Goal: Information Seeking & Learning: Learn about a topic

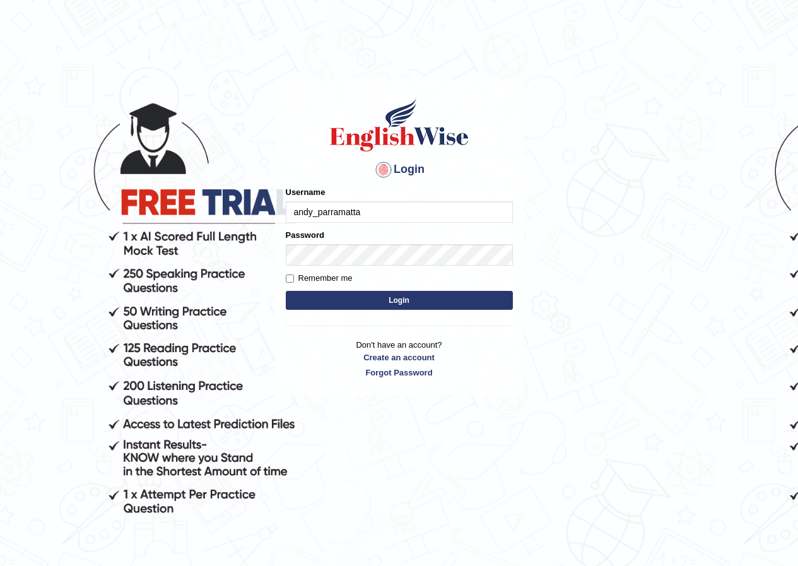
type input "andy_parramatta"
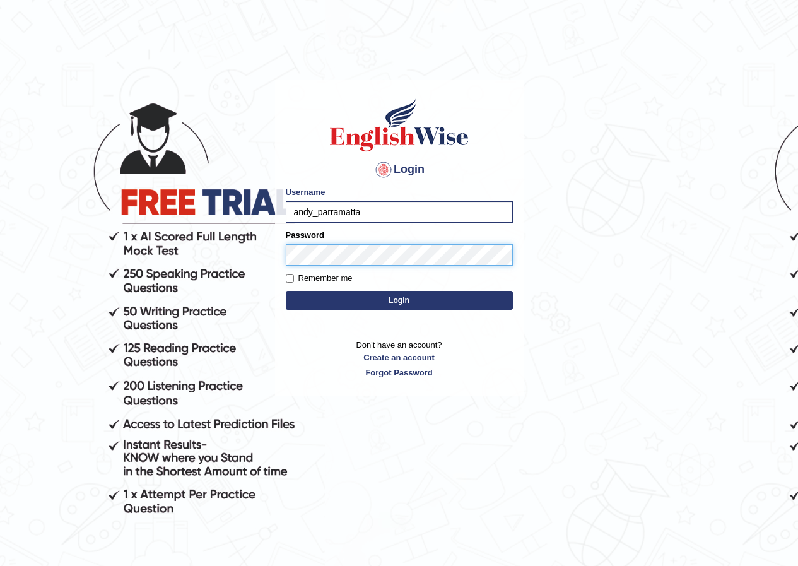
click at [286, 291] on button "Login" at bounding box center [399, 300] width 227 height 19
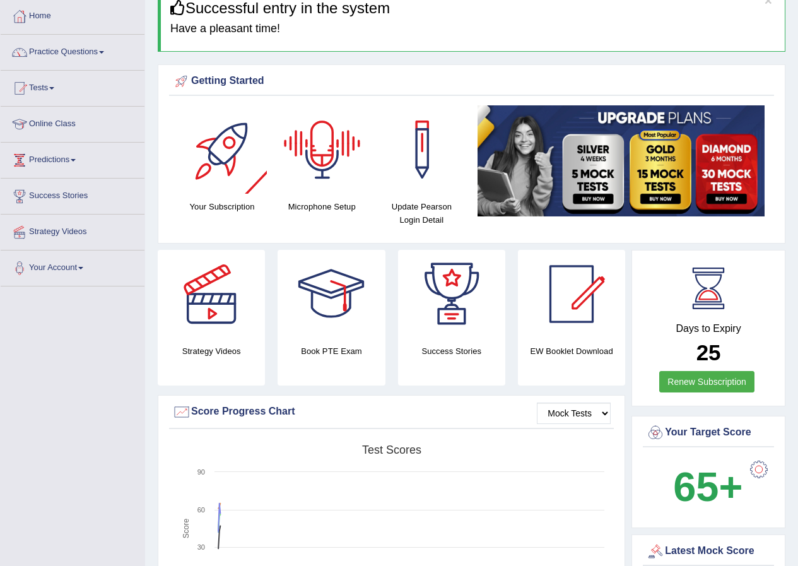
scroll to position [63, 0]
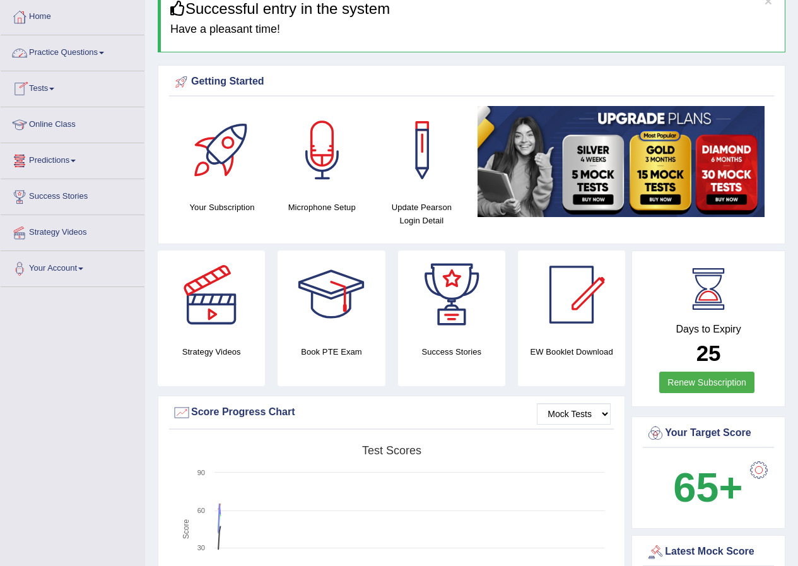
click at [74, 57] on link "Practice Questions" at bounding box center [73, 51] width 144 height 32
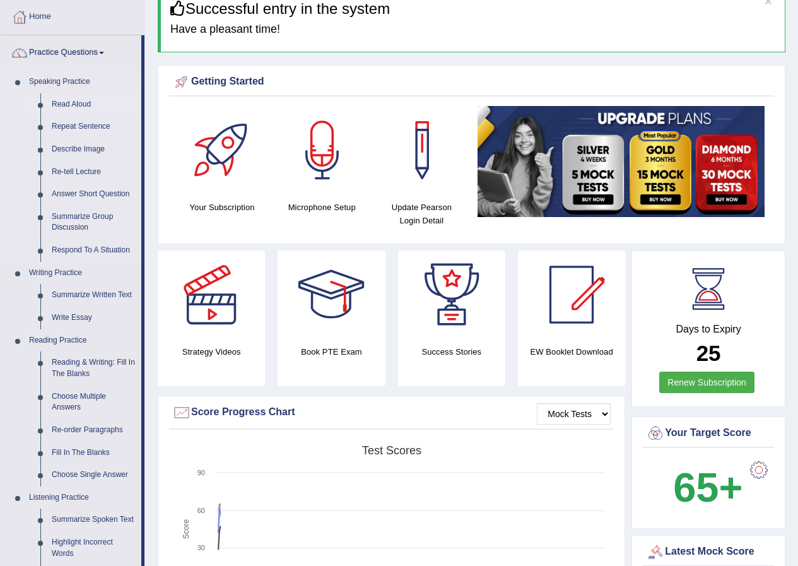
click at [74, 98] on link "Read Aloud" at bounding box center [93, 104] width 95 height 23
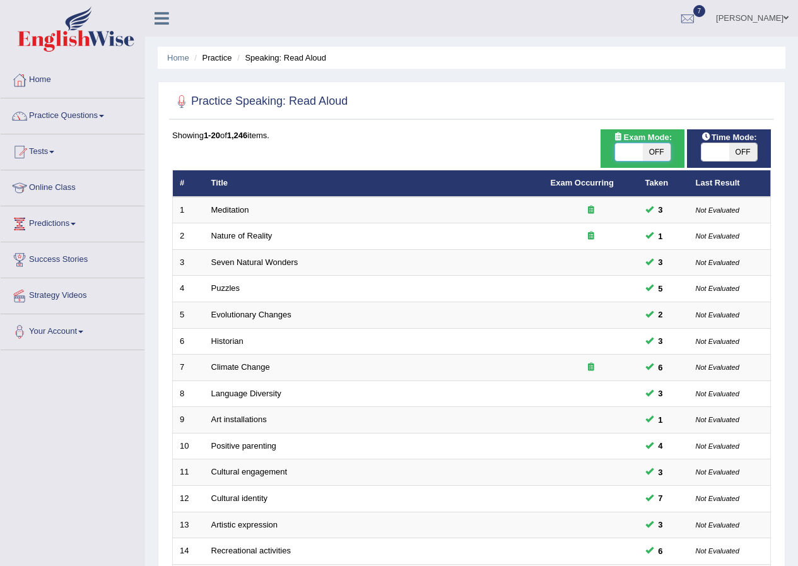
click at [652, 157] on span "OFF" at bounding box center [657, 152] width 28 height 18
checkbox input "true"
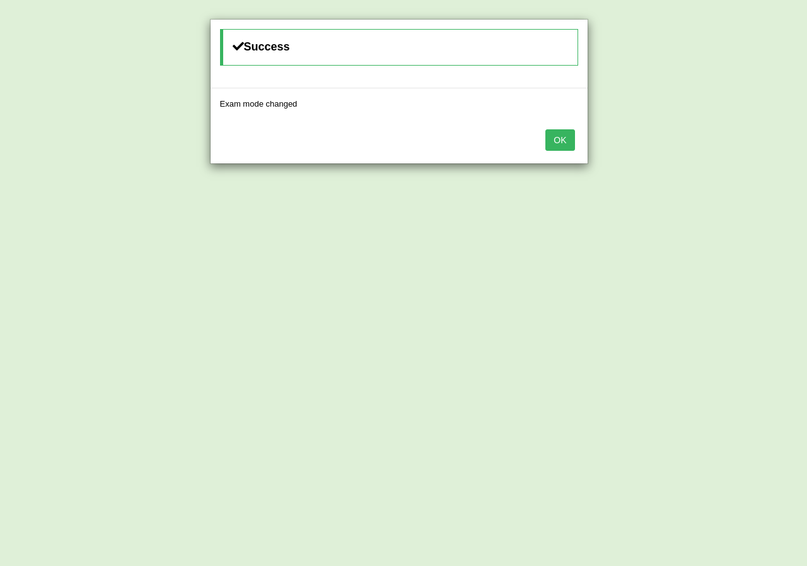
click at [563, 141] on button "OK" at bounding box center [560, 139] width 29 height 21
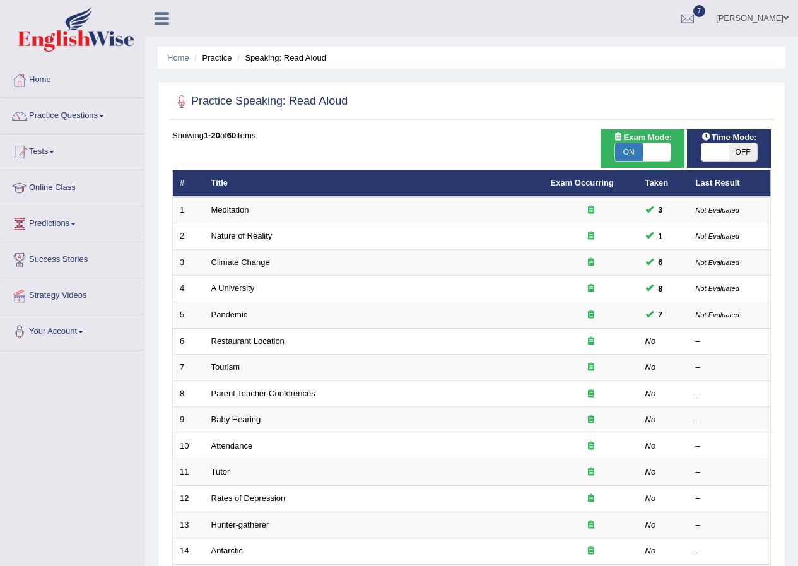
click at [723, 147] on span at bounding box center [715, 152] width 28 height 18
checkbox input "true"
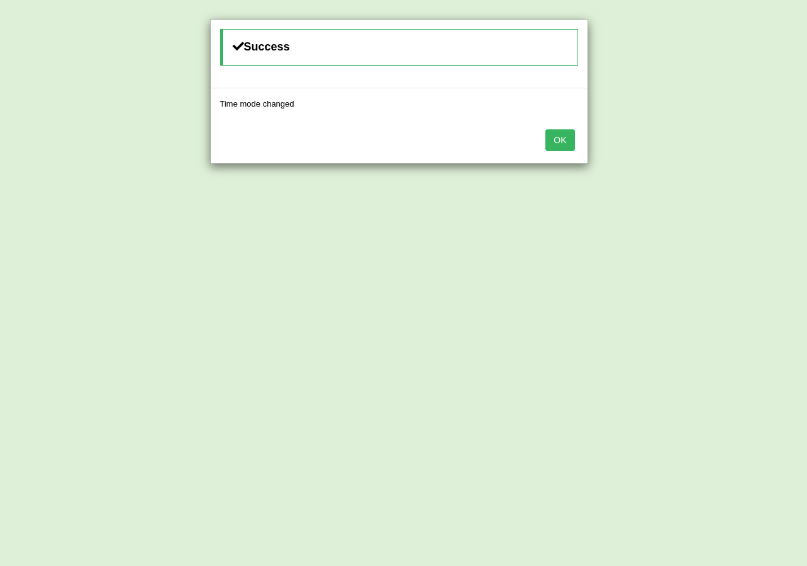
click at [564, 140] on button "OK" at bounding box center [560, 139] width 29 height 21
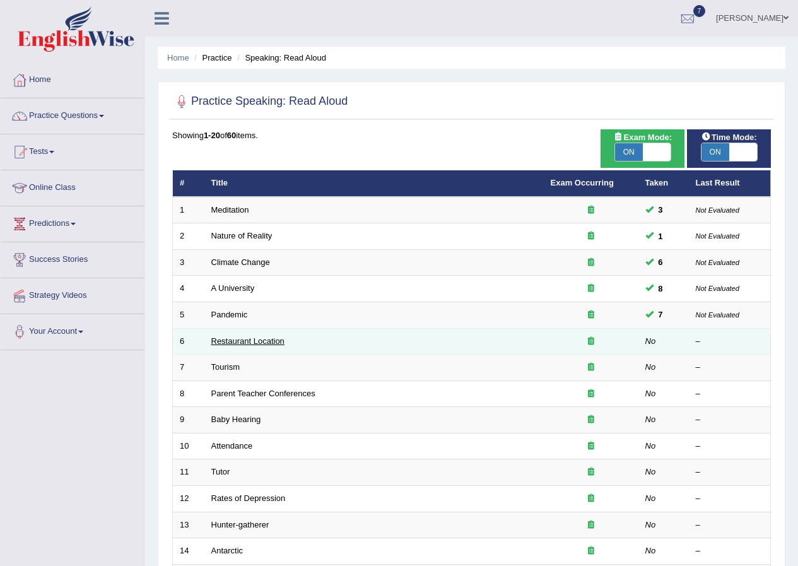
click at [260, 342] on link "Restaurant Location" at bounding box center [247, 340] width 73 height 9
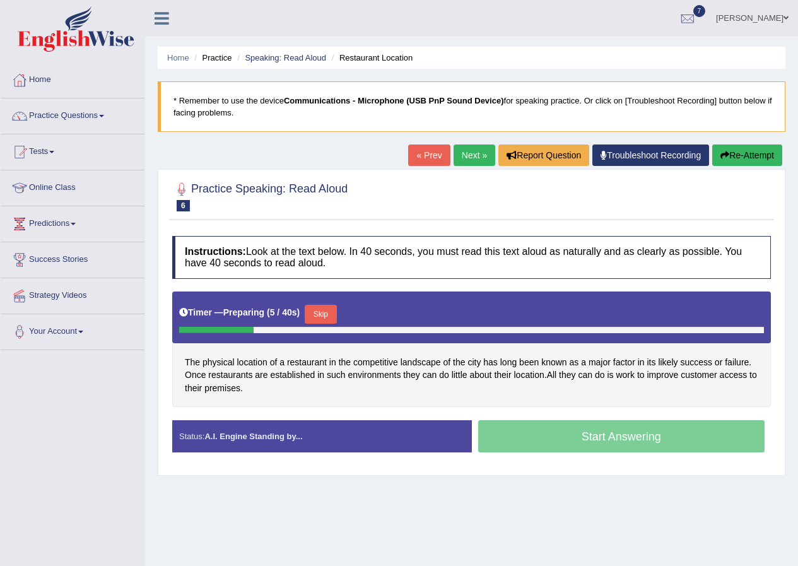
click at [332, 312] on button "Skip" at bounding box center [321, 314] width 32 height 19
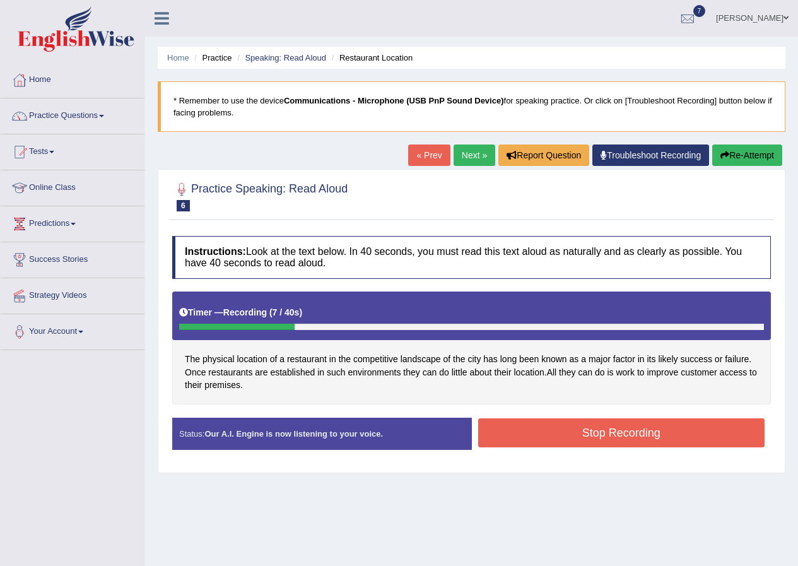
click at [520, 426] on button "Stop Recording" at bounding box center [621, 432] width 287 height 29
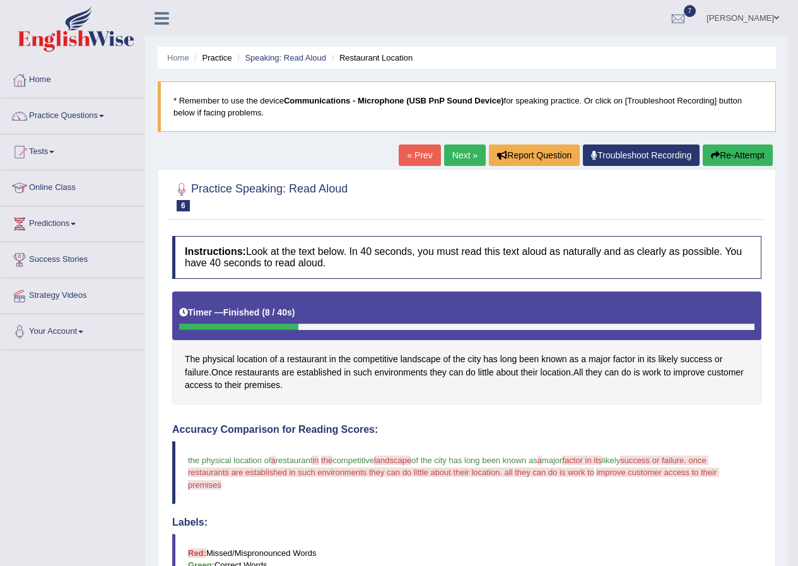
click at [731, 156] on button "Re-Attempt" at bounding box center [738, 154] width 70 height 21
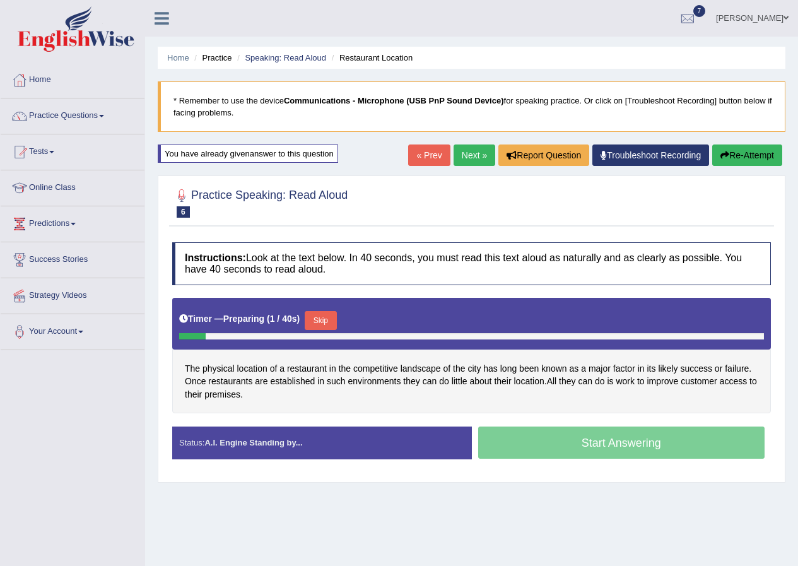
click at [334, 320] on button "Skip" at bounding box center [321, 320] width 32 height 19
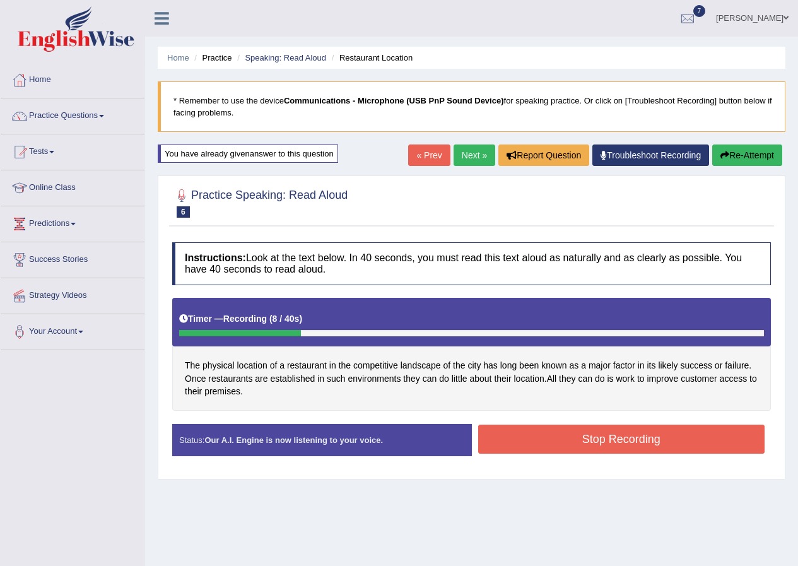
click at [641, 436] on button "Stop Recording" at bounding box center [621, 438] width 287 height 29
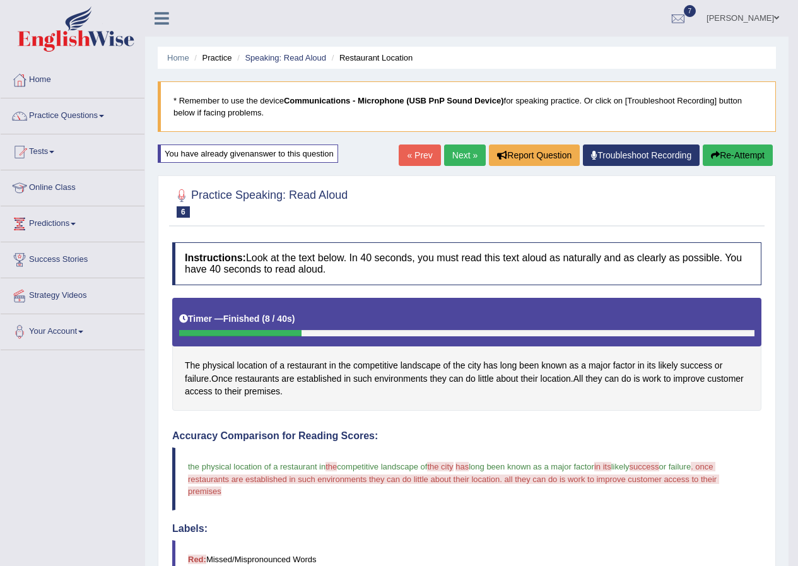
drag, startPoint x: 699, startPoint y: 151, endPoint x: 708, endPoint y: 150, distance: 8.9
click at [701, 150] on div "« Prev Next » Report Question Troubleshoot Recording Re-Attempt" at bounding box center [587, 156] width 377 height 25
click at [708, 150] on button "Re-Attempt" at bounding box center [738, 154] width 70 height 21
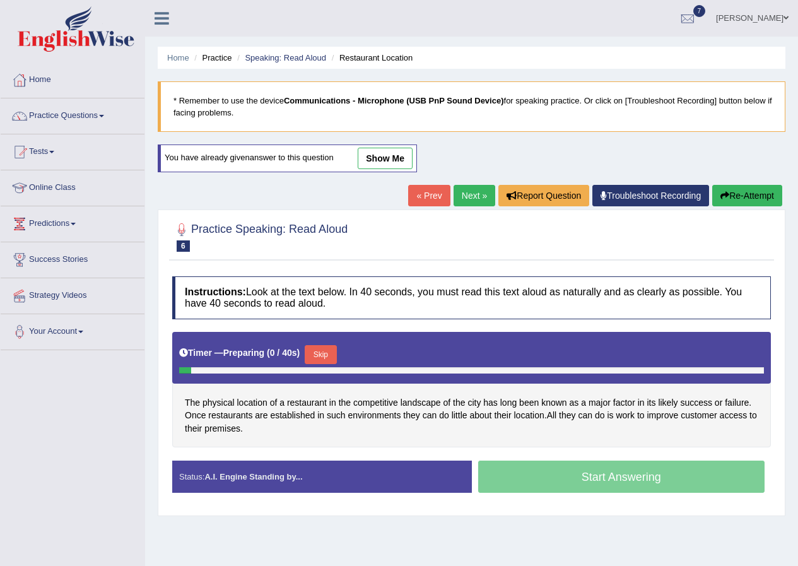
click at [324, 351] on button "Skip" at bounding box center [321, 354] width 32 height 19
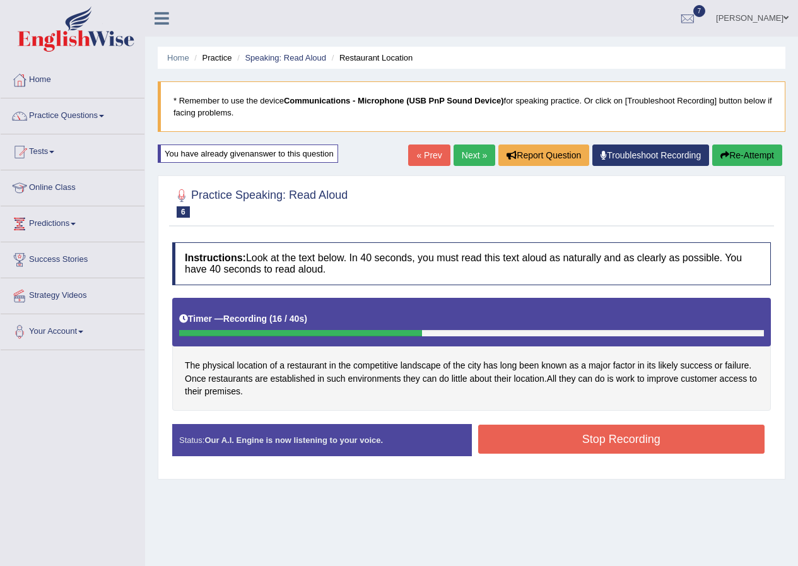
click at [609, 440] on button "Stop Recording" at bounding box center [621, 438] width 287 height 29
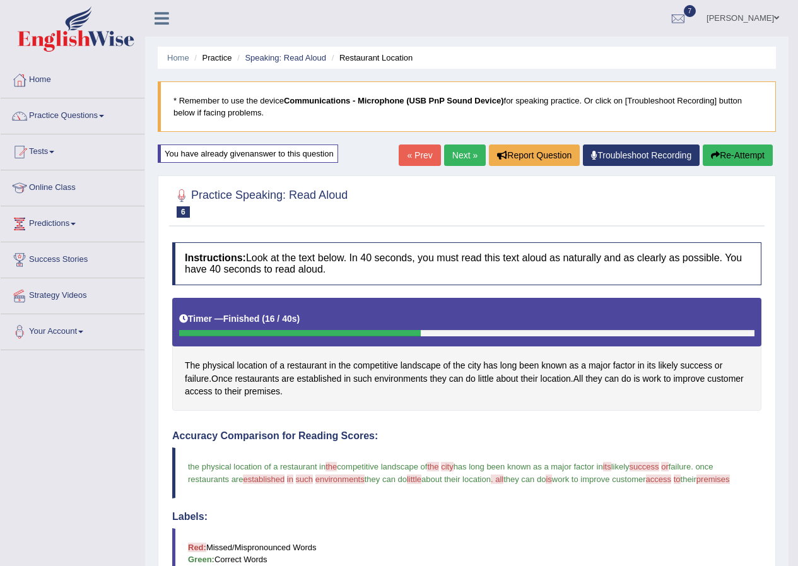
click at [444, 155] on link "Next »" at bounding box center [465, 154] width 42 height 21
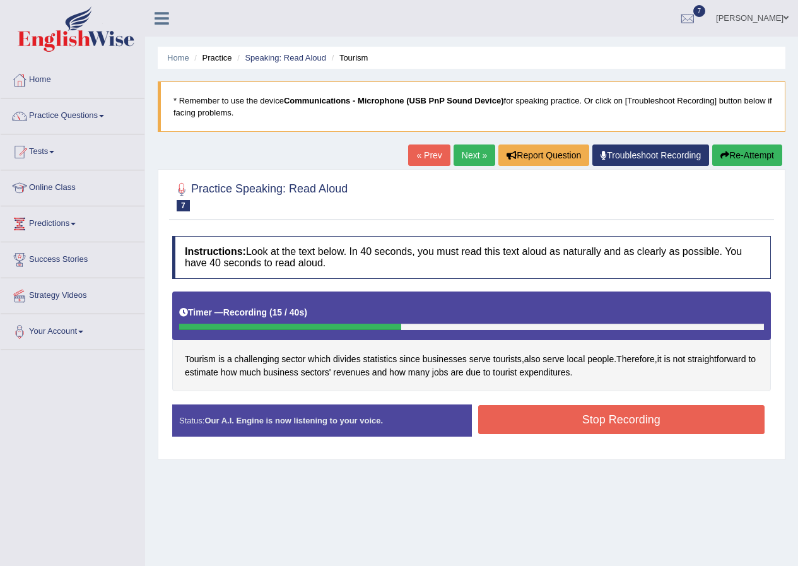
click at [600, 425] on button "Stop Recording" at bounding box center [621, 419] width 287 height 29
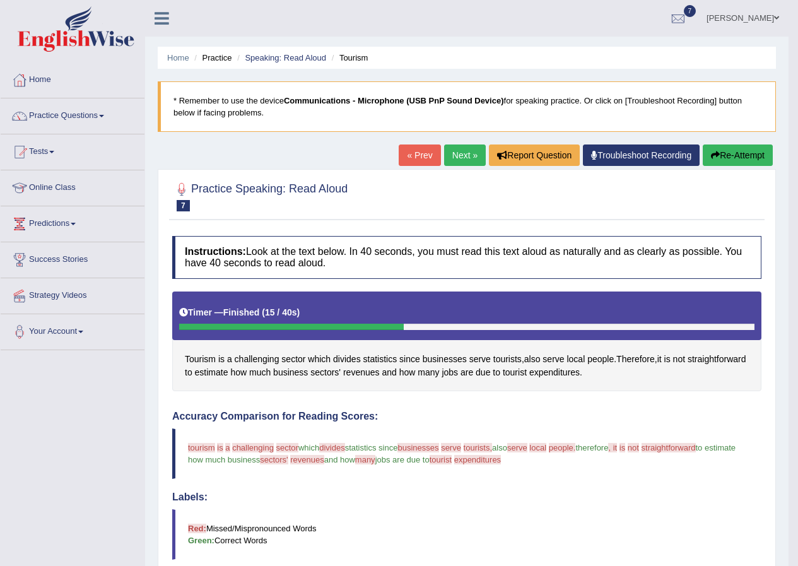
click at [445, 156] on link "Next »" at bounding box center [465, 154] width 42 height 21
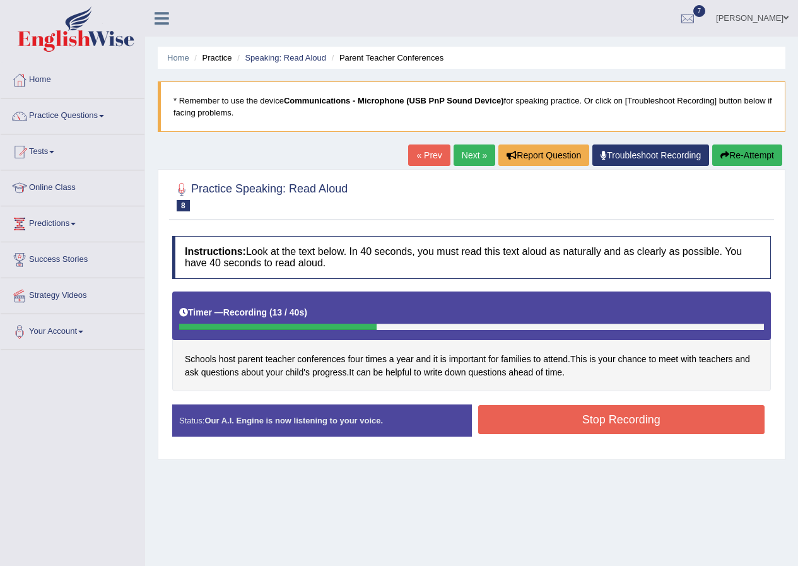
click at [646, 89] on blockquote "* Remember to use the device Communications - Microphone (USB PnP Sound Device)…" at bounding box center [472, 106] width 628 height 50
click at [728, 150] on button "Re-Attempt" at bounding box center [747, 154] width 70 height 21
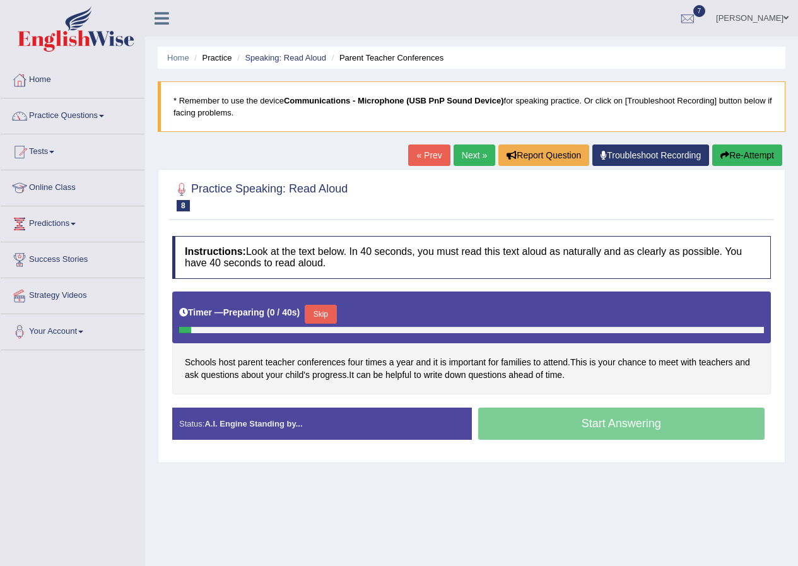
click at [323, 313] on button "Skip" at bounding box center [321, 314] width 32 height 19
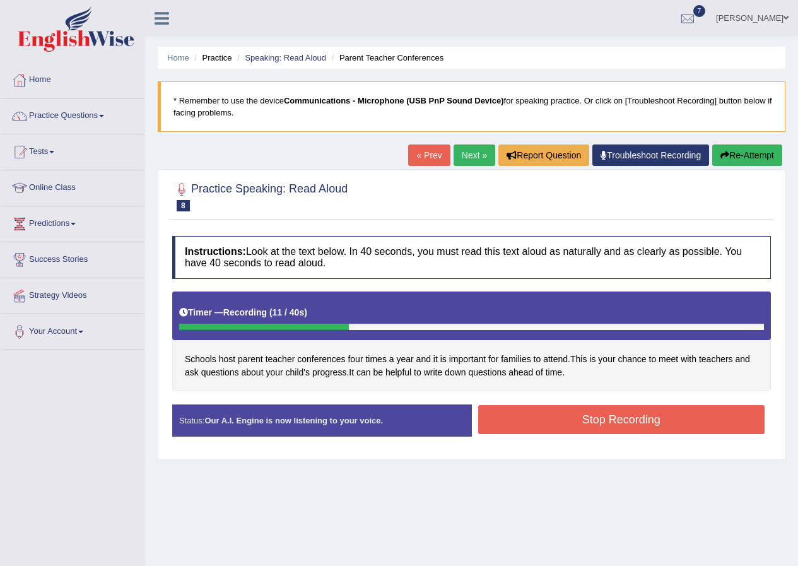
click at [624, 427] on button "Stop Recording" at bounding box center [621, 419] width 287 height 29
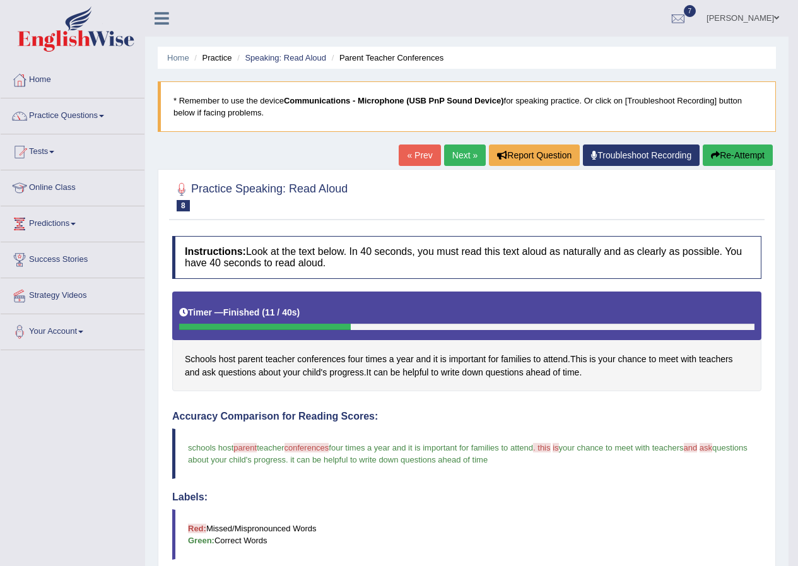
click at [456, 154] on link "Next »" at bounding box center [465, 154] width 42 height 21
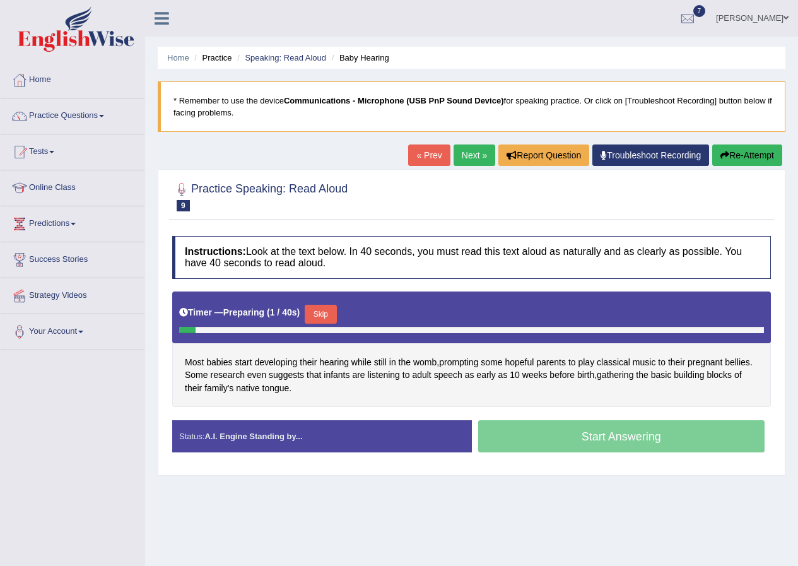
click at [322, 319] on button "Skip" at bounding box center [321, 314] width 32 height 19
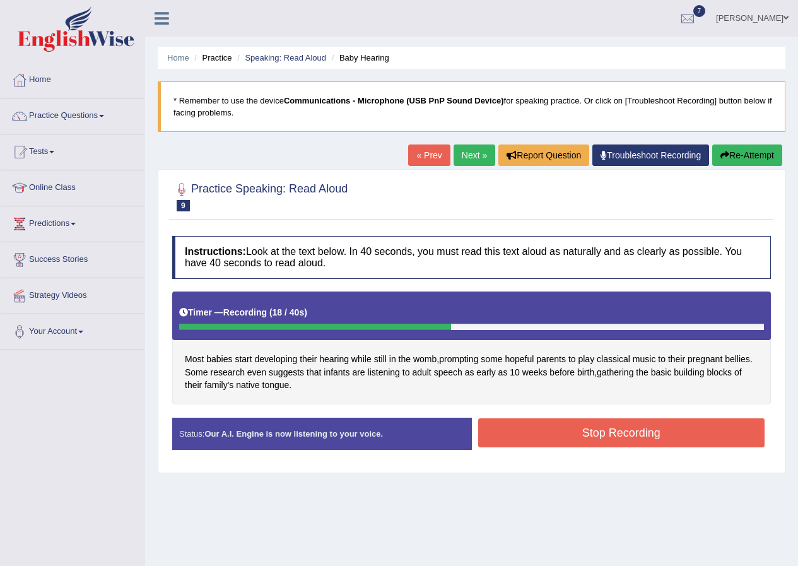
click at [551, 439] on button "Stop Recording" at bounding box center [621, 432] width 287 height 29
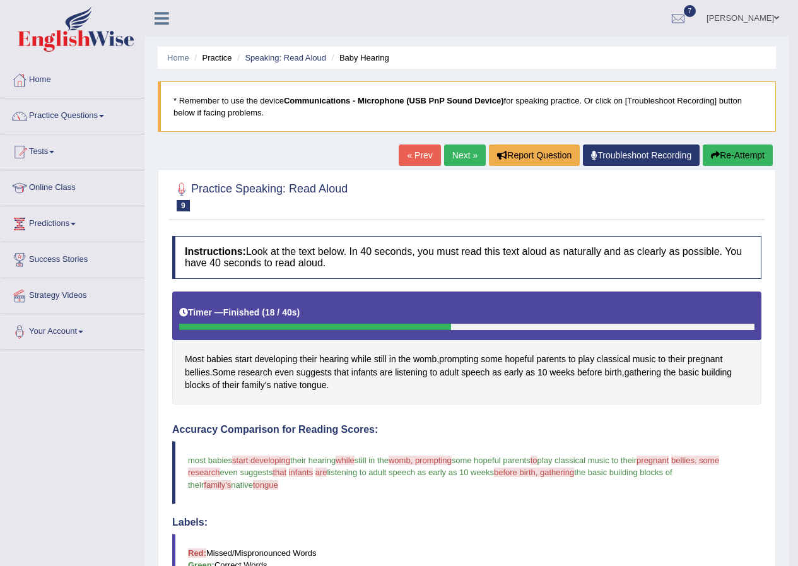
click at [457, 153] on link "Next »" at bounding box center [465, 154] width 42 height 21
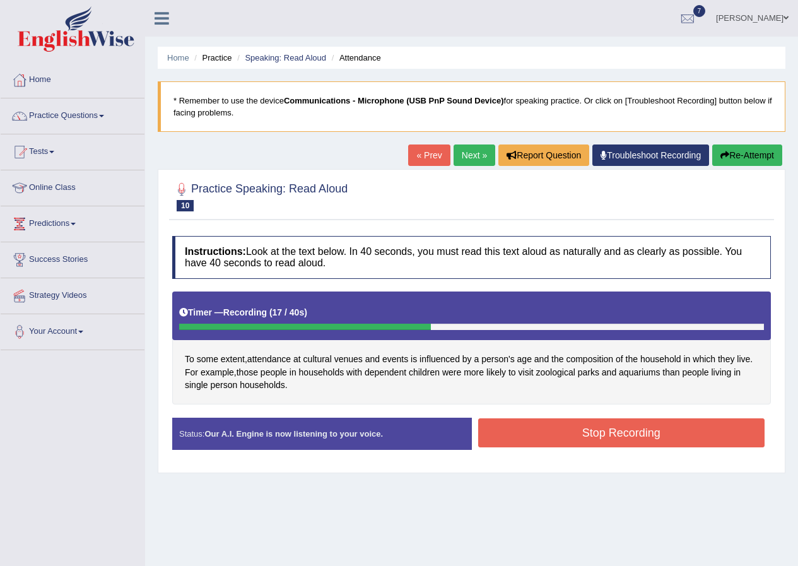
click at [544, 431] on button "Stop Recording" at bounding box center [621, 432] width 287 height 29
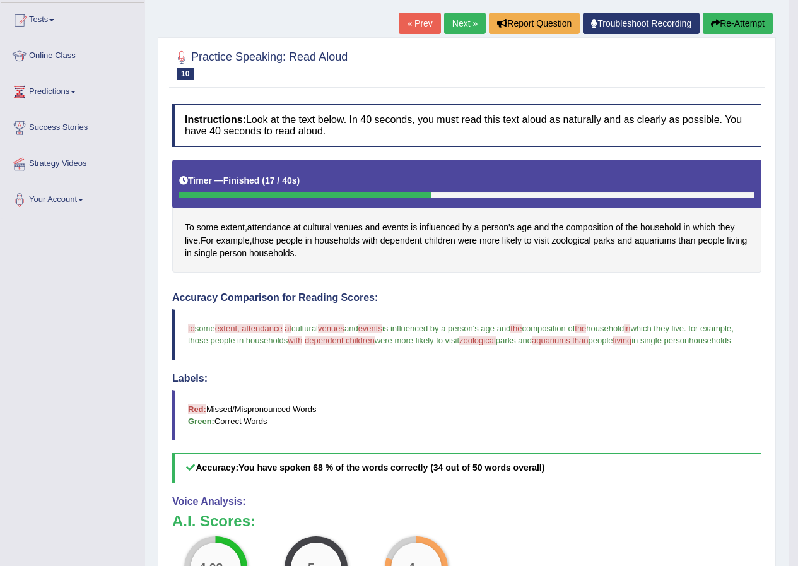
scroll to position [29, 0]
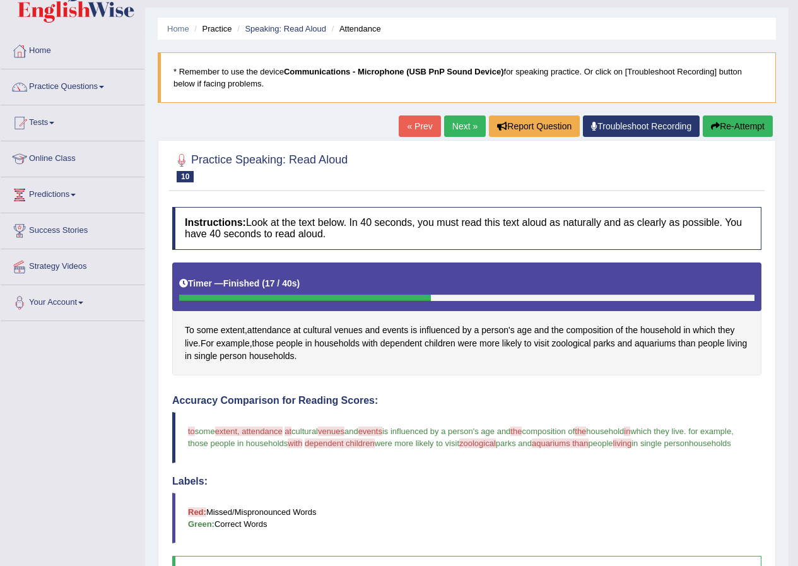
click at [447, 115] on link "Next »" at bounding box center [465, 125] width 42 height 21
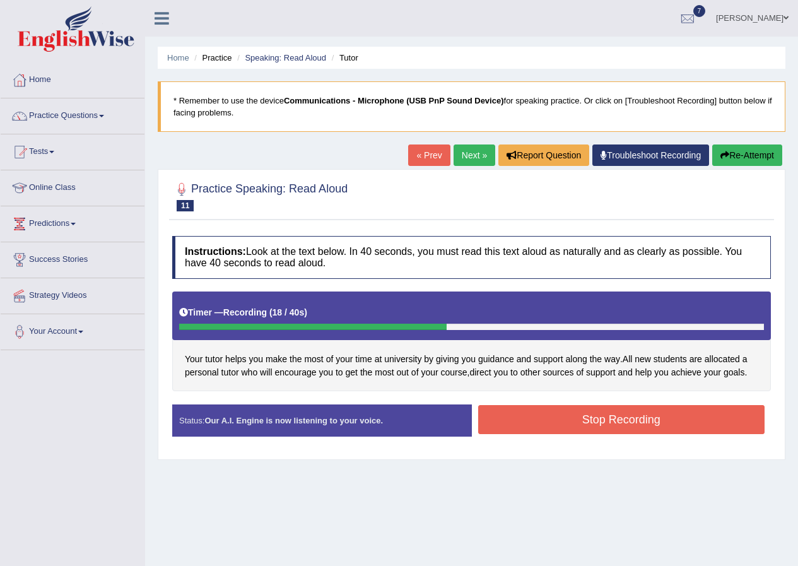
click at [647, 422] on button "Stop Recording" at bounding box center [621, 419] width 287 height 29
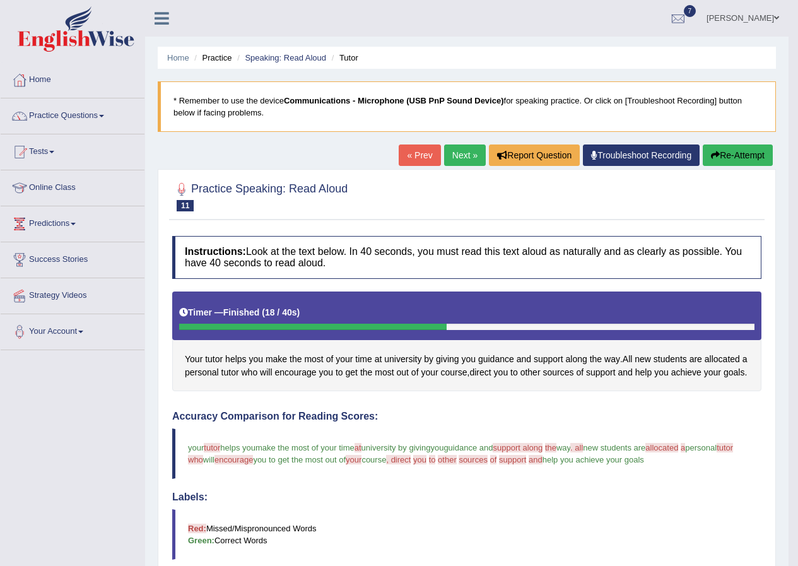
click at [751, 153] on button "Re-Attempt" at bounding box center [738, 154] width 70 height 21
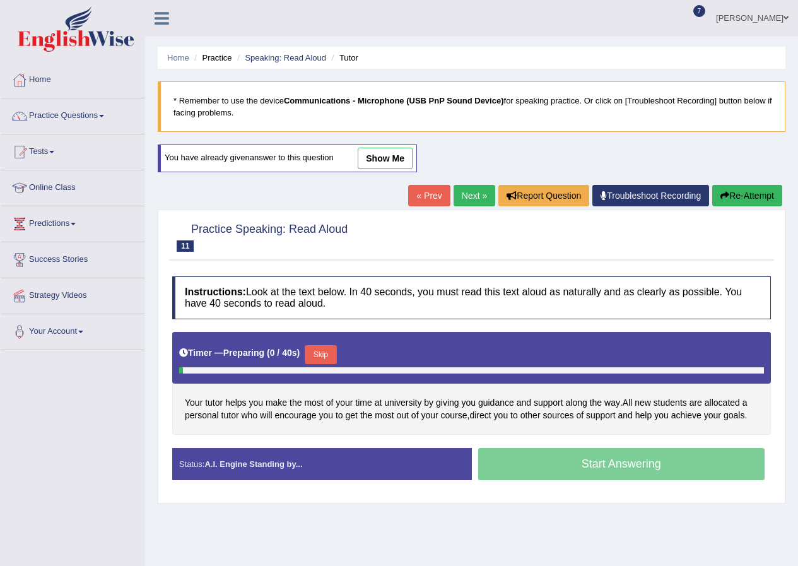
click at [330, 355] on button "Skip" at bounding box center [321, 354] width 32 height 19
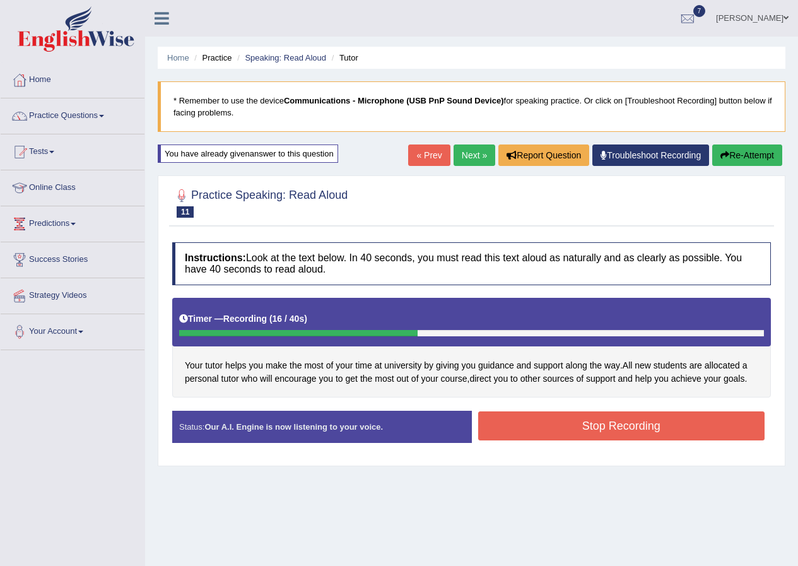
click at [649, 420] on button "Stop Recording" at bounding box center [621, 425] width 287 height 29
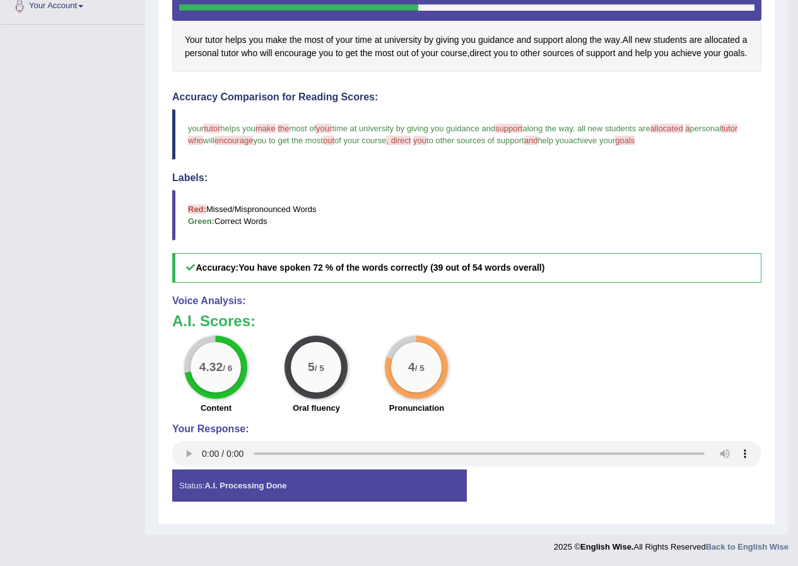
scroll to position [23, 0]
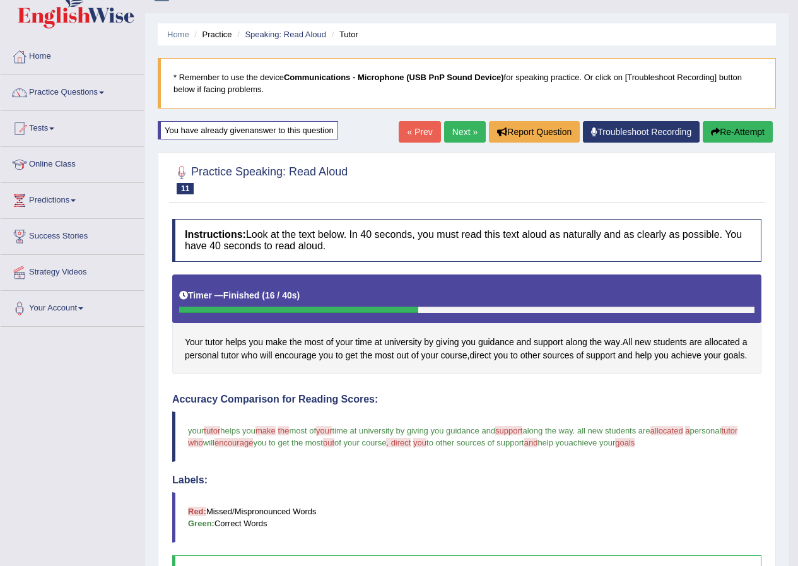
click at [453, 140] on link "Next »" at bounding box center [465, 131] width 42 height 21
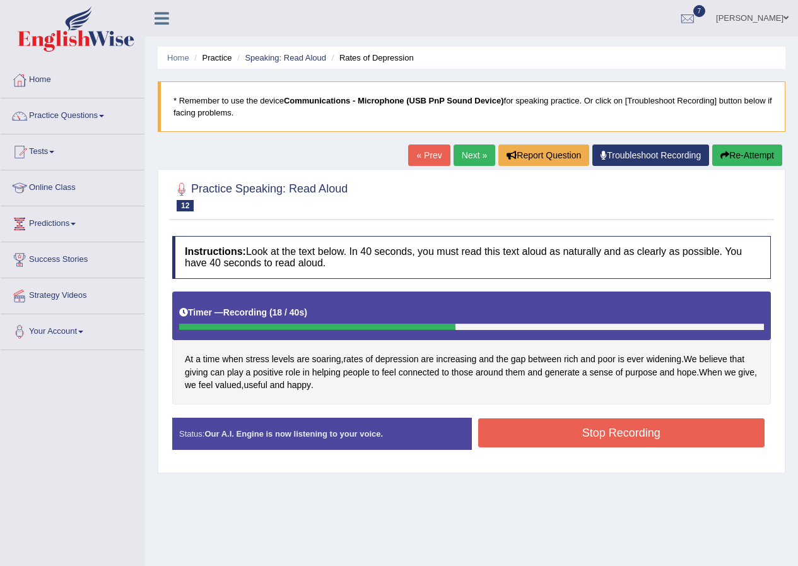
click at [571, 440] on button "Stop Recording" at bounding box center [621, 432] width 287 height 29
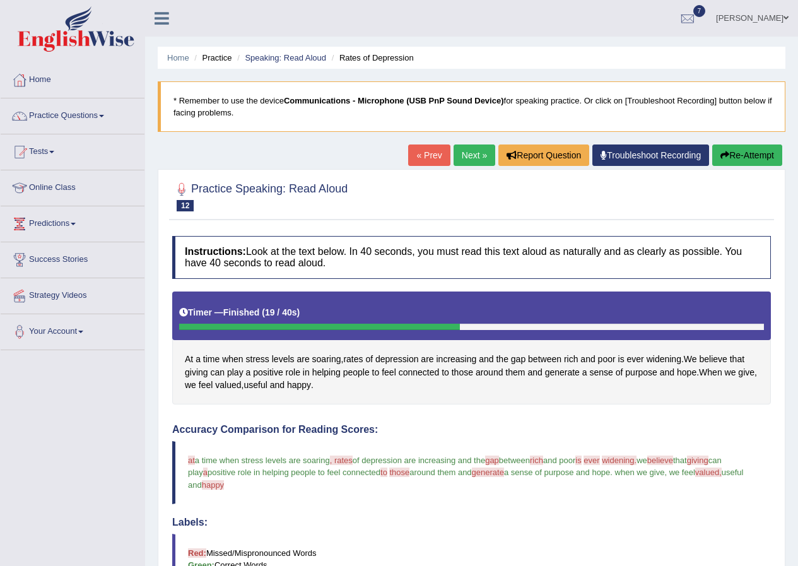
click at [453, 153] on link "Next »" at bounding box center [474, 154] width 42 height 21
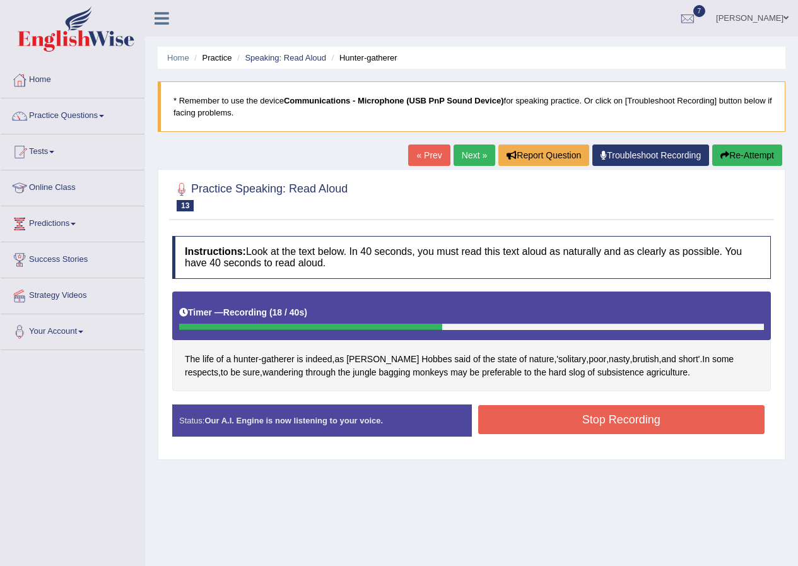
click at [648, 416] on button "Stop Recording" at bounding box center [621, 419] width 287 height 29
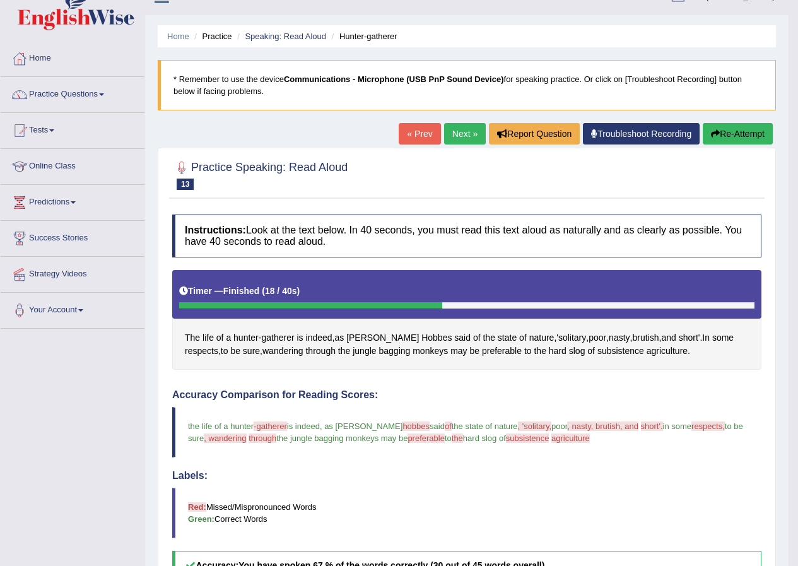
scroll to position [19, 0]
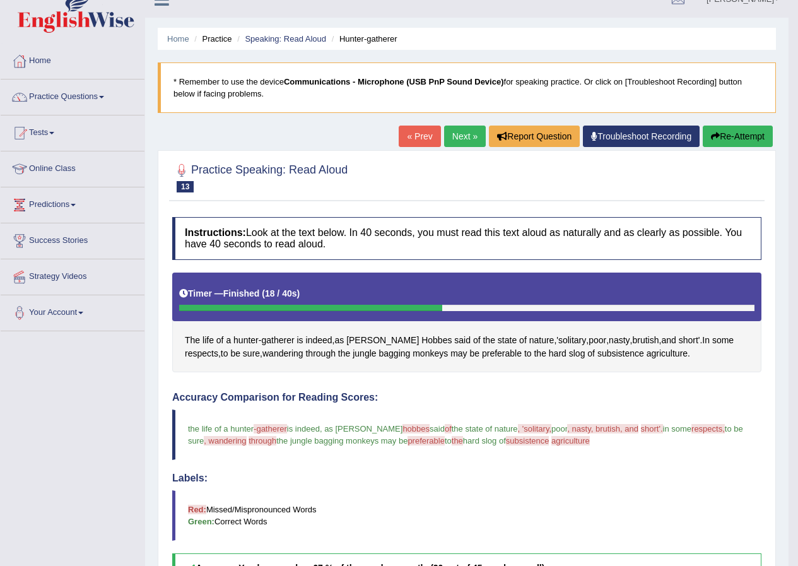
click at [472, 137] on link "Next »" at bounding box center [465, 136] width 42 height 21
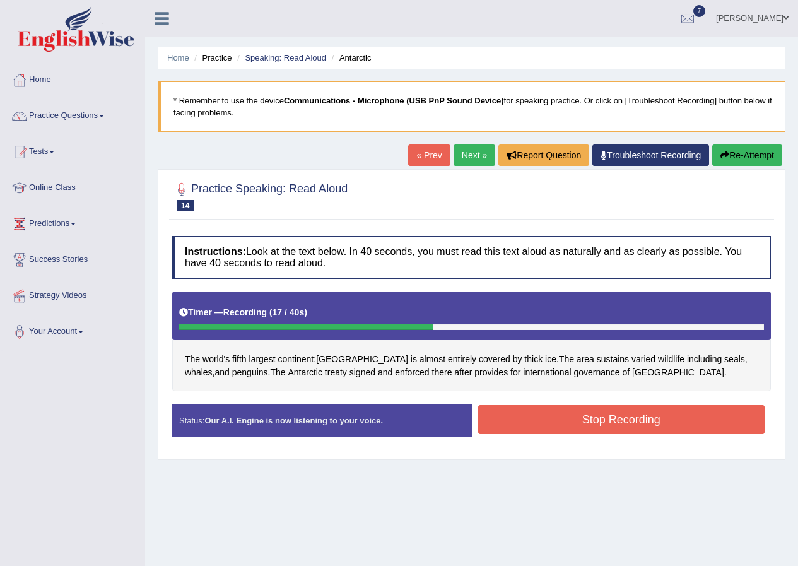
click at [610, 420] on button "Stop Recording" at bounding box center [621, 419] width 287 height 29
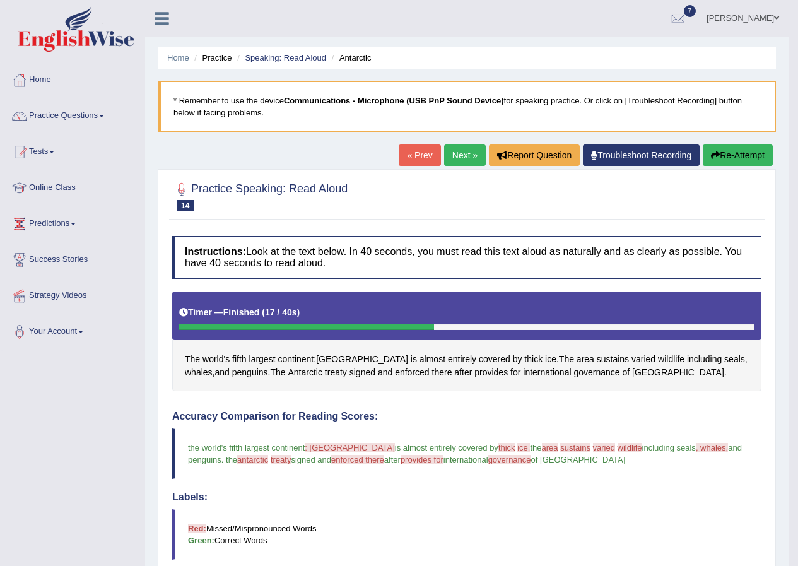
click at [728, 148] on button "Re-Attempt" at bounding box center [738, 154] width 70 height 21
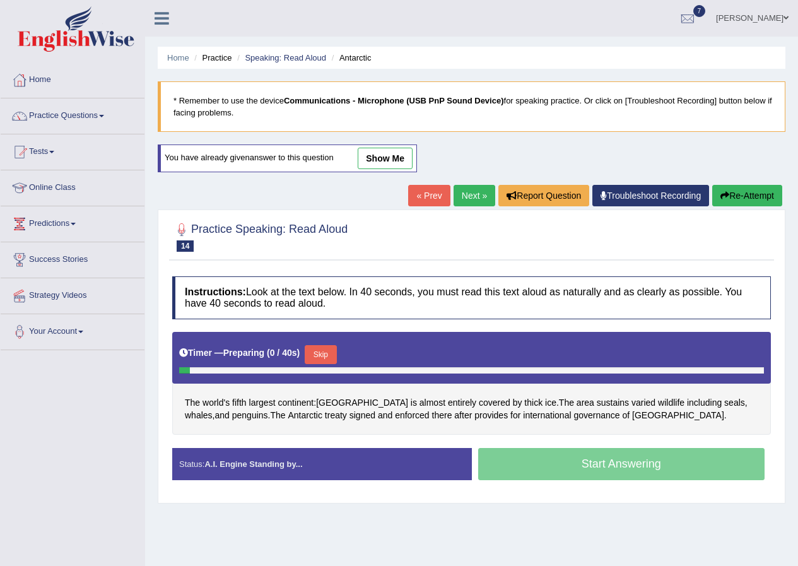
click at [316, 347] on button "Skip" at bounding box center [321, 354] width 32 height 19
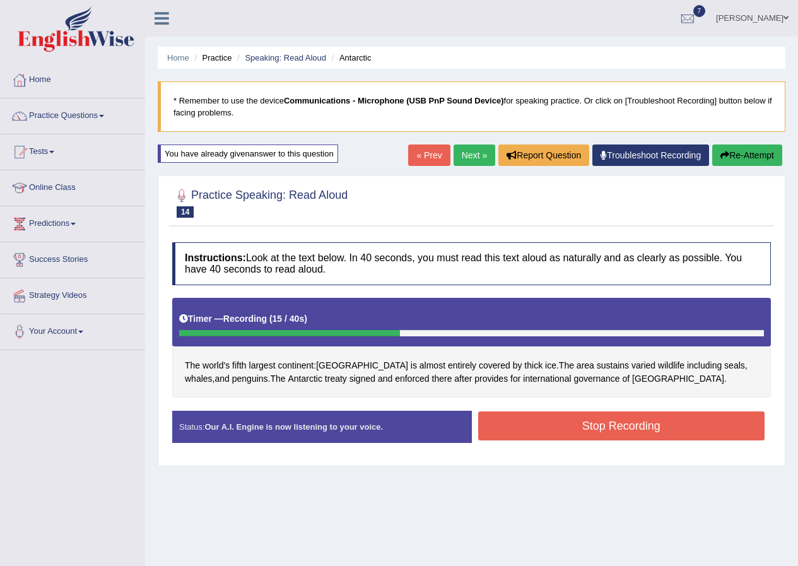
click at [635, 420] on button "Stop Recording" at bounding box center [621, 425] width 287 height 29
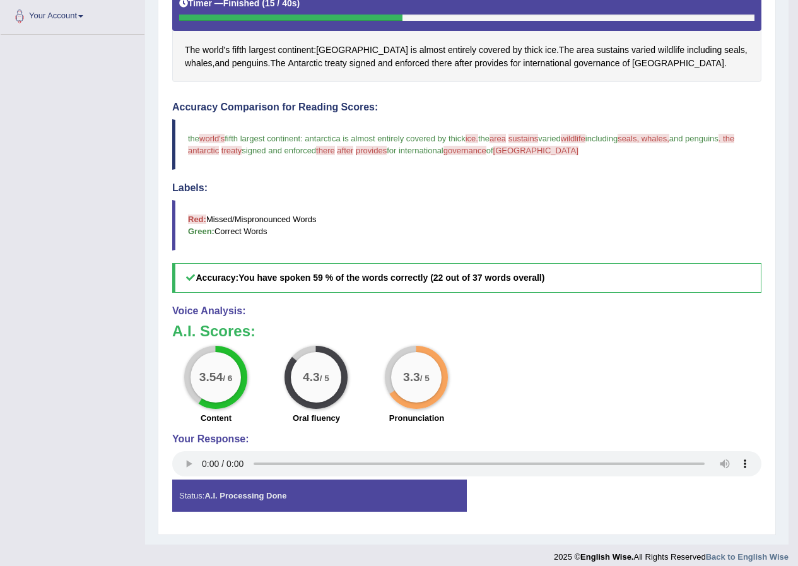
scroll to position [126, 0]
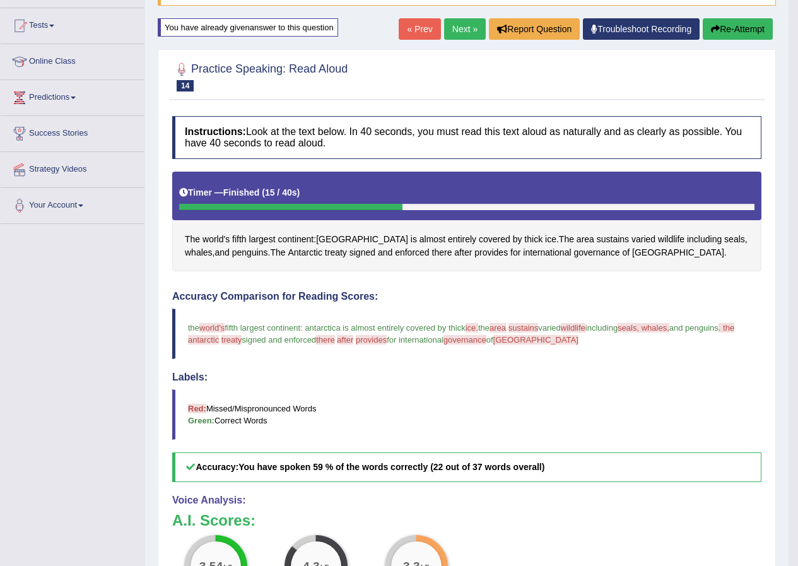
click at [719, 26] on button "Re-Attempt" at bounding box center [738, 28] width 70 height 21
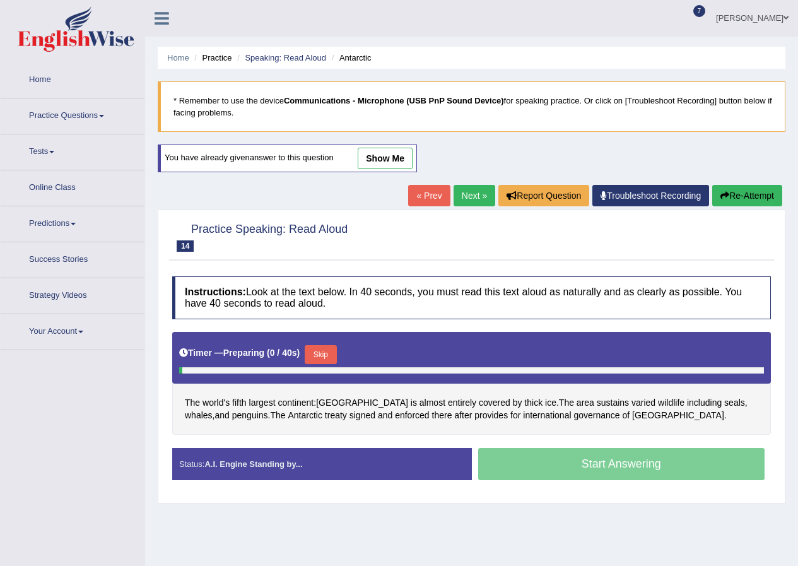
click at [300, 448] on div "Status: A.I. Engine Standing by..." at bounding box center [322, 464] width 300 height 32
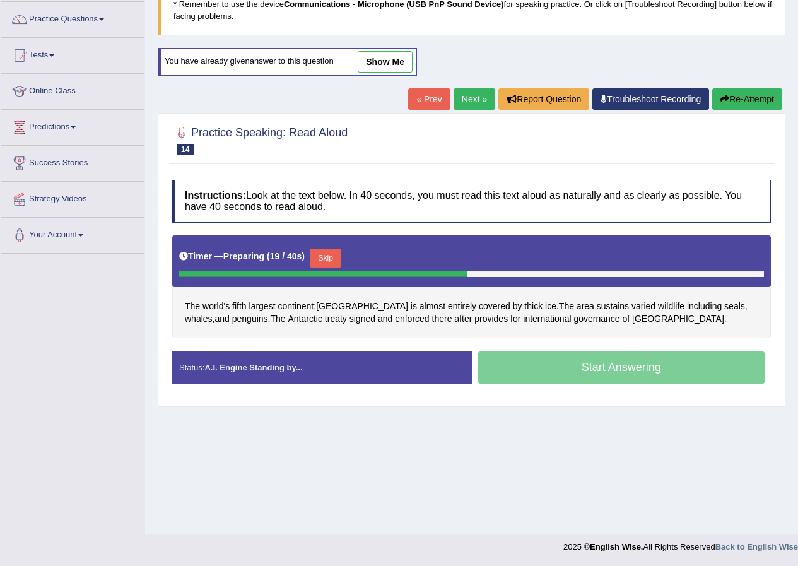
click at [327, 259] on button "Skip" at bounding box center [326, 258] width 32 height 19
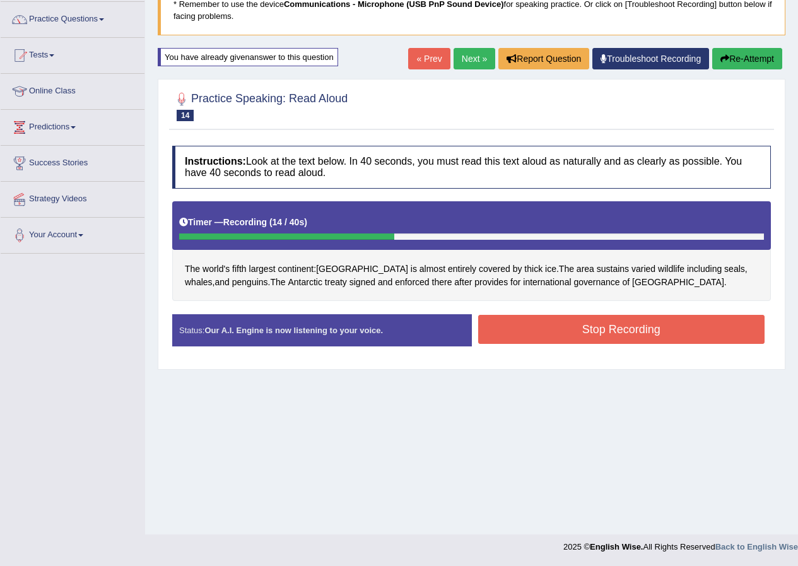
click at [537, 327] on button "Stop Recording" at bounding box center [621, 329] width 287 height 29
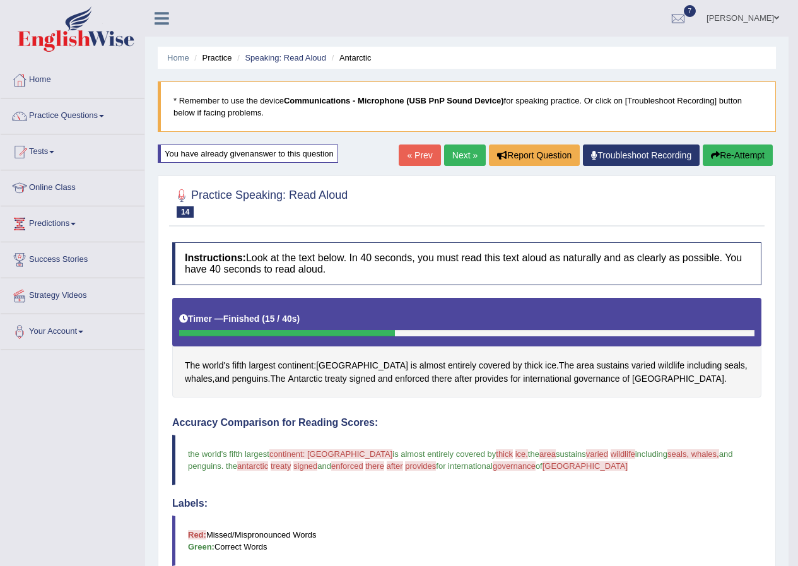
click at [715, 146] on button "Re-Attempt" at bounding box center [738, 154] width 70 height 21
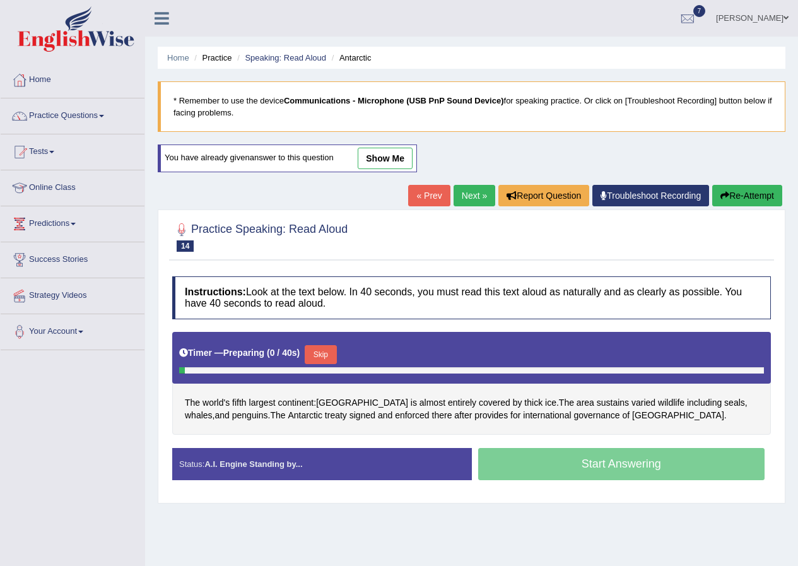
click at [319, 360] on button "Skip" at bounding box center [321, 354] width 32 height 19
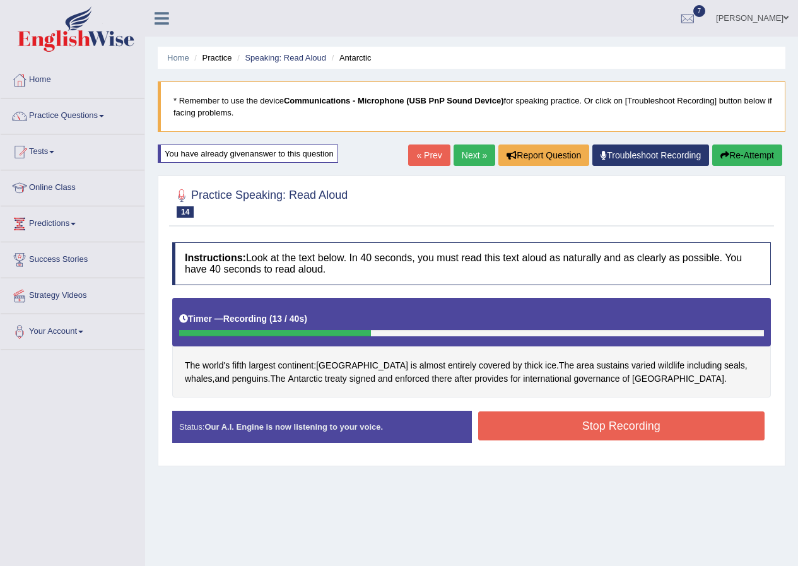
click at [660, 432] on button "Stop Recording" at bounding box center [621, 425] width 287 height 29
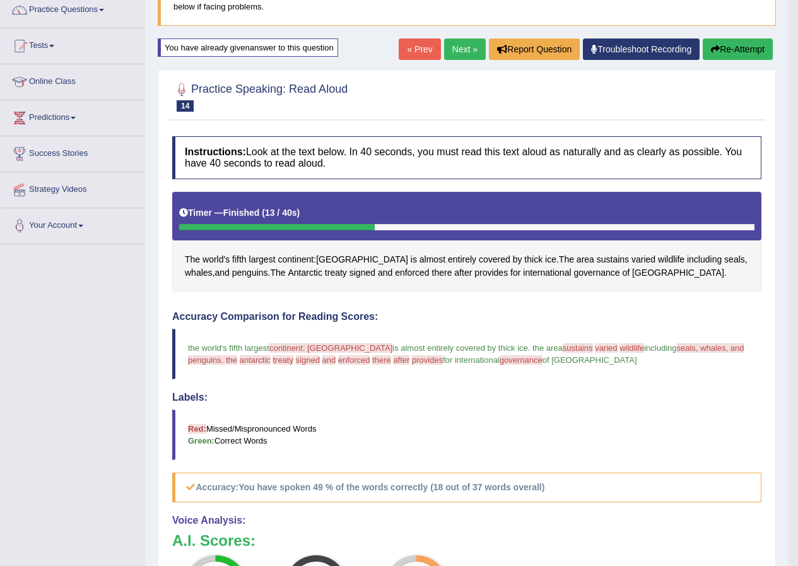
scroll to position [10, 0]
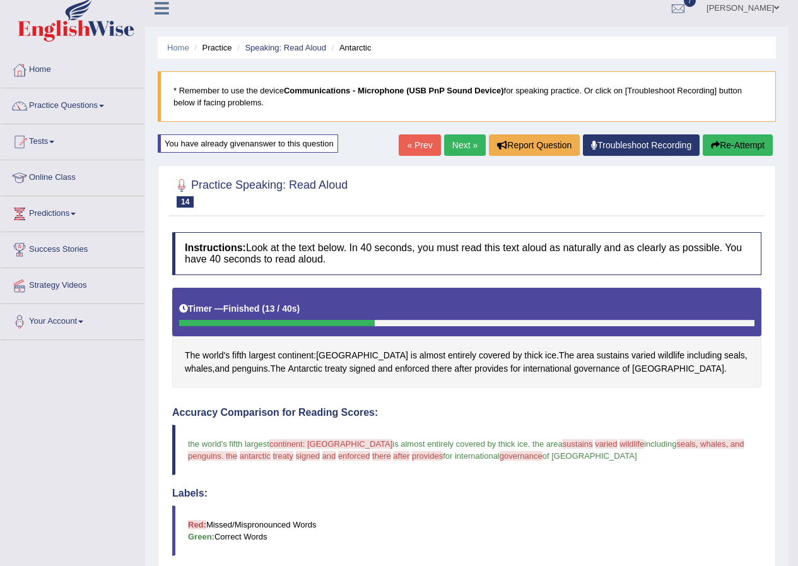
click at [455, 143] on link "Next »" at bounding box center [465, 144] width 42 height 21
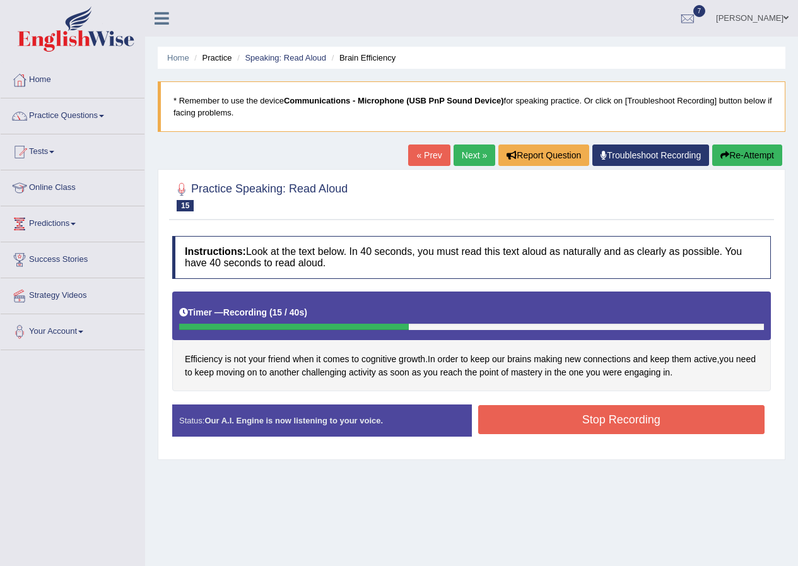
click at [520, 430] on button "Stop Recording" at bounding box center [621, 419] width 287 height 29
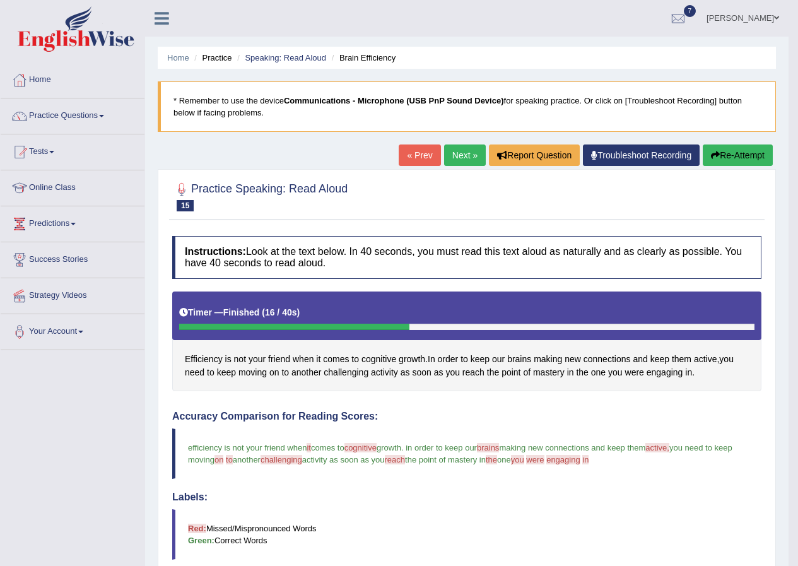
click at [451, 154] on link "Next »" at bounding box center [465, 154] width 42 height 21
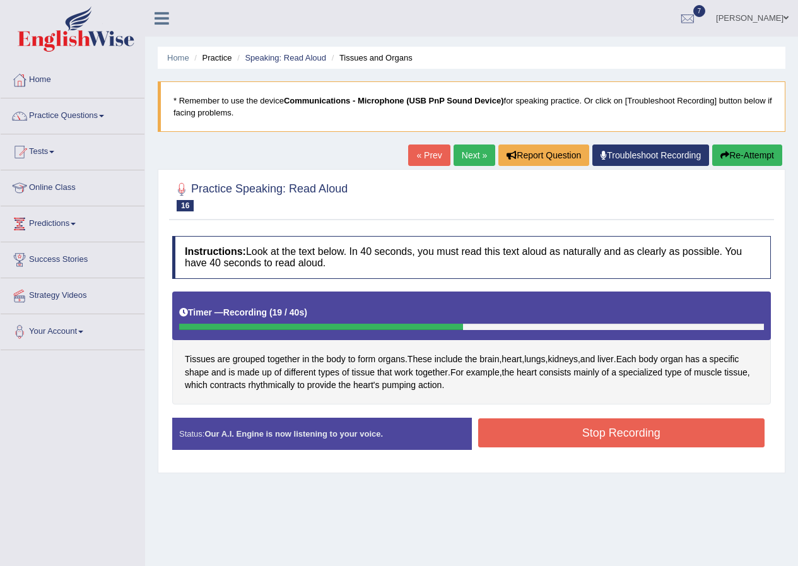
click at [568, 444] on button "Stop Recording" at bounding box center [621, 432] width 287 height 29
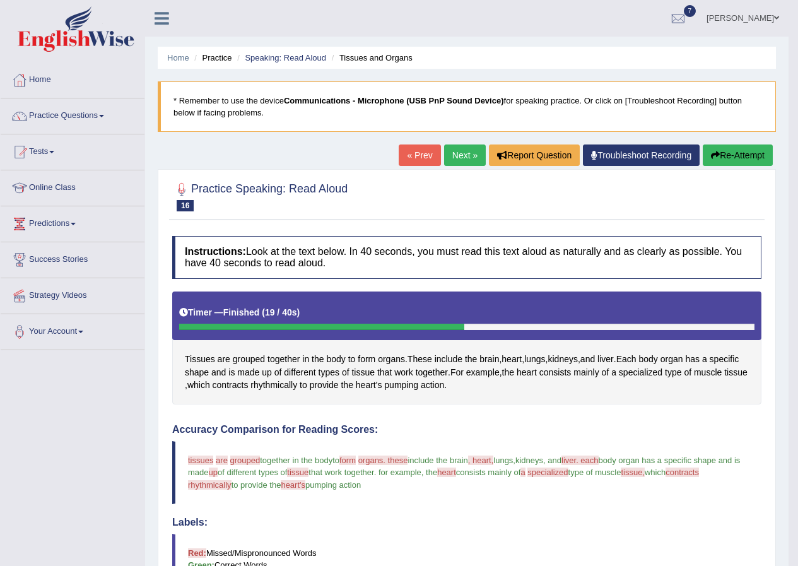
click at [479, 158] on div "« Prev Next » Report Question Troubleshoot Recording Re-Attempt" at bounding box center [587, 156] width 377 height 25
click at [469, 160] on link "Next »" at bounding box center [465, 154] width 42 height 21
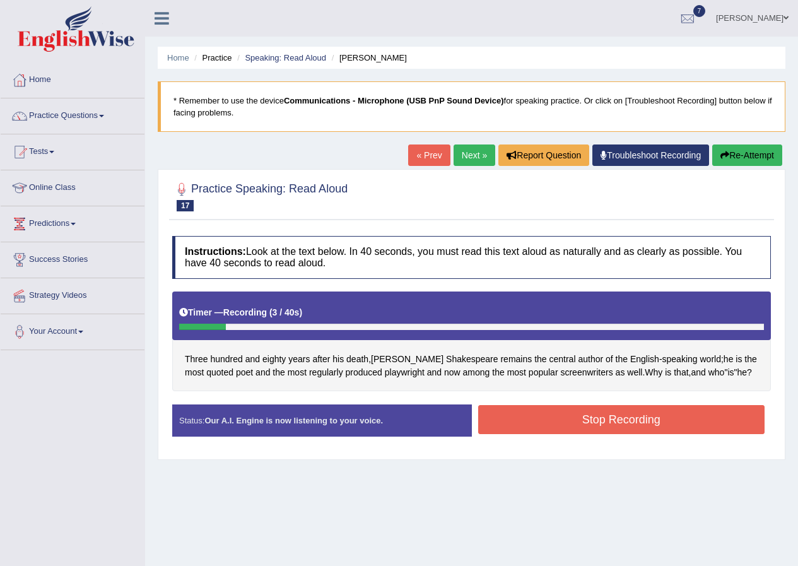
click at [720, 156] on icon "button" at bounding box center [724, 155] width 9 height 9
click at [592, 421] on button "Stop Recording" at bounding box center [621, 419] width 287 height 29
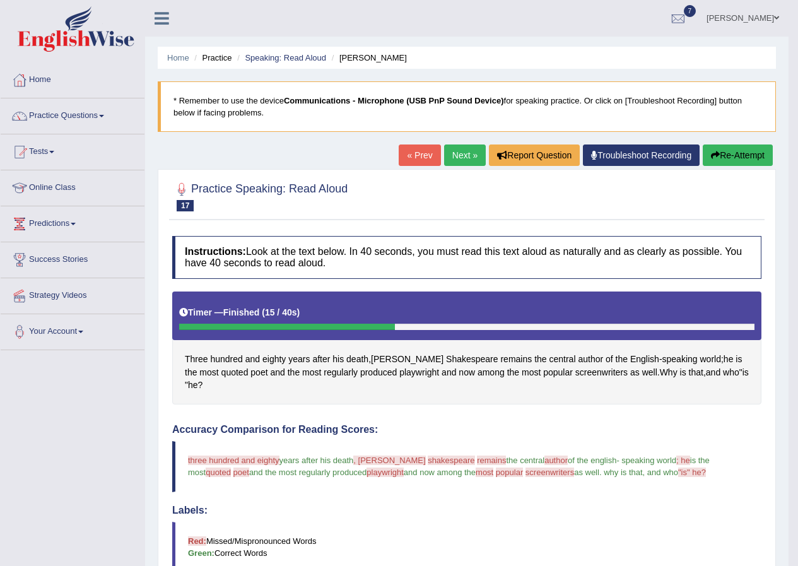
click at [455, 161] on link "Next »" at bounding box center [465, 154] width 42 height 21
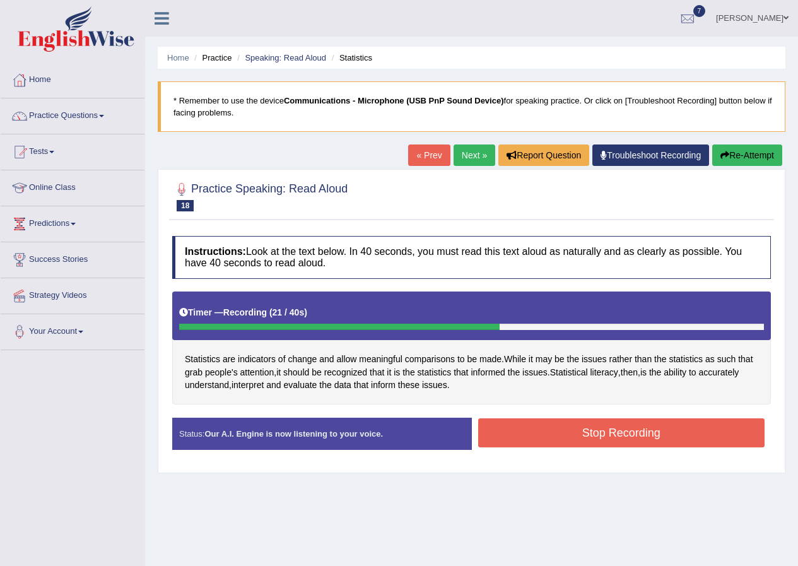
click at [592, 439] on button "Stop Recording" at bounding box center [621, 432] width 287 height 29
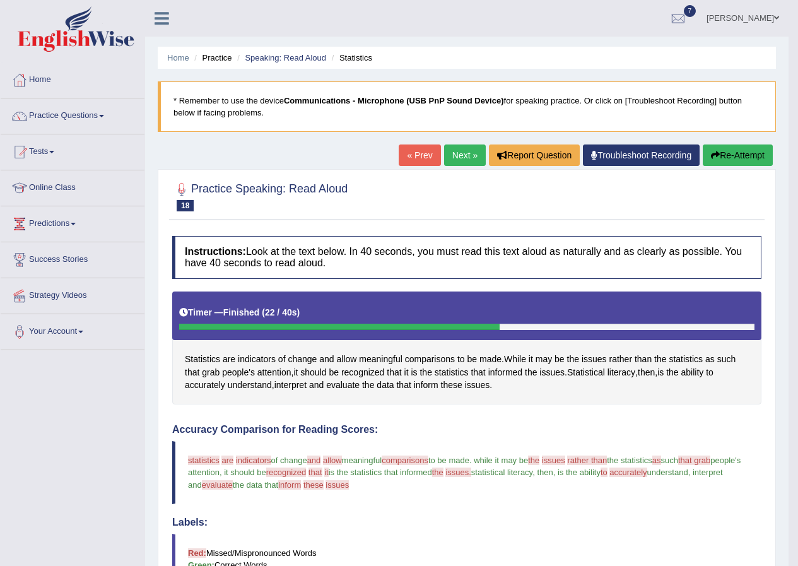
click at [455, 145] on link "Next »" at bounding box center [465, 154] width 42 height 21
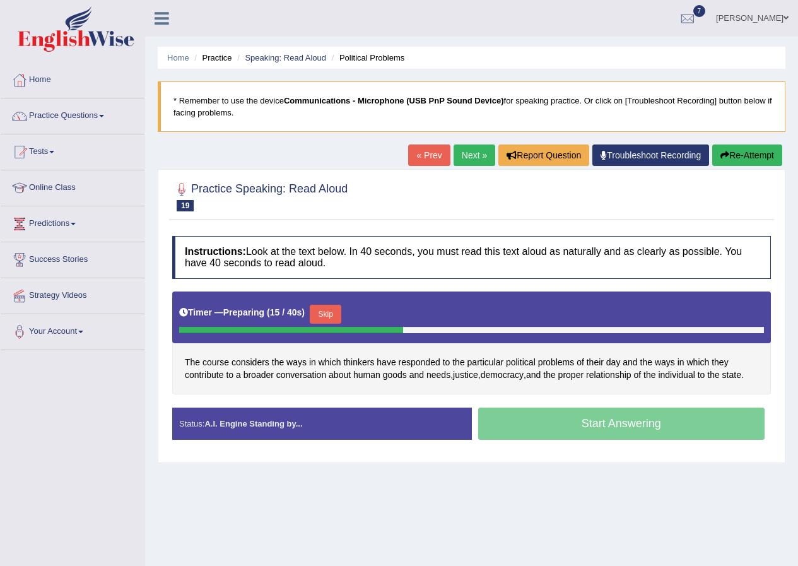
click at [213, 54] on li "Practice" at bounding box center [211, 58] width 40 height 12
click at [248, 55] on link "Speaking: Read Aloud" at bounding box center [285, 57] width 81 height 9
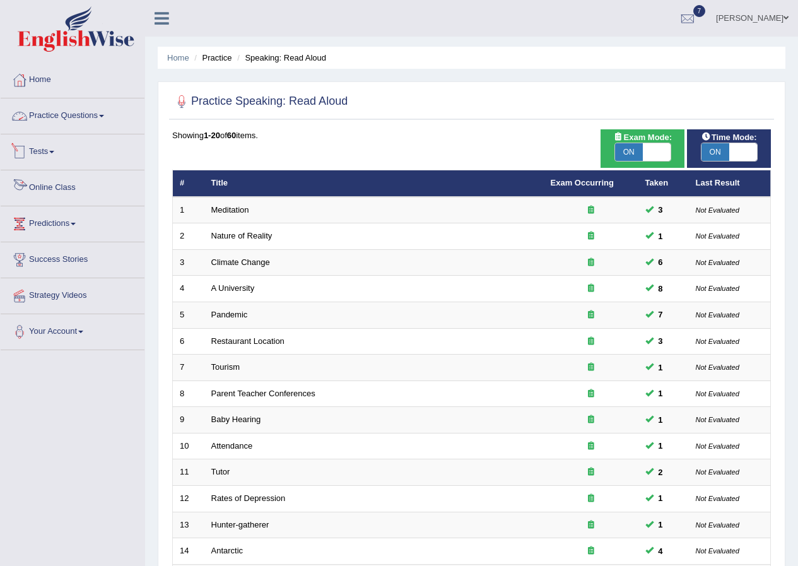
click at [72, 108] on link "Practice Questions" at bounding box center [73, 114] width 144 height 32
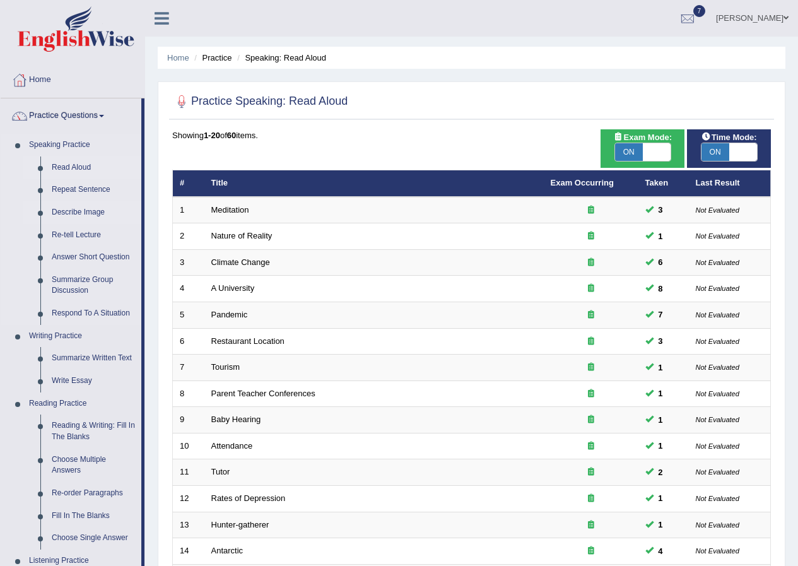
click at [90, 212] on link "Describe Image" at bounding box center [93, 212] width 95 height 23
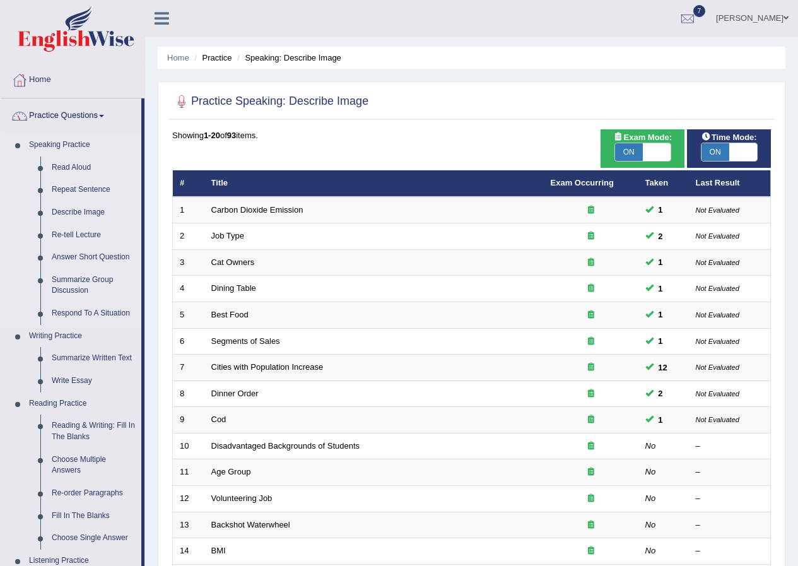
click at [96, 237] on link "Re-tell Lecture" at bounding box center [93, 235] width 95 height 23
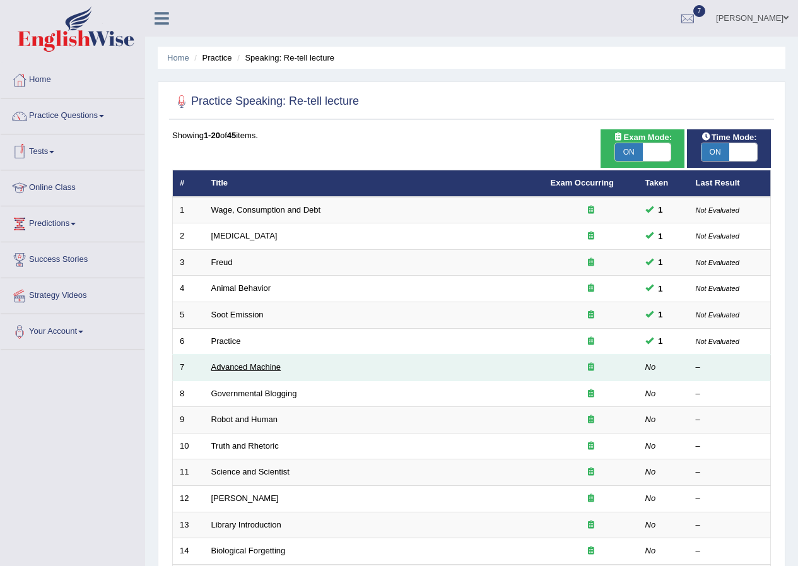
click at [268, 370] on link "Advanced Machine" at bounding box center [246, 366] width 70 height 9
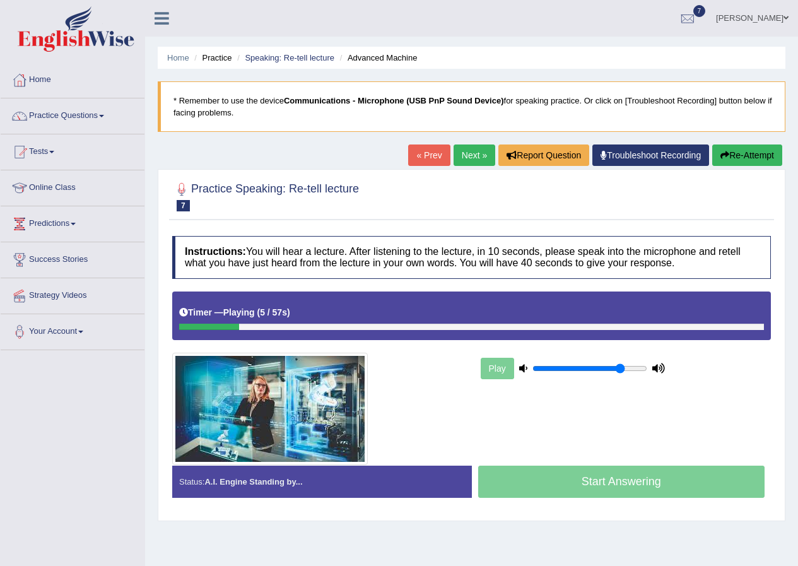
click at [746, 158] on button "Re-Attempt" at bounding box center [747, 154] width 70 height 21
click at [425, 156] on link "« Prev" at bounding box center [429, 154] width 42 height 21
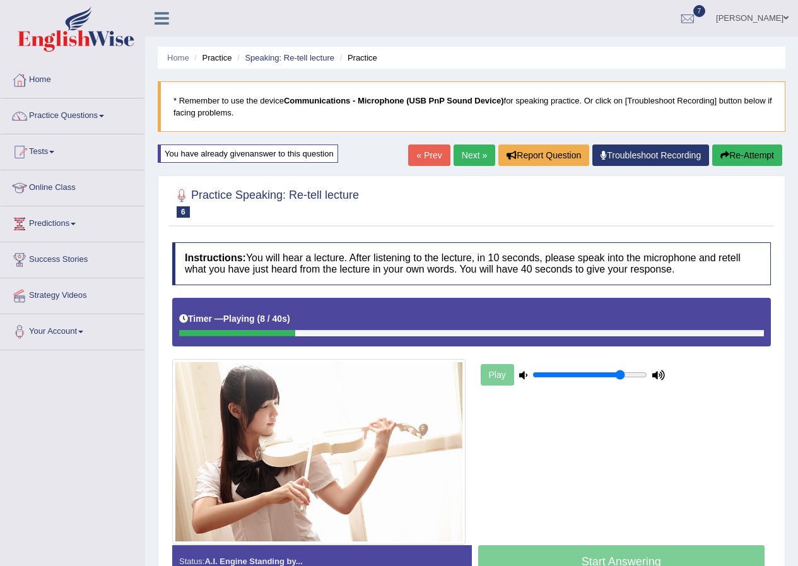
click at [464, 152] on link "Next »" at bounding box center [474, 154] width 42 height 21
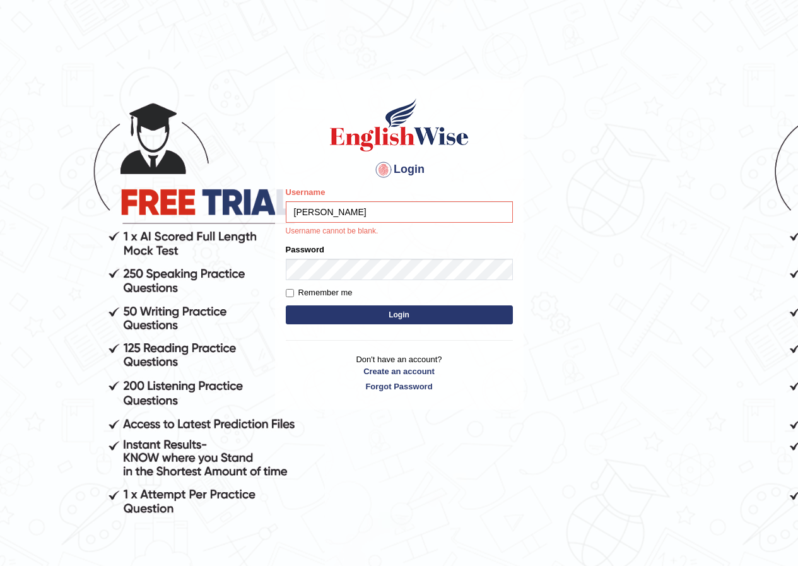
type input "andy_parramatta"
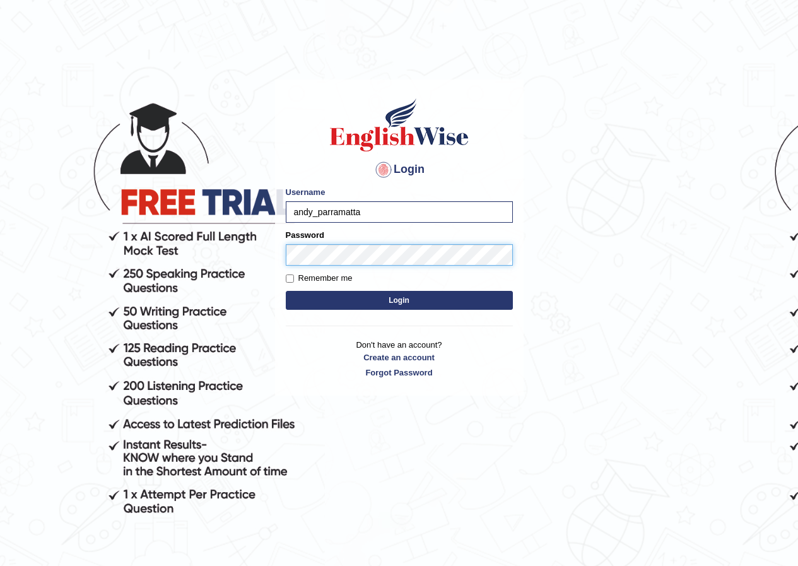
click at [286, 291] on button "Login" at bounding box center [399, 300] width 227 height 19
click at [412, 302] on button "Login" at bounding box center [399, 300] width 227 height 19
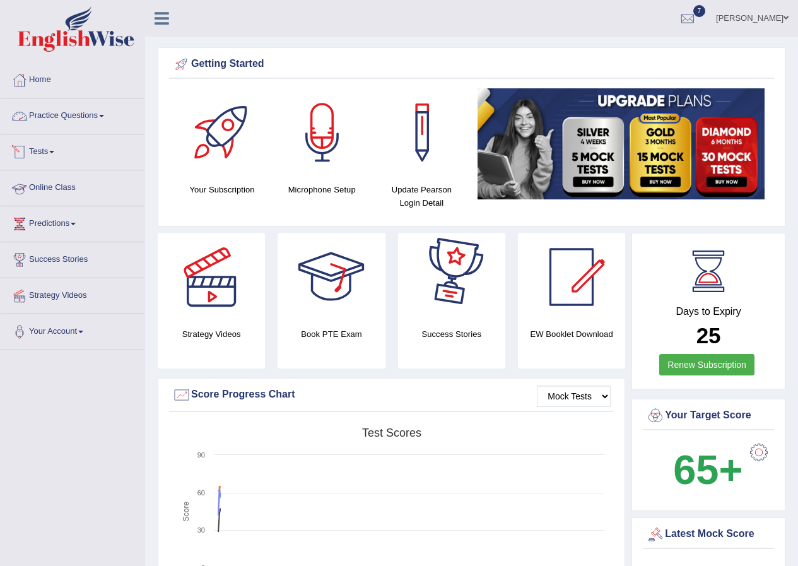
click at [77, 114] on link "Practice Questions" at bounding box center [73, 114] width 144 height 32
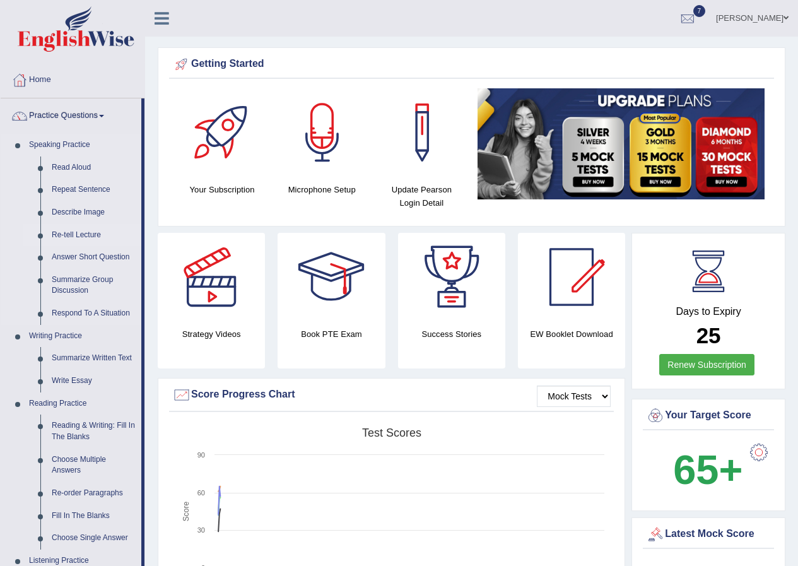
click at [96, 235] on link "Re-tell Lecture" at bounding box center [93, 235] width 95 height 23
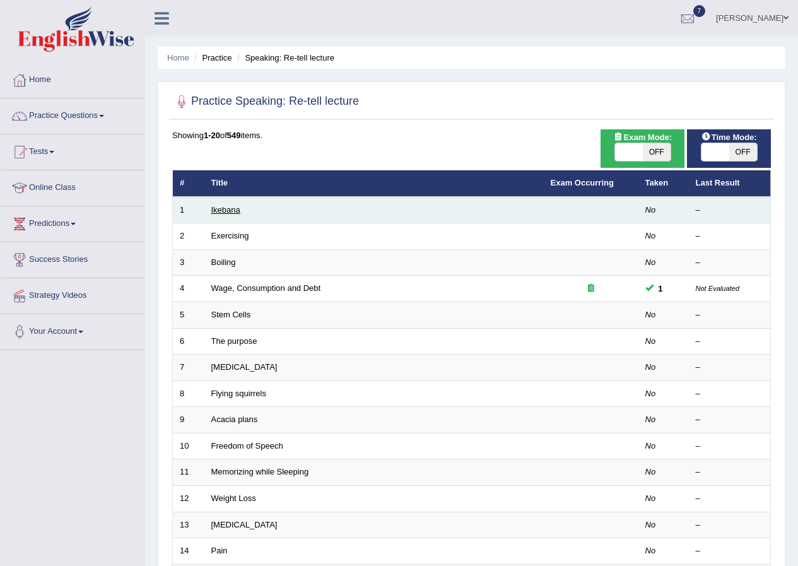
click at [223, 206] on link "Ikebana" at bounding box center [225, 209] width 29 height 9
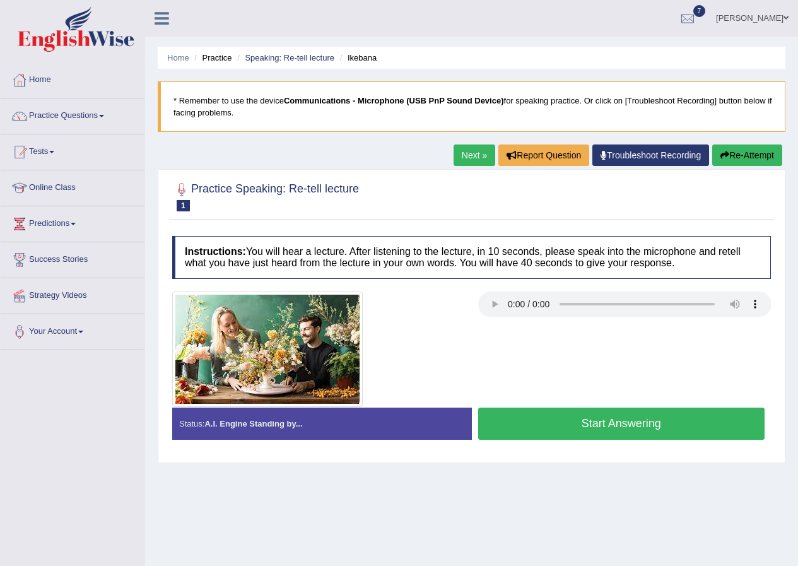
click at [520, 407] on button "Start Answering" at bounding box center [621, 423] width 287 height 32
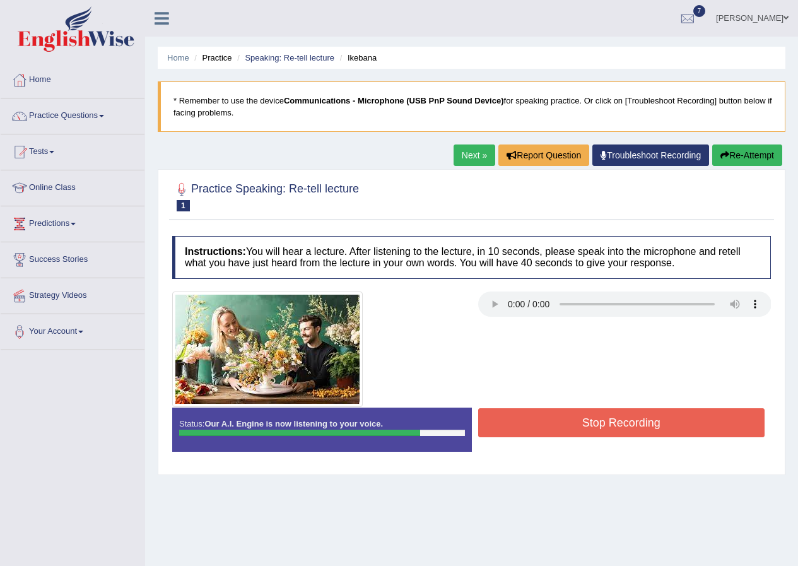
click at [519, 289] on div "Instructions: You will hear a lecture. After listening to the lecture, in 10 se…" at bounding box center [471, 349] width 605 height 238
click at [532, 320] on div at bounding box center [471, 348] width 611 height 115
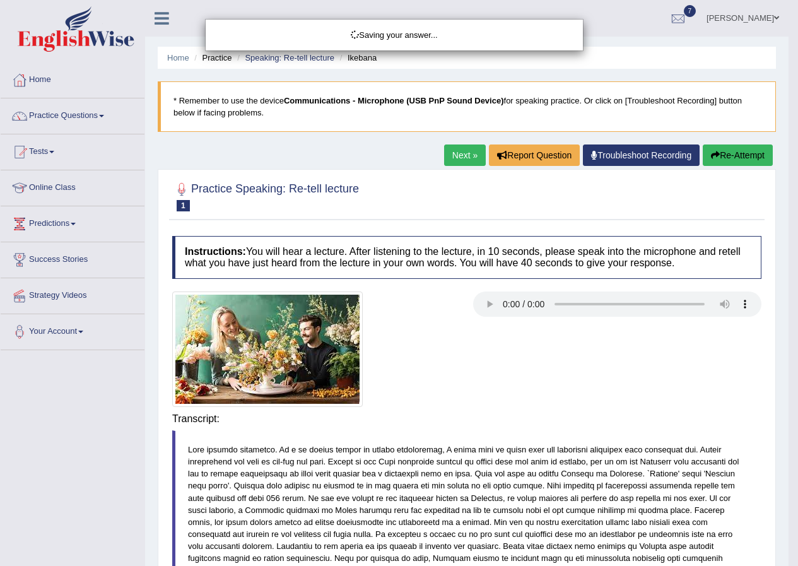
click at [419, 298] on div "Saving your answer..." at bounding box center [399, 283] width 798 height 566
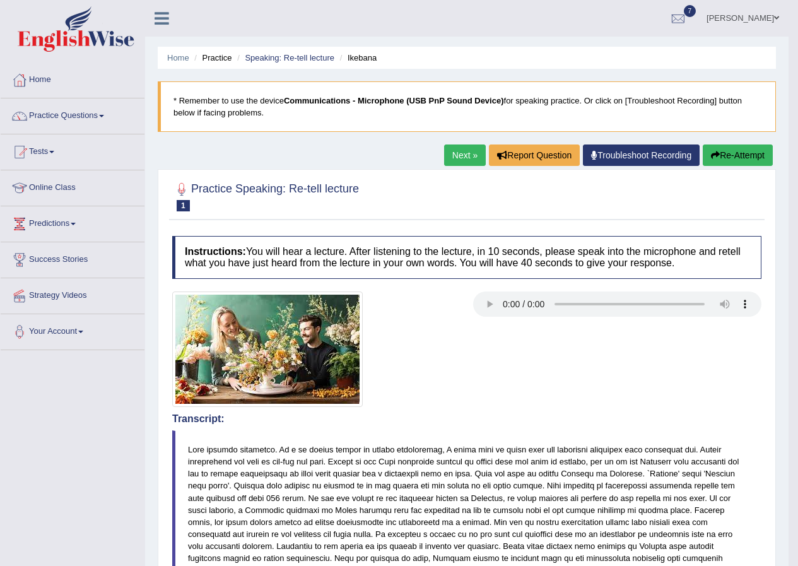
click at [458, 148] on link "Next »" at bounding box center [465, 154] width 42 height 21
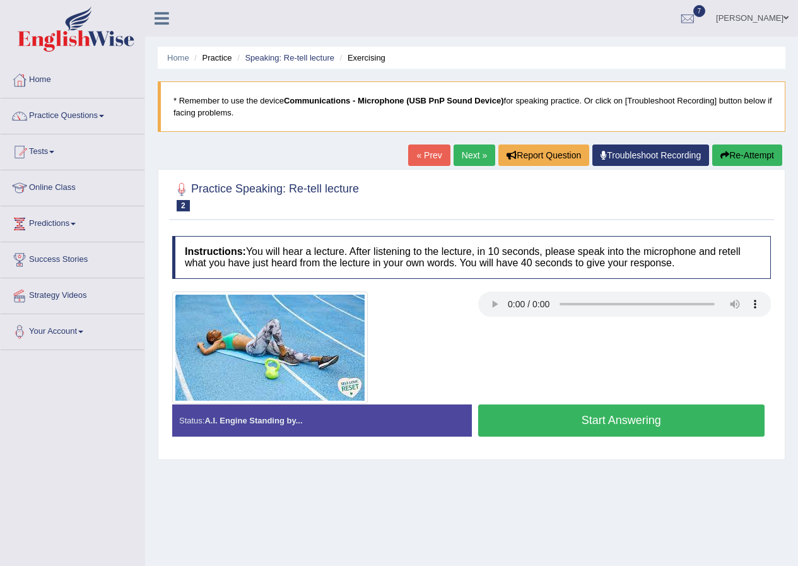
click at [576, 192] on div at bounding box center [471, 196] width 599 height 38
click at [469, 336] on div at bounding box center [319, 347] width 306 height 112
click at [573, 418] on button "Start Answering" at bounding box center [621, 420] width 287 height 32
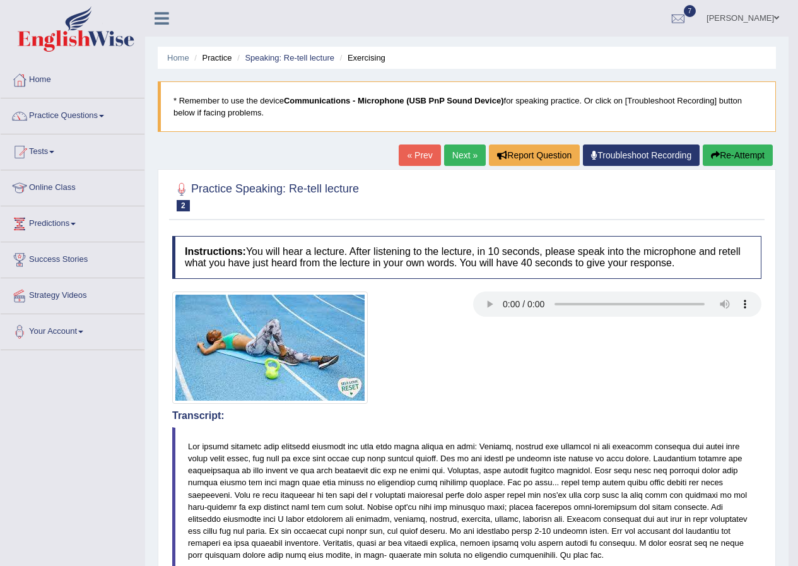
click at [756, 151] on button "Re-Attempt" at bounding box center [738, 154] width 70 height 21
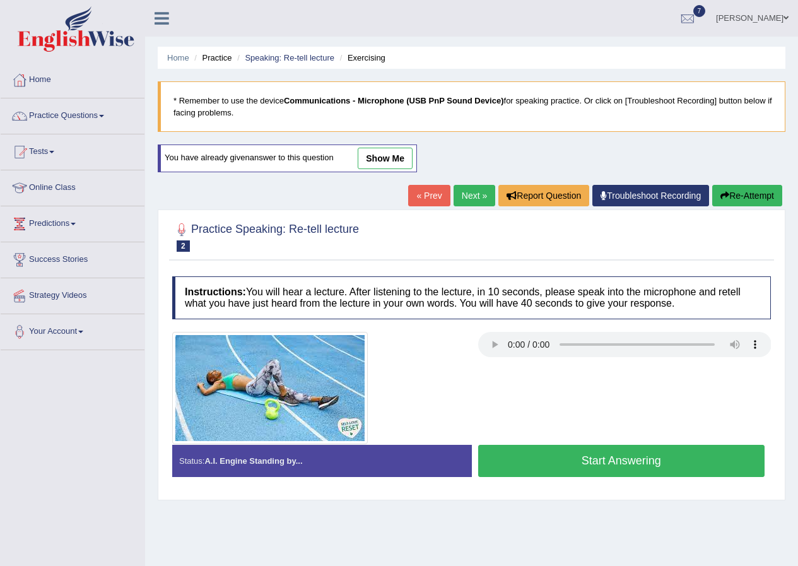
click at [582, 458] on button "Start Answering" at bounding box center [621, 461] width 287 height 32
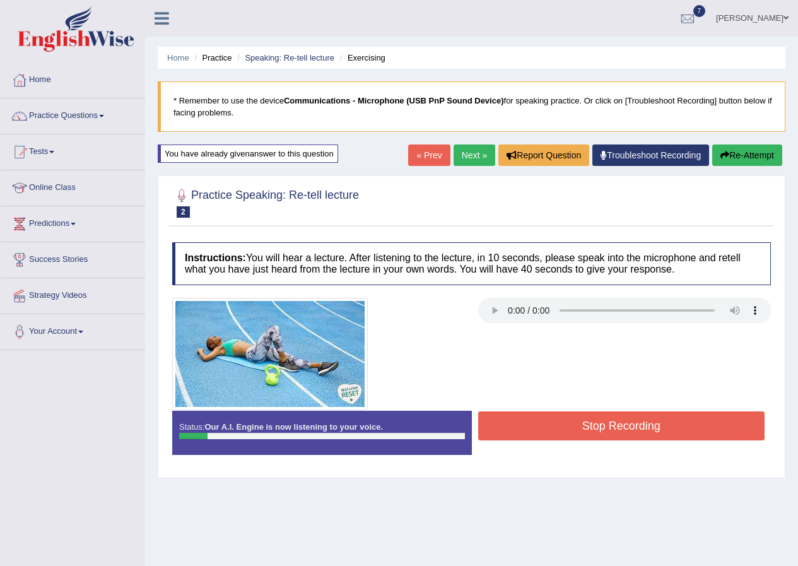
click at [744, 148] on button "Re-Attempt" at bounding box center [747, 154] width 70 height 21
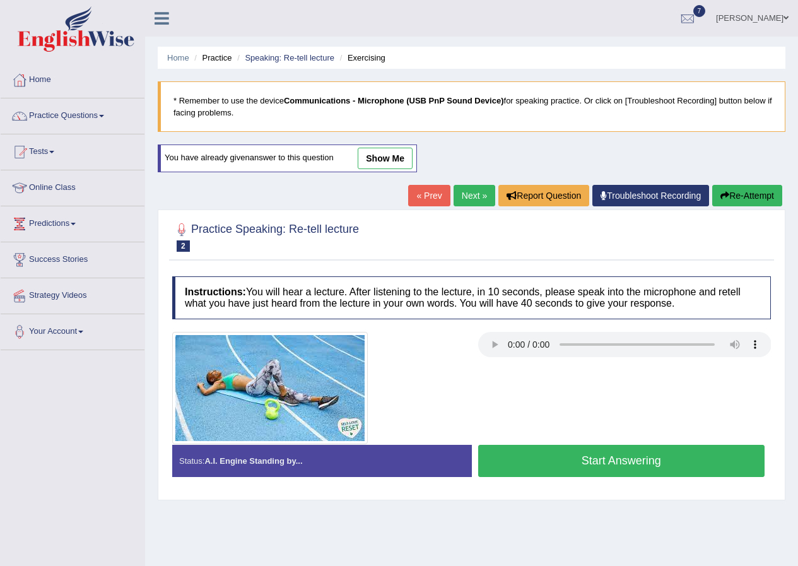
click at [529, 474] on button "Start Answering" at bounding box center [621, 461] width 287 height 32
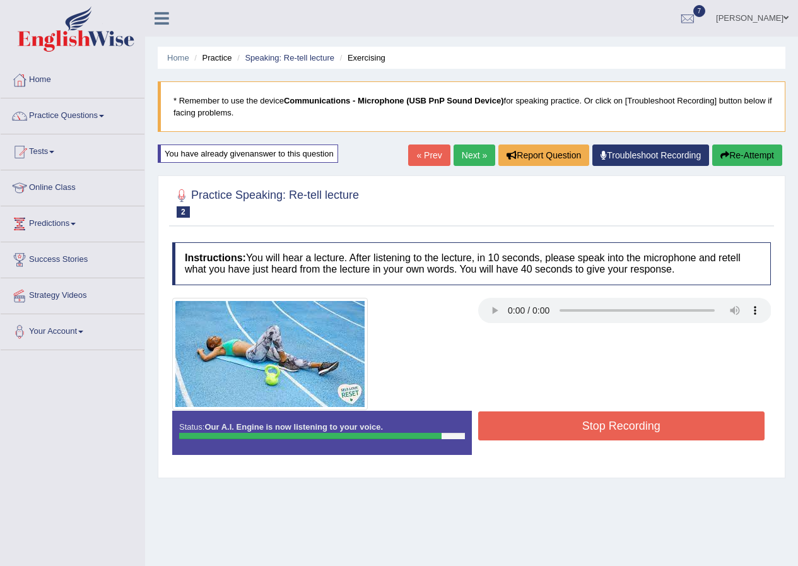
click at [566, 435] on button "Stop Recording" at bounding box center [621, 425] width 287 height 29
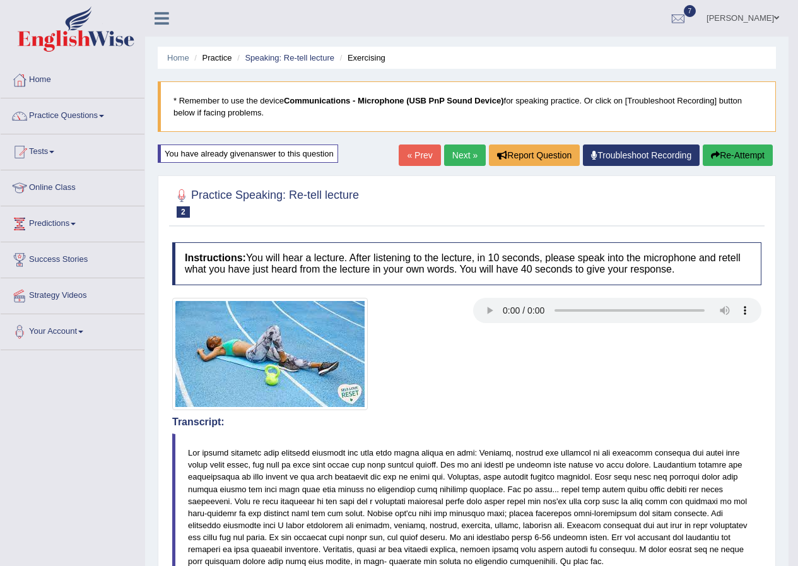
click at [736, 155] on button "Re-Attempt" at bounding box center [738, 154] width 70 height 21
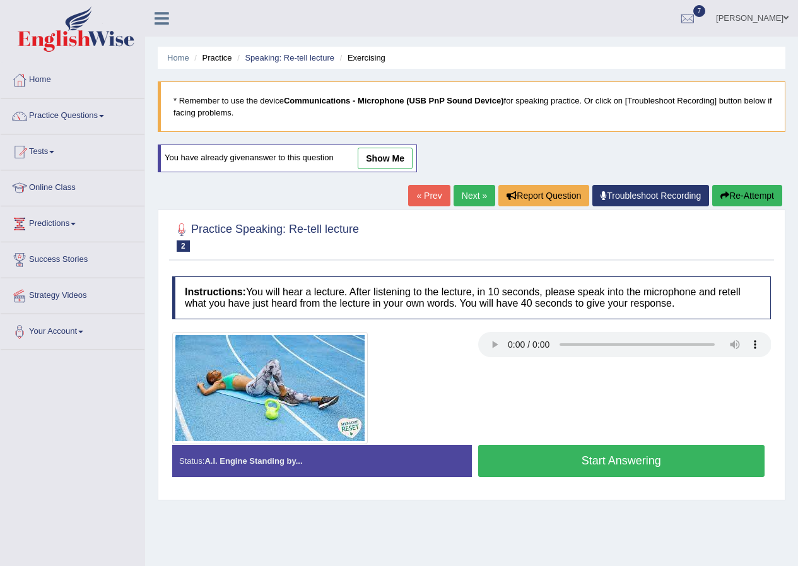
click at [503, 457] on button "Start Answering" at bounding box center [621, 461] width 287 height 32
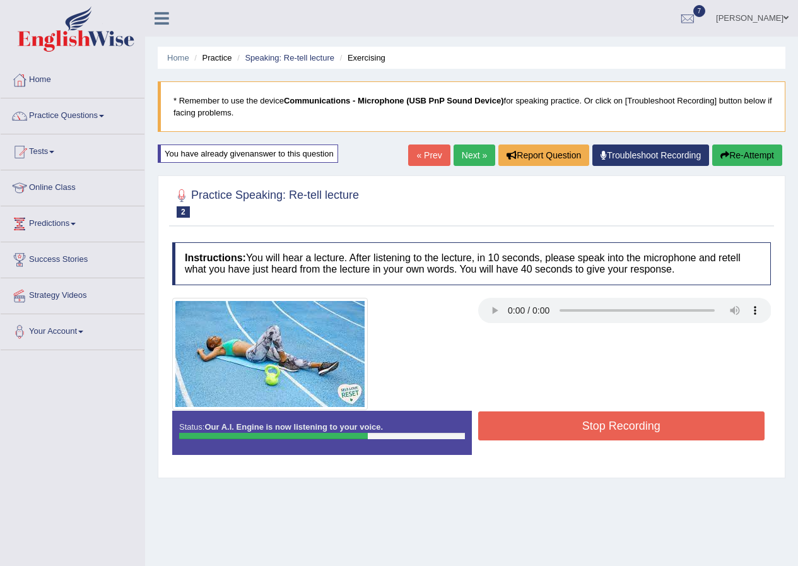
click at [549, 434] on button "Stop Recording" at bounding box center [621, 425] width 287 height 29
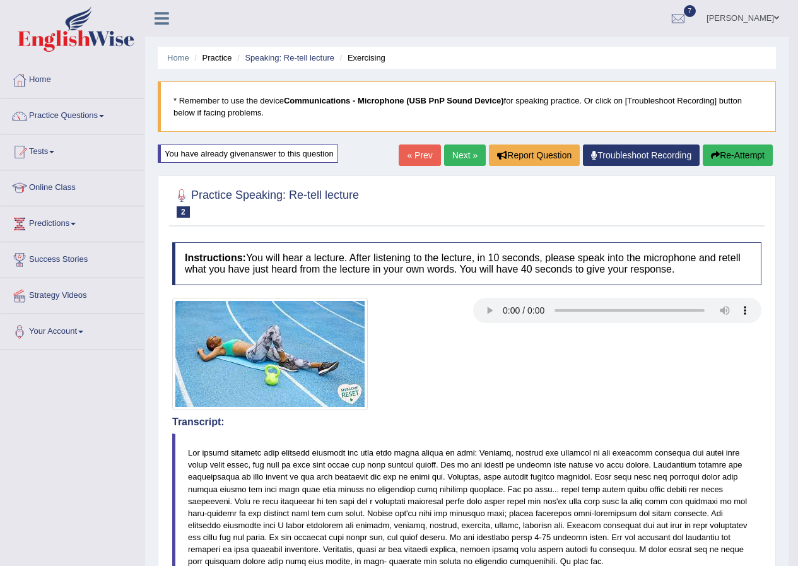
click at [455, 155] on link "Next »" at bounding box center [465, 154] width 42 height 21
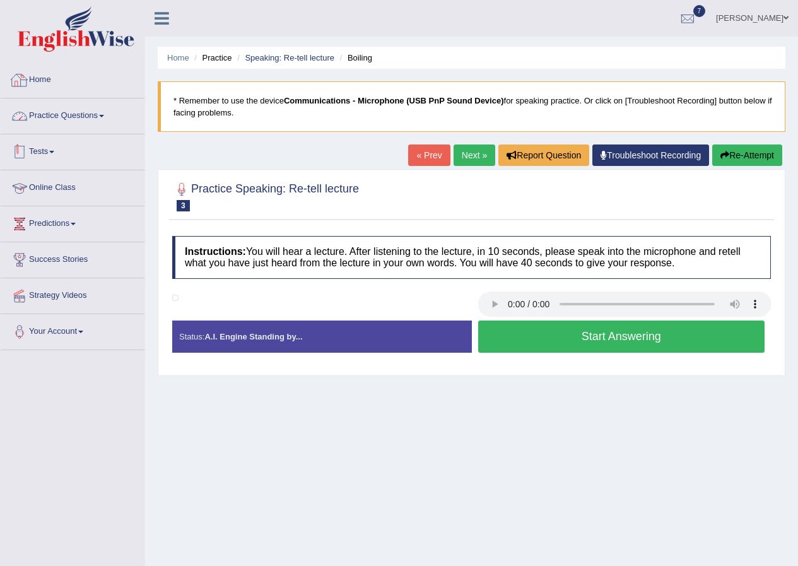
click at [73, 112] on link "Practice Questions" at bounding box center [73, 114] width 144 height 32
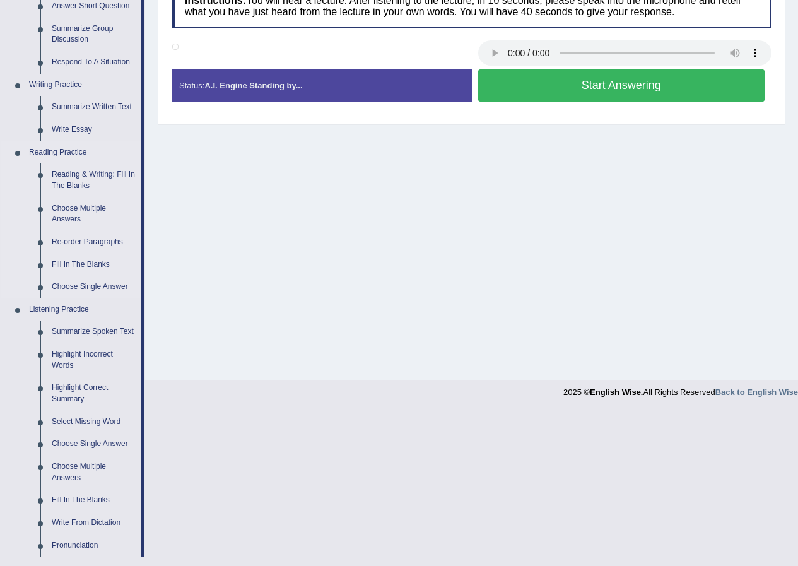
scroll to position [252, 0]
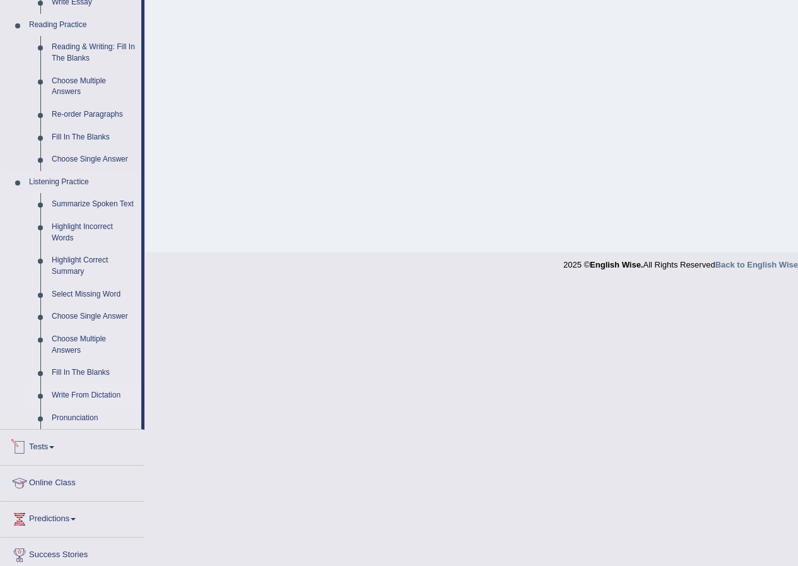
click at [94, 397] on link "Write From Dictation" at bounding box center [93, 395] width 95 height 23
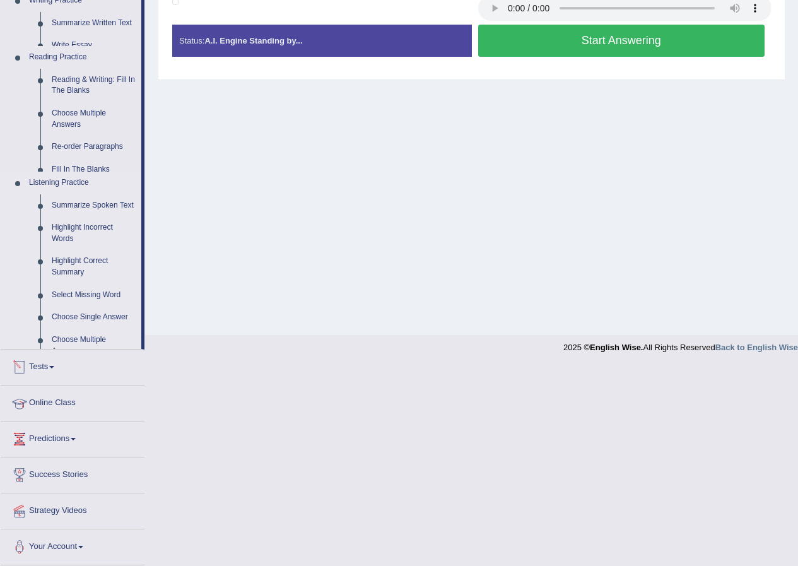
scroll to position [97, 0]
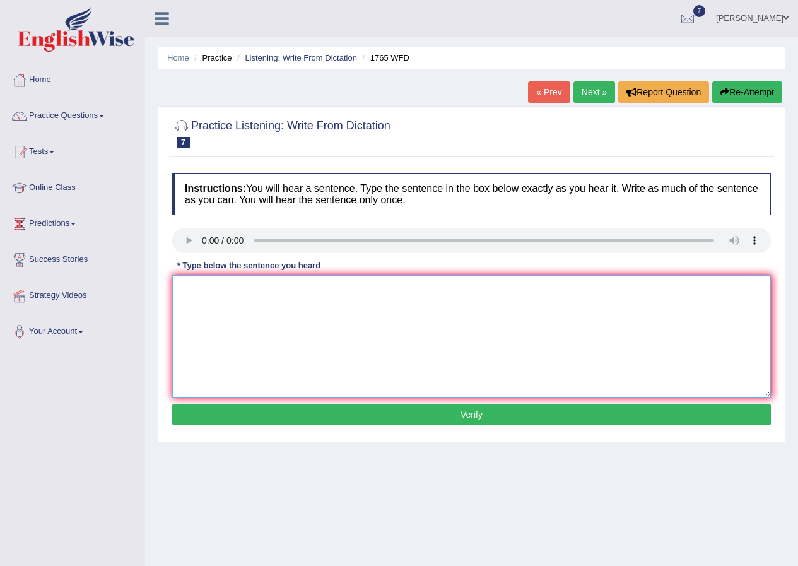
click at [292, 291] on textarea at bounding box center [471, 336] width 599 height 122
type textarea "a"
type textarea "Applifcation forms must be completed"
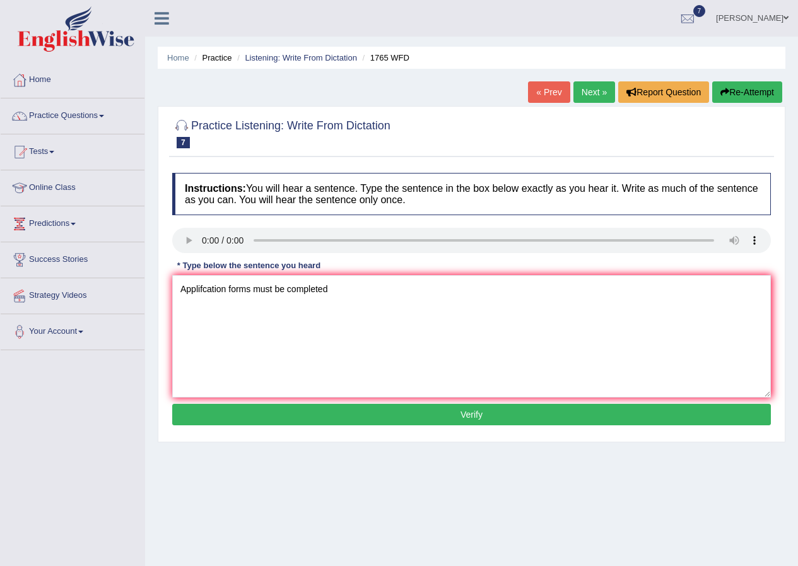
click at [407, 421] on button "Verify" at bounding box center [471, 414] width 599 height 21
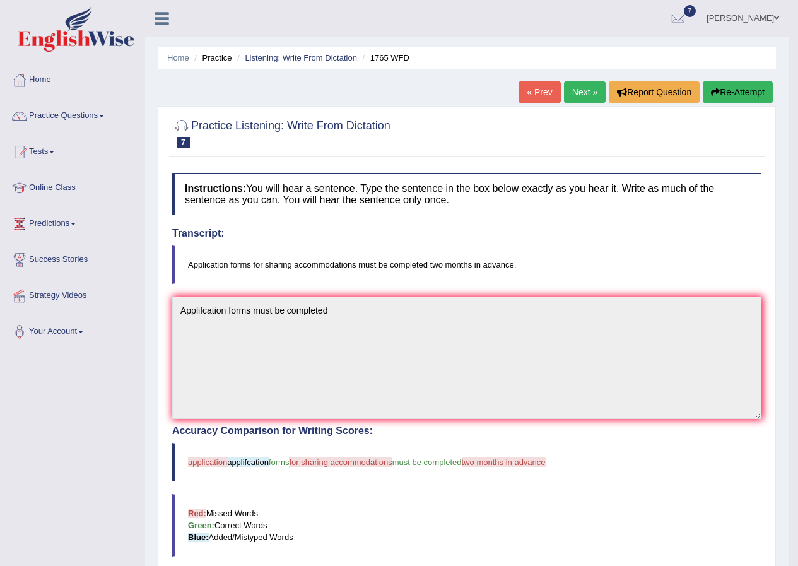
click at [727, 100] on button "Re-Attempt" at bounding box center [738, 91] width 70 height 21
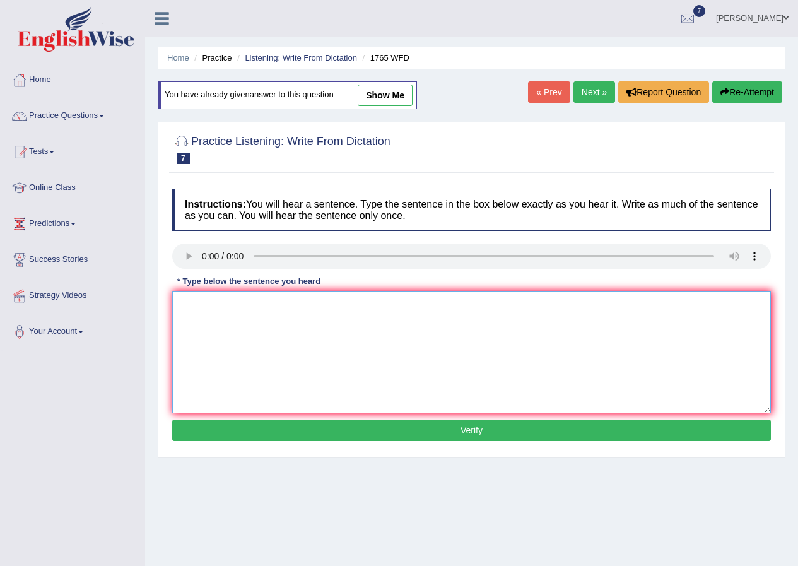
drag, startPoint x: 262, startPoint y: 352, endPoint x: 270, endPoint y: 346, distance: 9.5
click at [262, 351] on textarea at bounding box center [471, 352] width 599 height 122
type textarea "Application forms which is sharing accomodation accomodations must be completed…"
click at [591, 421] on button "Verify" at bounding box center [471, 429] width 599 height 21
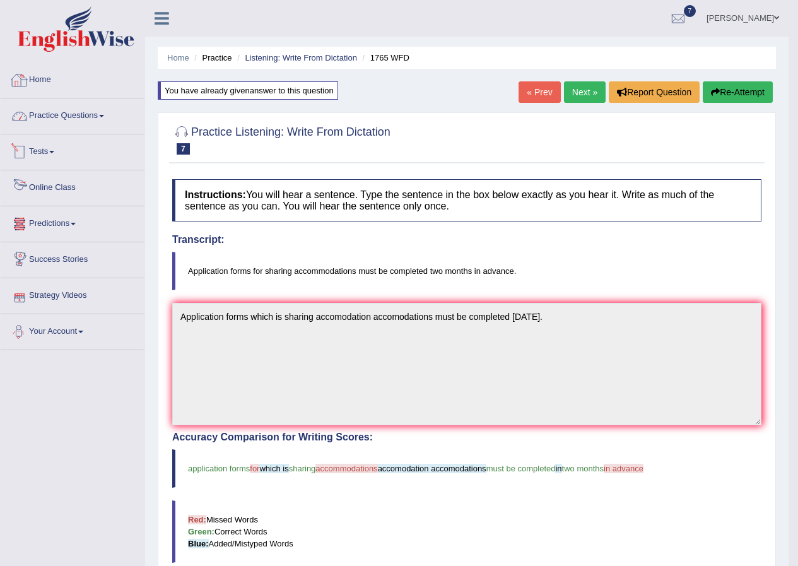
click at [66, 74] on link "Home" at bounding box center [73, 78] width 144 height 32
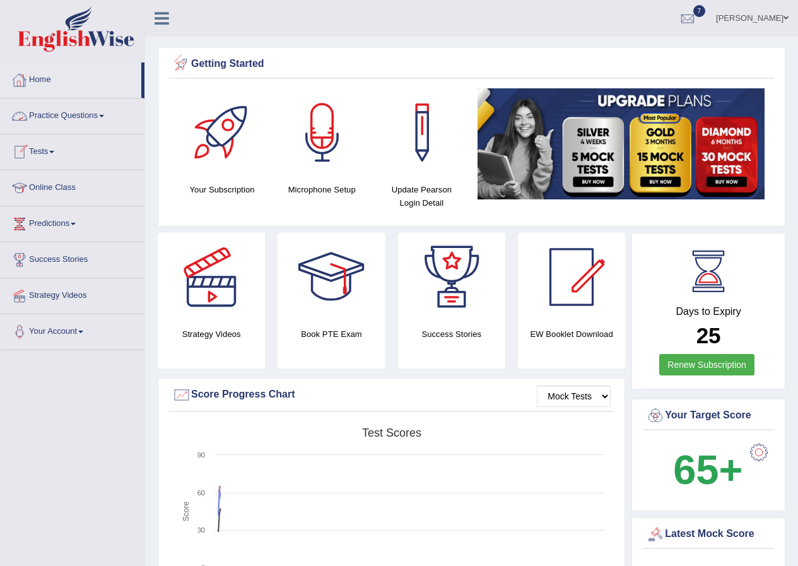
click at [71, 103] on link "Practice Questions" at bounding box center [73, 114] width 144 height 32
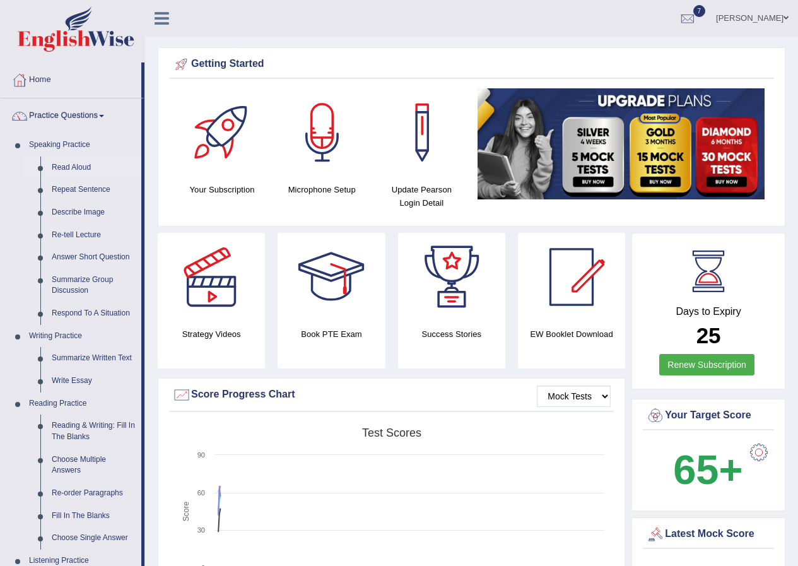
click at [76, 168] on link "Read Aloud" at bounding box center [93, 167] width 95 height 23
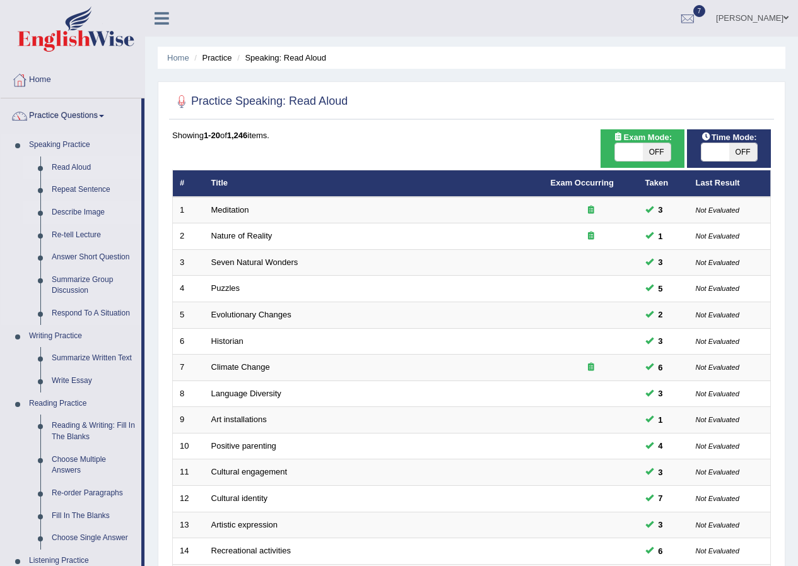
click at [85, 205] on link "Describe Image" at bounding box center [93, 212] width 95 height 23
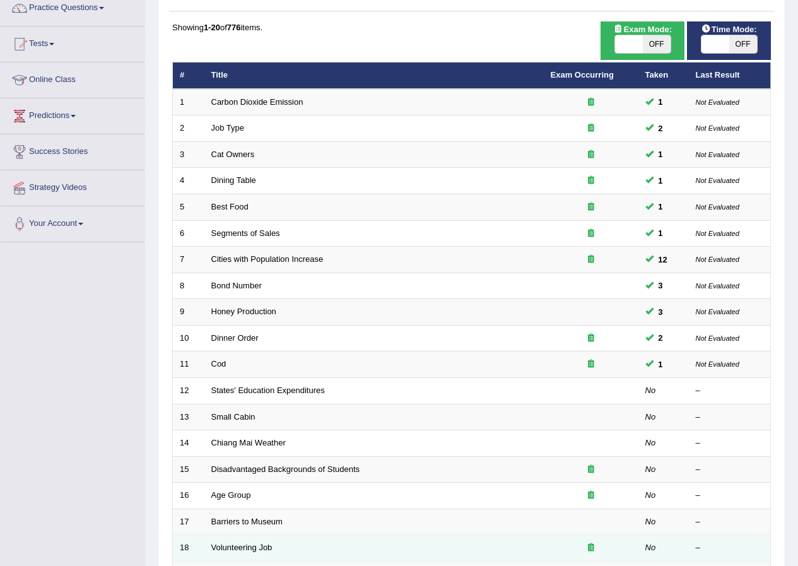
scroll to position [252, 0]
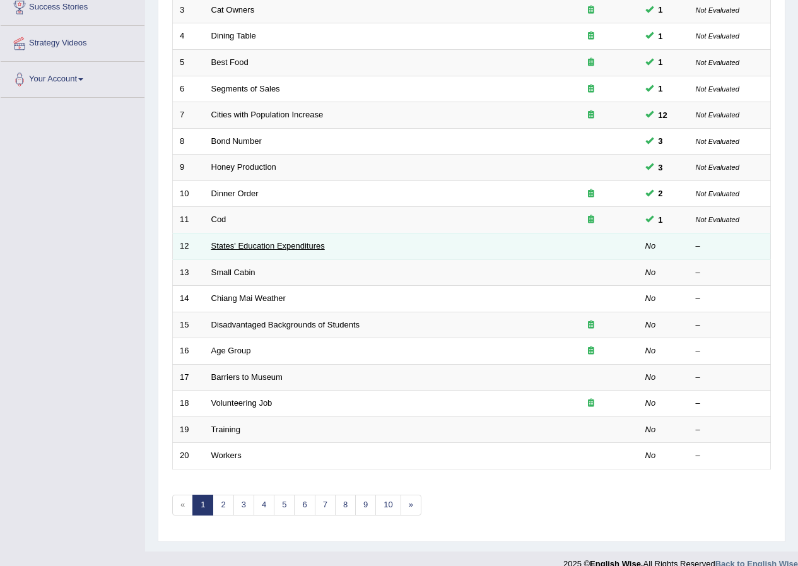
click at [271, 243] on link "States' Education Expenditures" at bounding box center [268, 245] width 114 height 9
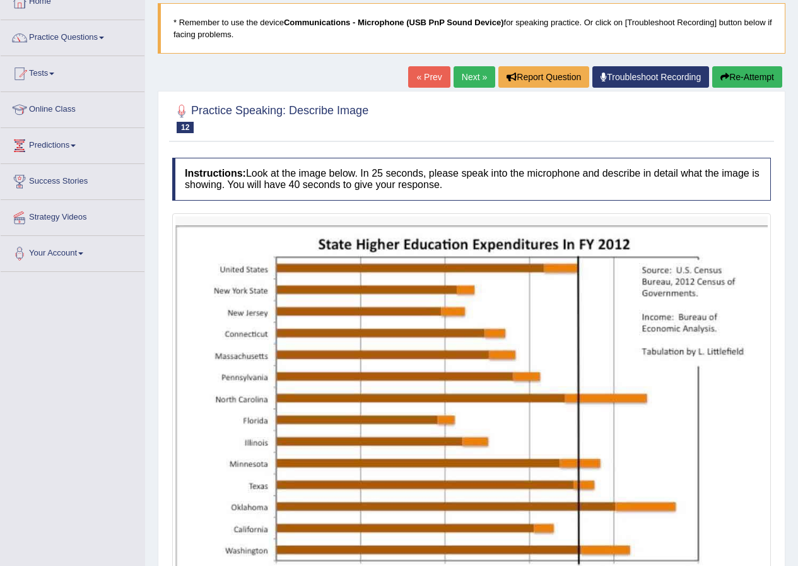
scroll to position [60, 0]
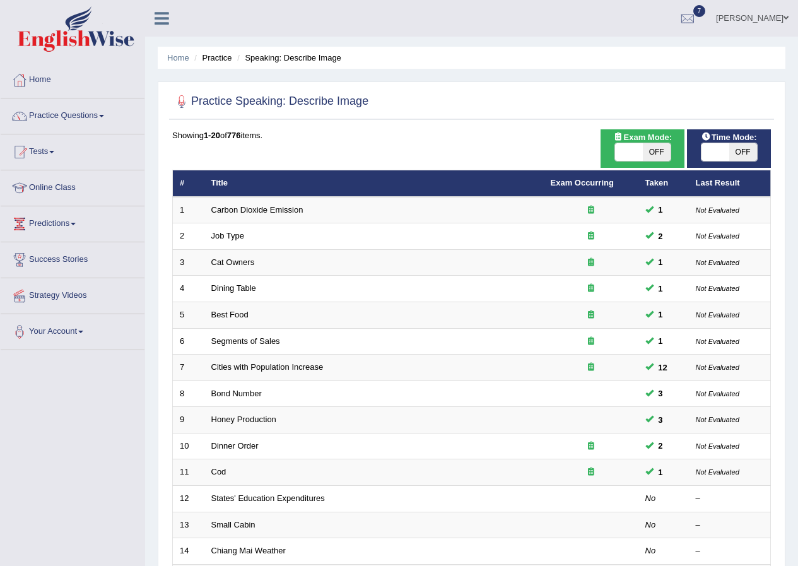
click at [722, 148] on span at bounding box center [715, 152] width 28 height 18
checkbox input "true"
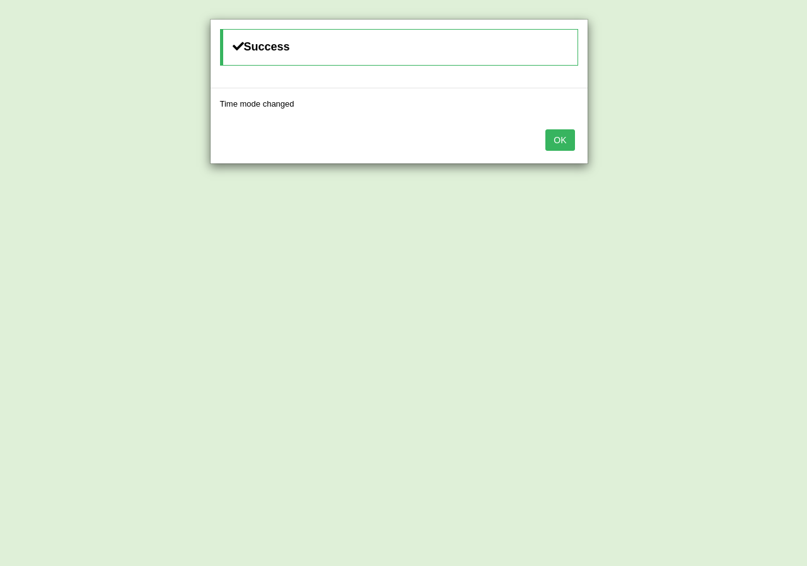
click at [561, 146] on button "OK" at bounding box center [560, 139] width 29 height 21
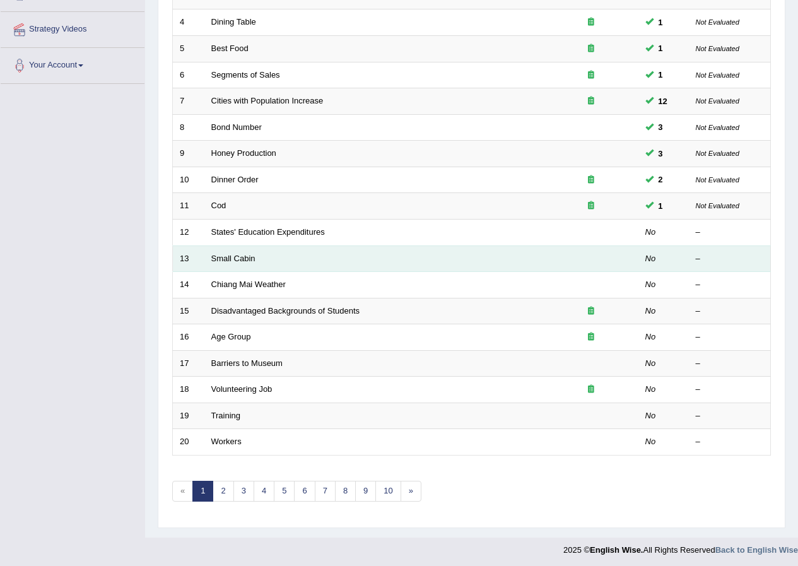
scroll to position [269, 0]
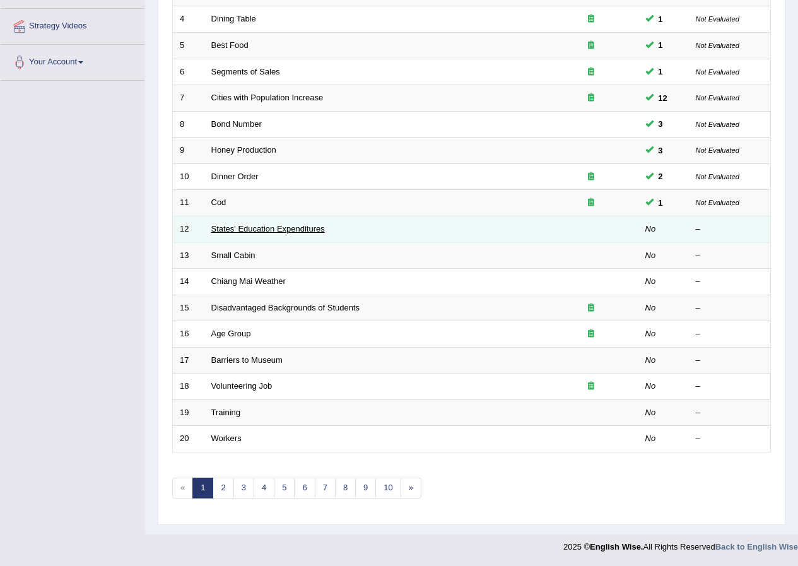
click at [249, 231] on link "States' Education Expenditures" at bounding box center [268, 228] width 114 height 9
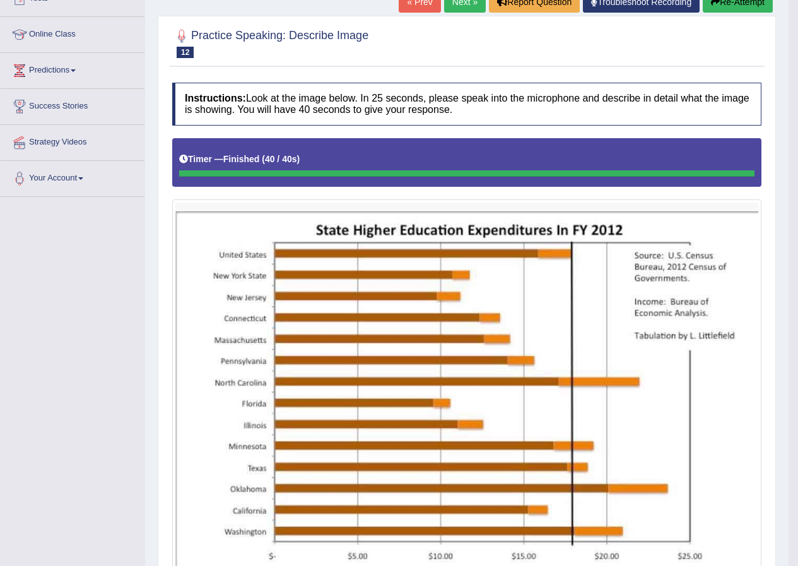
scroll to position [54, 0]
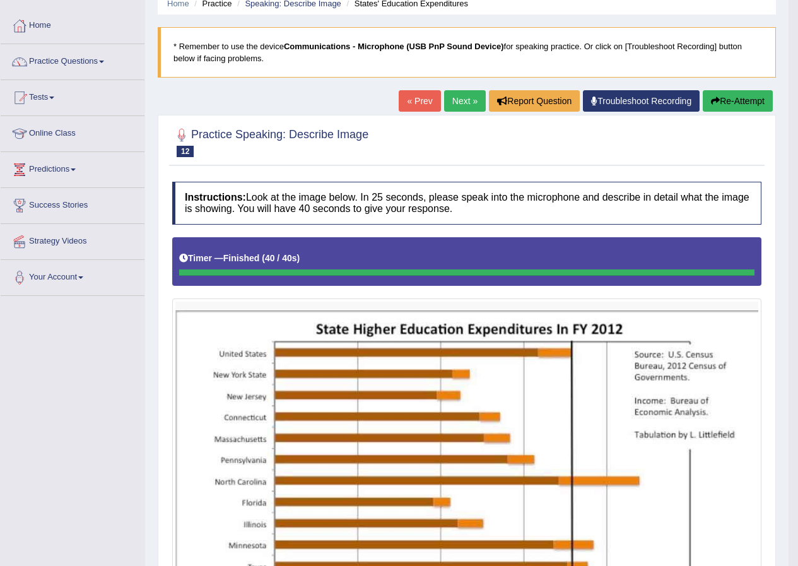
click at [718, 110] on button "Re-Attempt" at bounding box center [738, 100] width 70 height 21
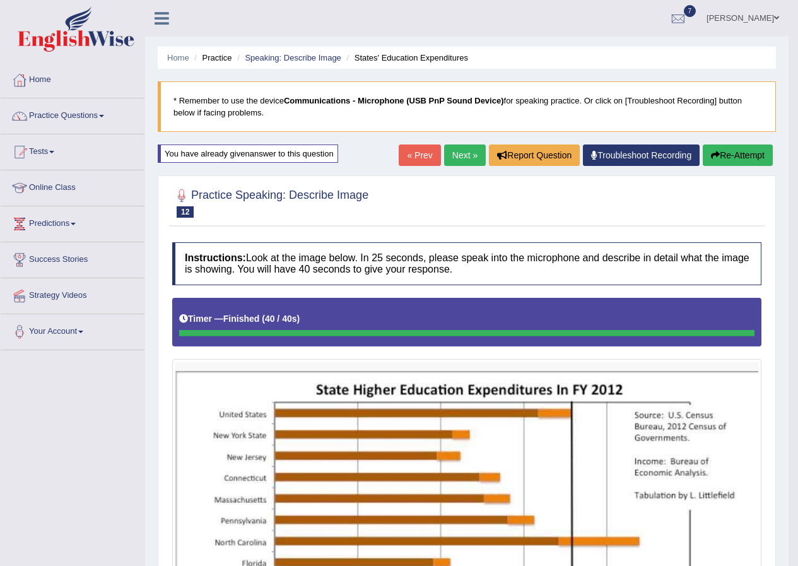
click at [720, 148] on button "Re-Attempt" at bounding box center [738, 154] width 70 height 21
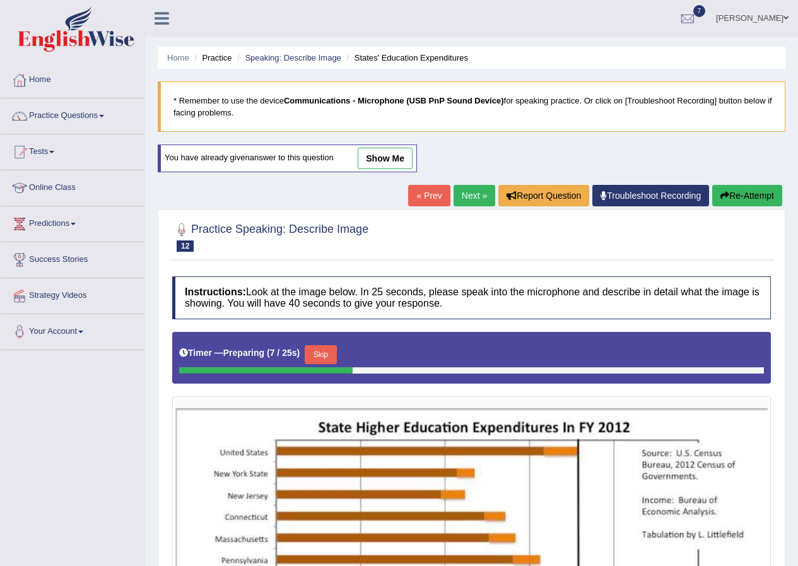
click at [320, 358] on button "Skip" at bounding box center [321, 354] width 32 height 19
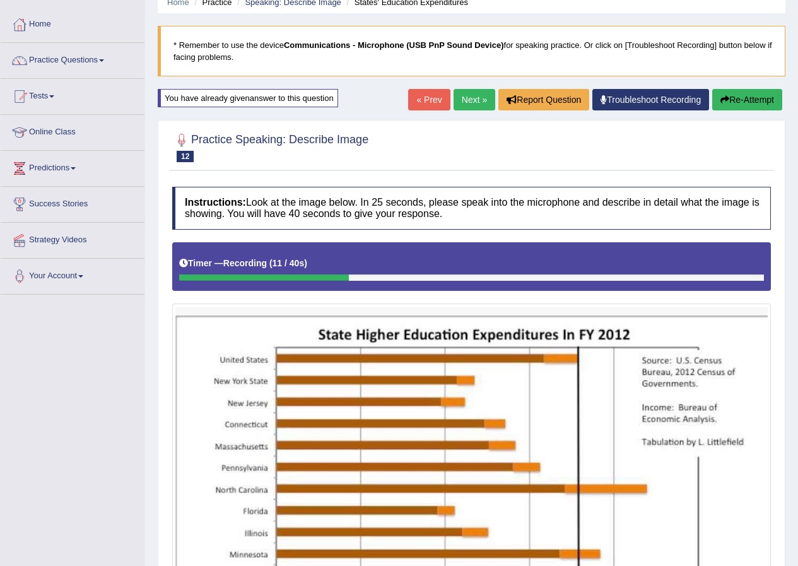
scroll to position [126, 0]
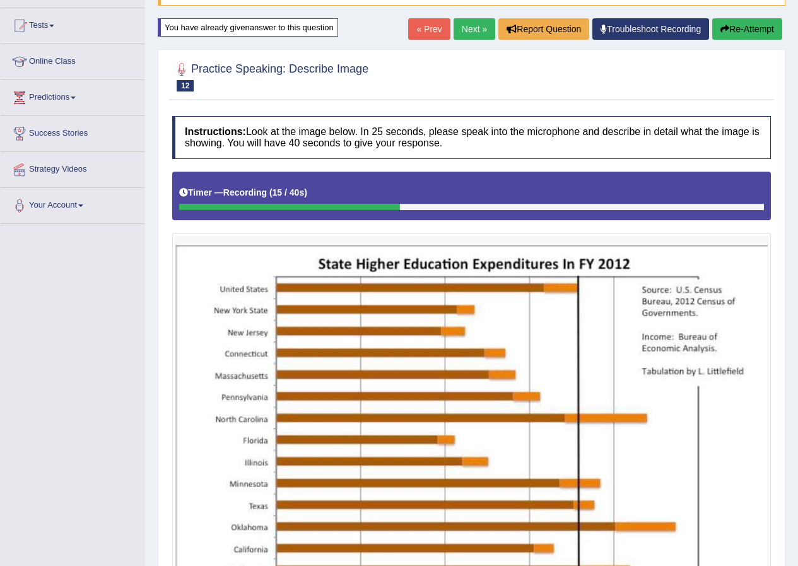
click at [713, 25] on button "Re-Attempt" at bounding box center [747, 28] width 70 height 21
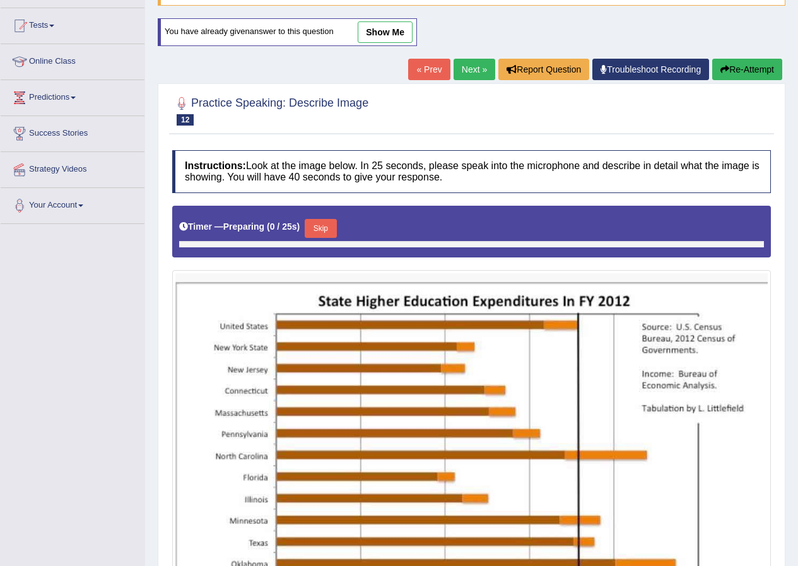
scroll to position [126, 0]
click at [326, 231] on button "Skip" at bounding box center [321, 228] width 32 height 19
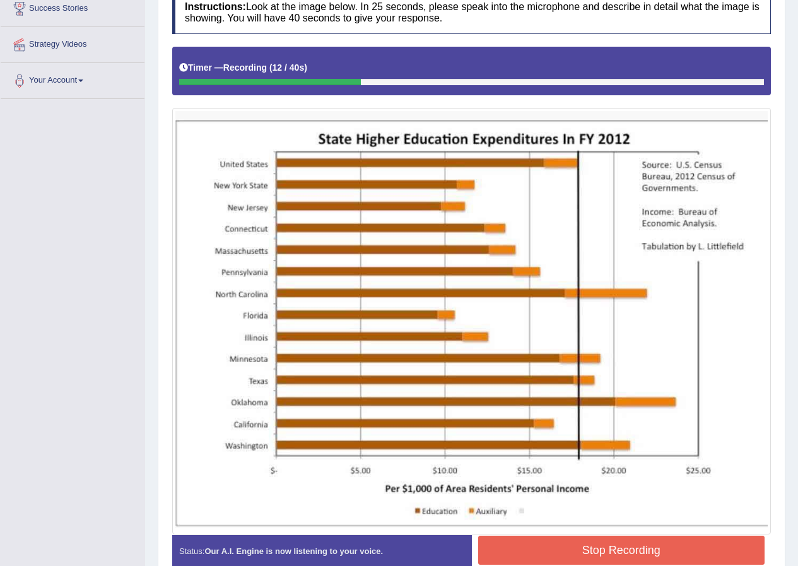
scroll to position [252, 0]
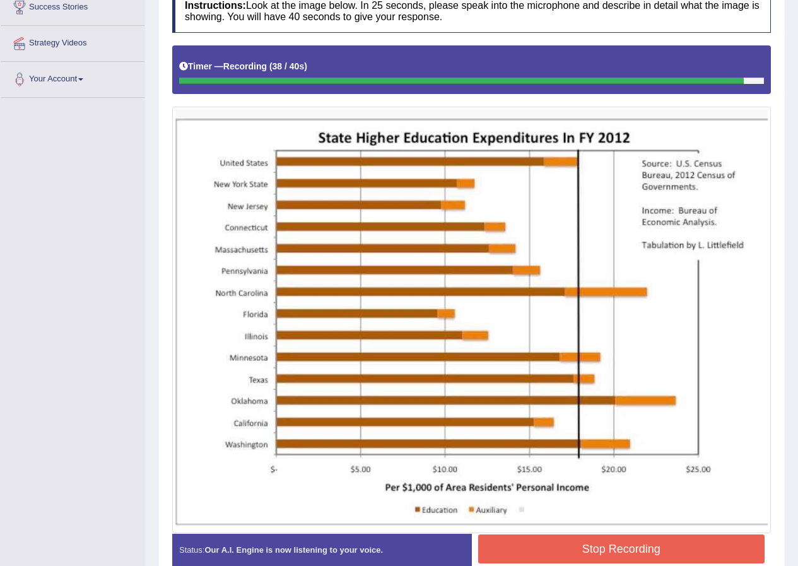
click at [572, 539] on button "Stop Recording" at bounding box center [621, 548] width 287 height 29
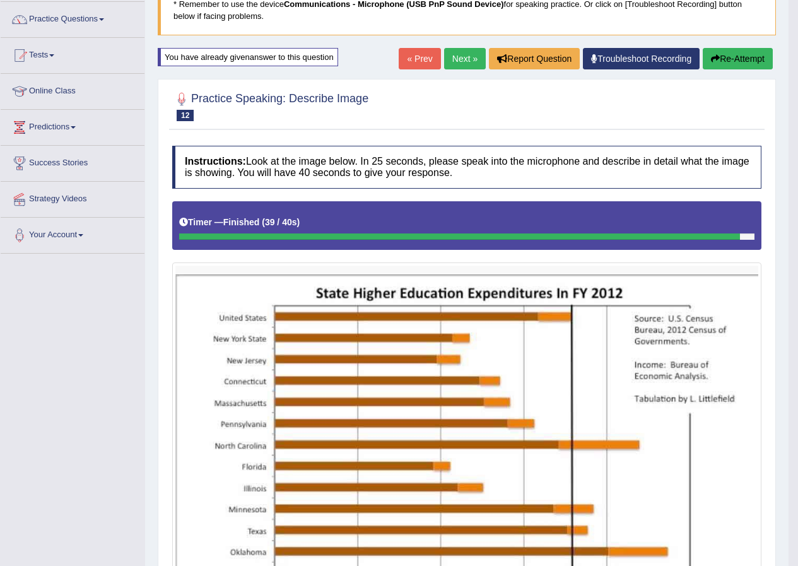
scroll to position [0, 0]
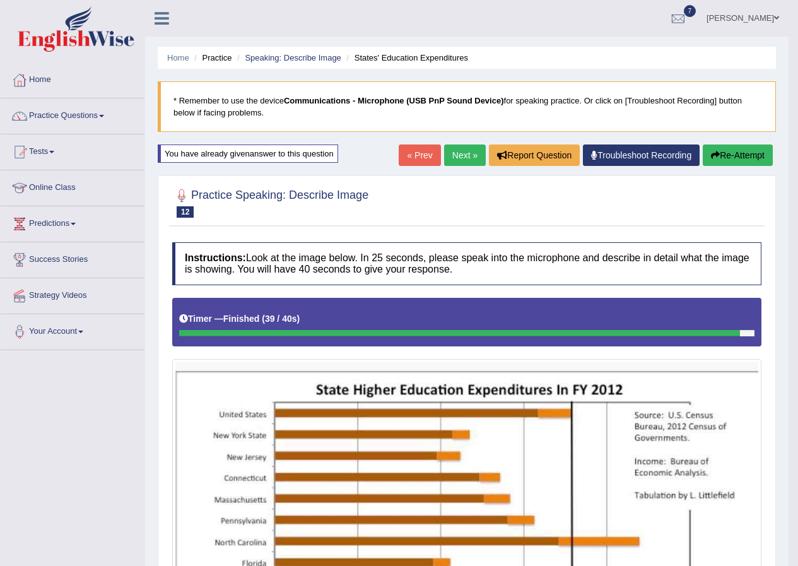
click at [739, 158] on button "Re-Attempt" at bounding box center [738, 154] width 70 height 21
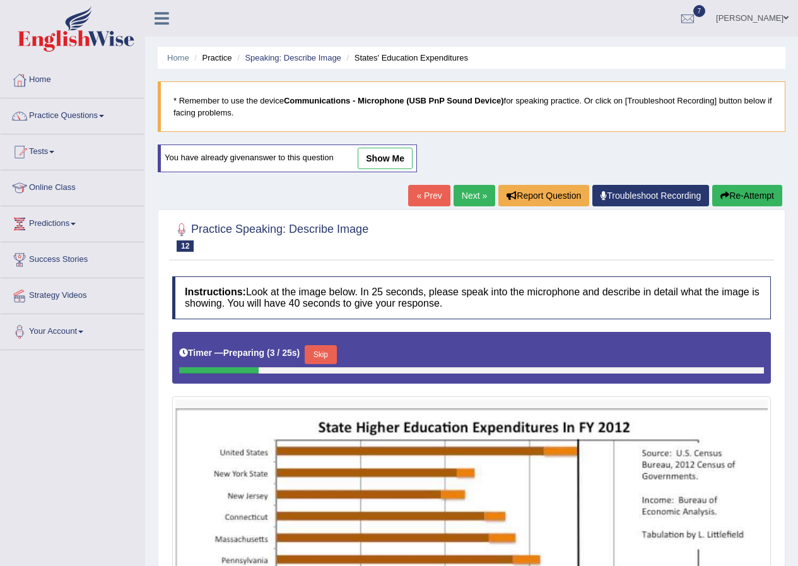
click at [328, 356] on button "Skip" at bounding box center [321, 354] width 32 height 19
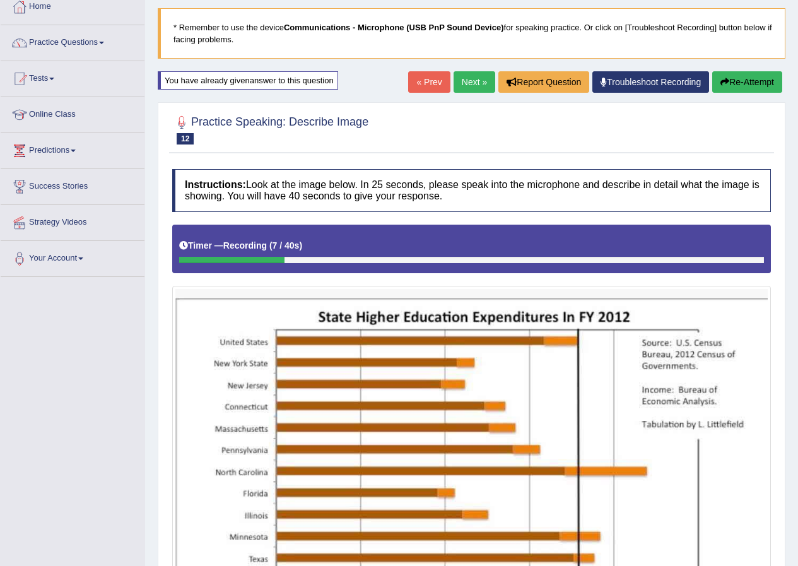
scroll to position [252, 0]
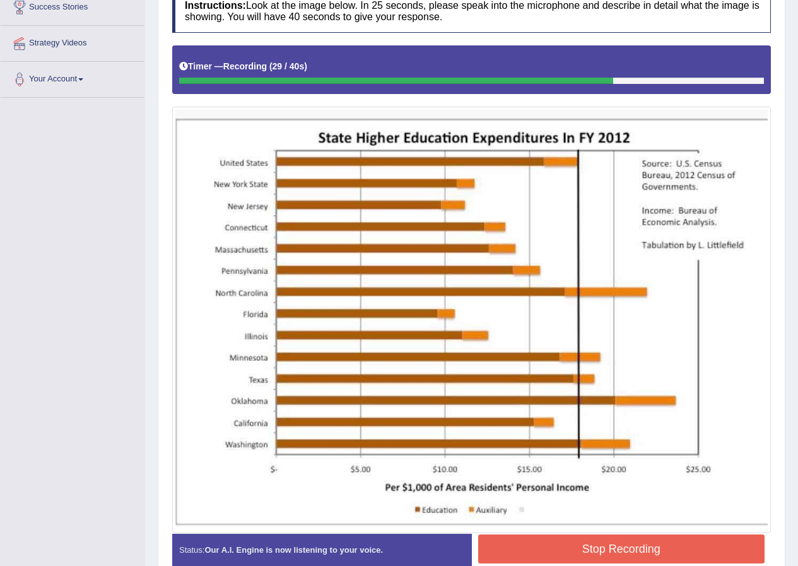
click at [554, 550] on button "Stop Recording" at bounding box center [621, 548] width 287 height 29
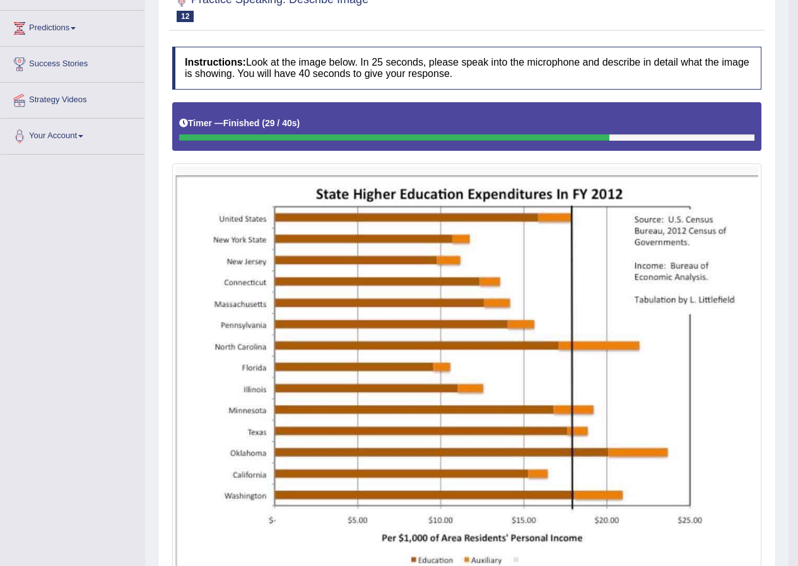
scroll to position [0, 0]
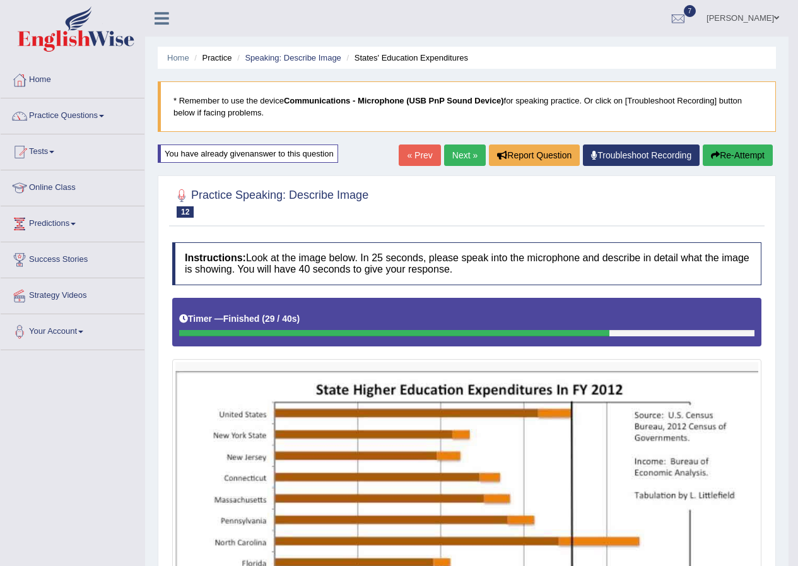
click at [727, 162] on button "Re-Attempt" at bounding box center [738, 154] width 70 height 21
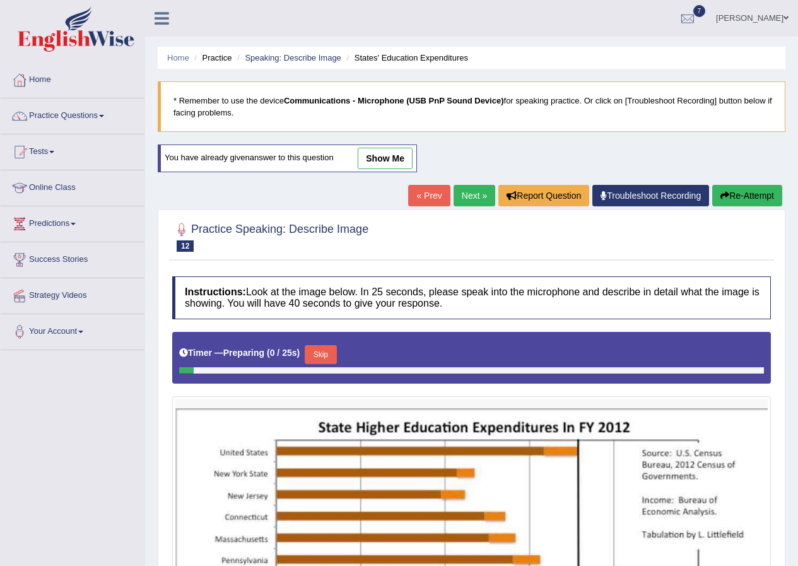
click at [326, 351] on button "Skip" at bounding box center [321, 354] width 32 height 19
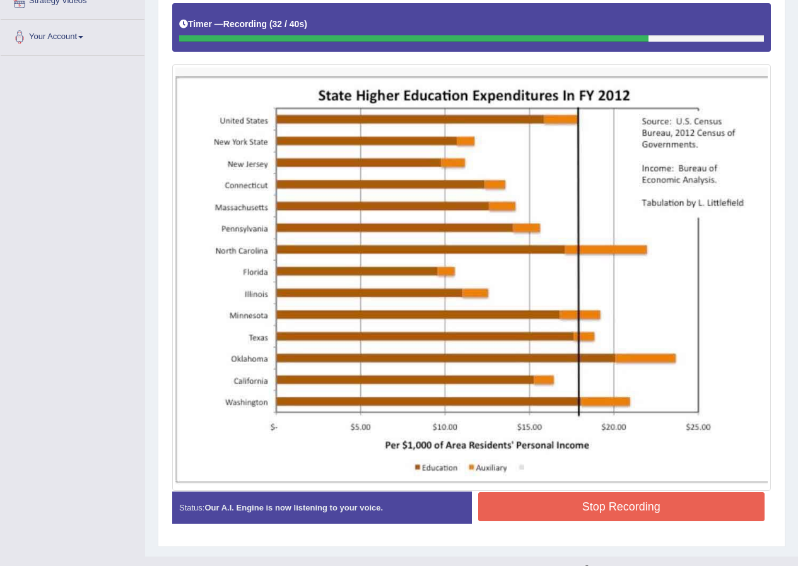
scroll to position [315, 0]
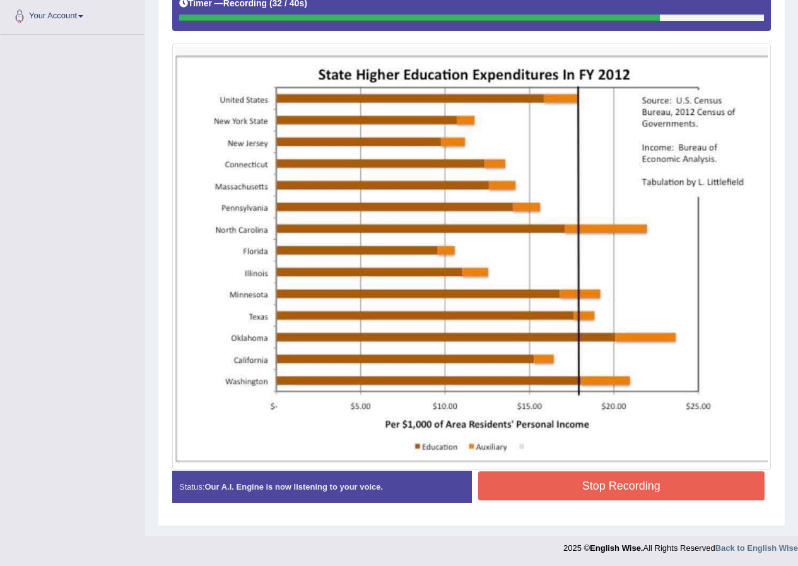
click at [509, 490] on button "Stop Recording" at bounding box center [621, 485] width 287 height 29
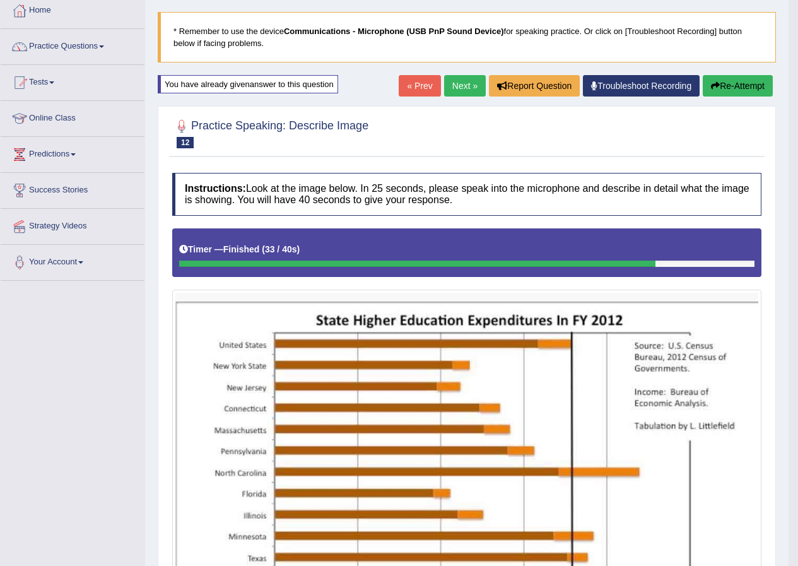
scroll to position [0, 0]
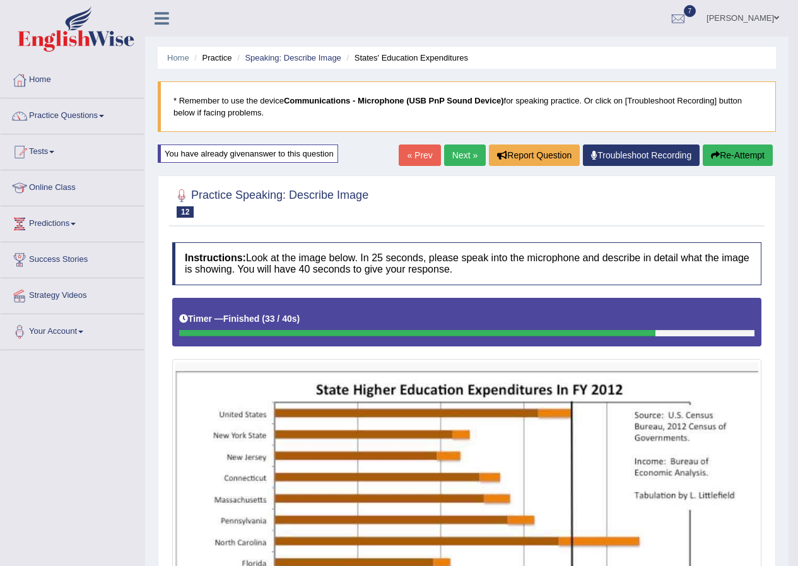
click at [739, 154] on button "Re-Attempt" at bounding box center [738, 154] width 70 height 21
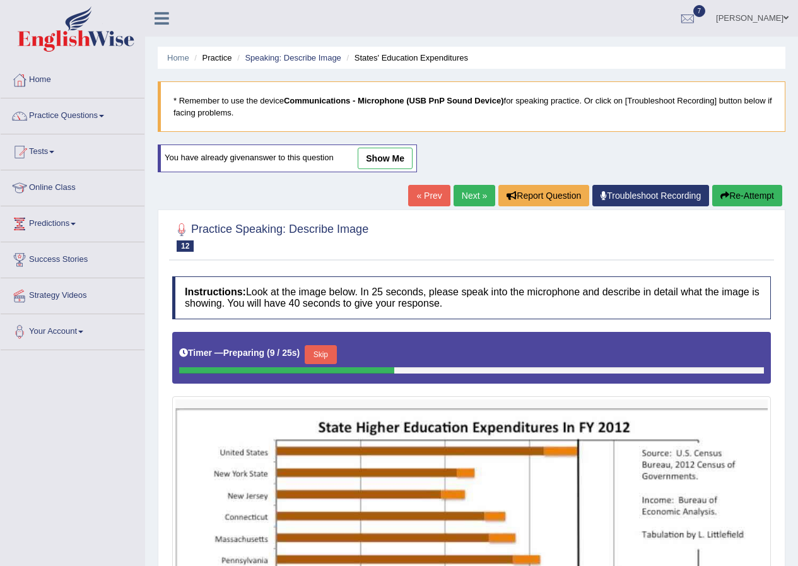
click at [329, 349] on button "Skip" at bounding box center [321, 354] width 32 height 19
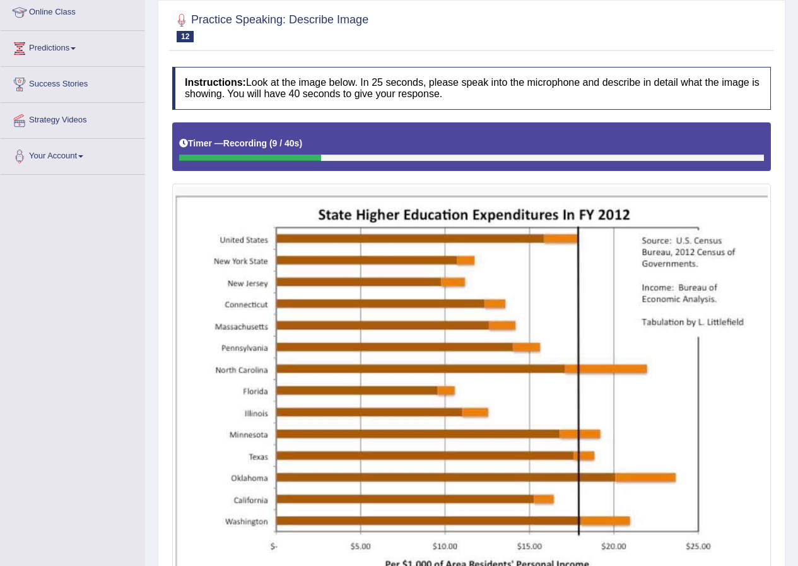
scroll to position [315, 0]
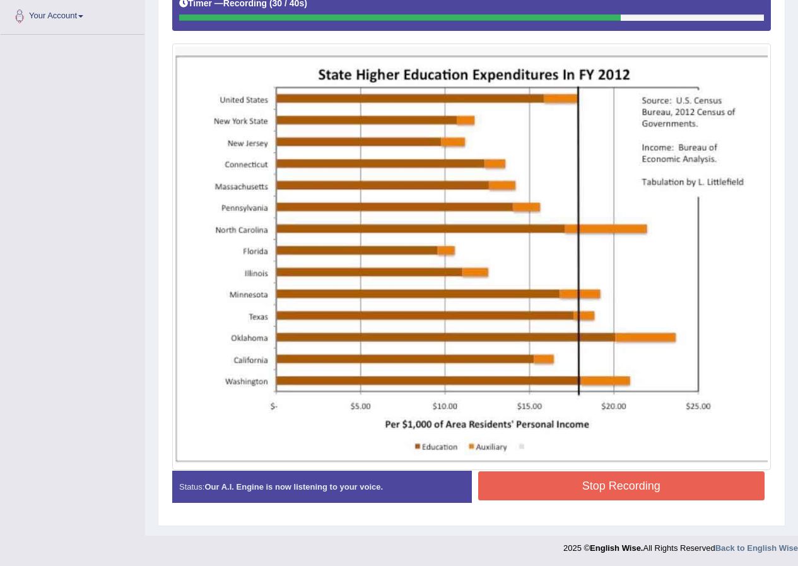
click at [540, 481] on button "Stop Recording" at bounding box center [621, 485] width 287 height 29
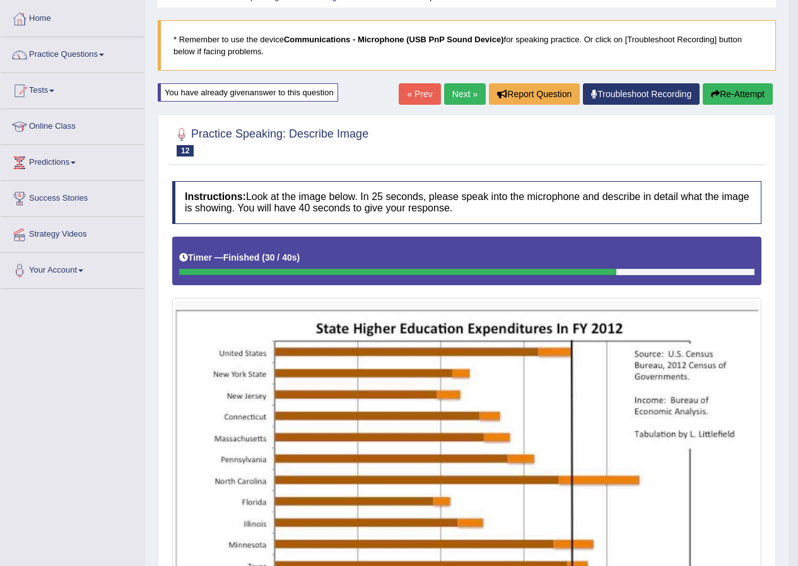
scroll to position [61, 0]
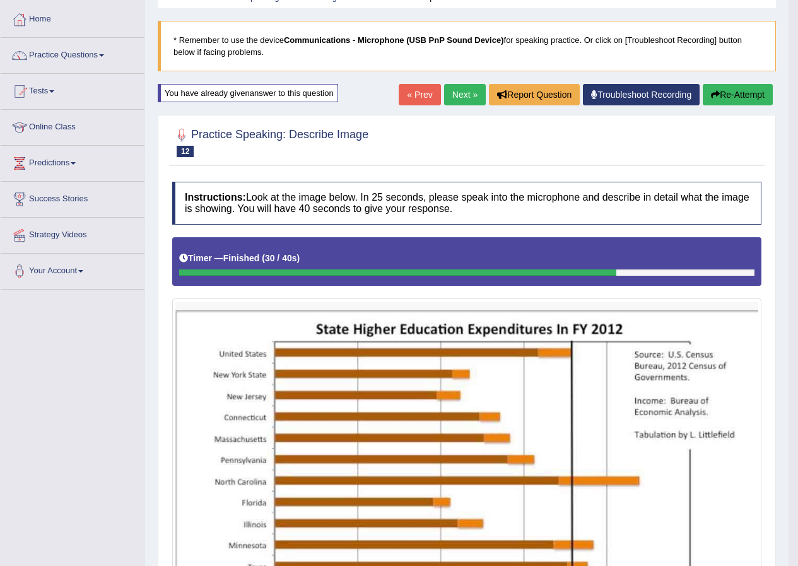
click at [468, 95] on link "Next »" at bounding box center [465, 94] width 42 height 21
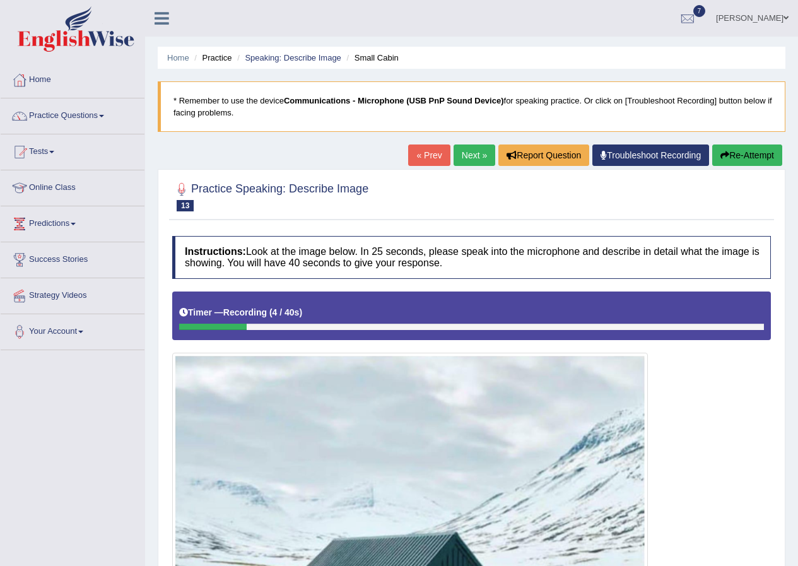
click at [727, 158] on button "Re-Attempt" at bounding box center [747, 154] width 70 height 21
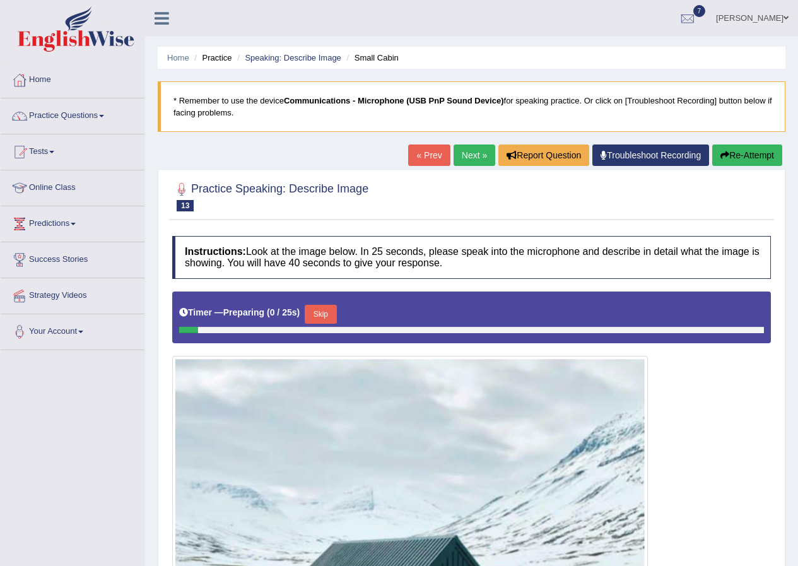
click at [321, 313] on button "Skip" at bounding box center [321, 314] width 32 height 19
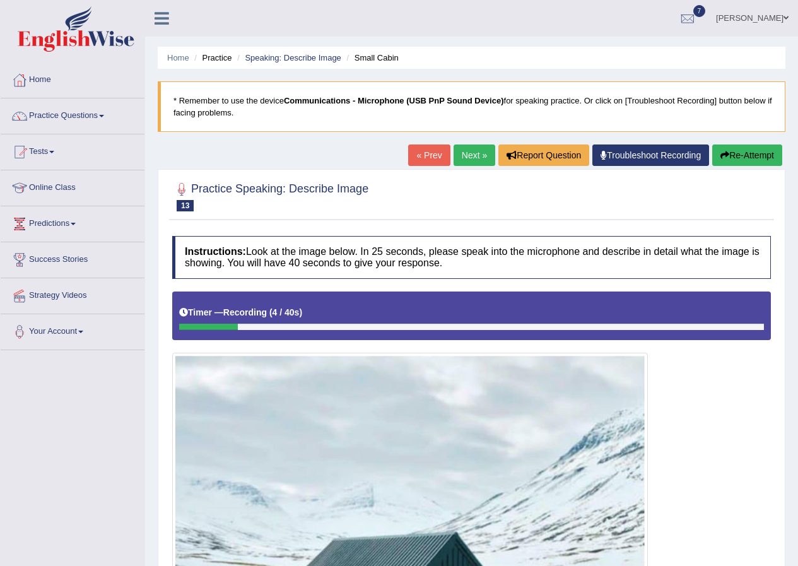
click at [727, 151] on button "Re-Attempt" at bounding box center [747, 154] width 70 height 21
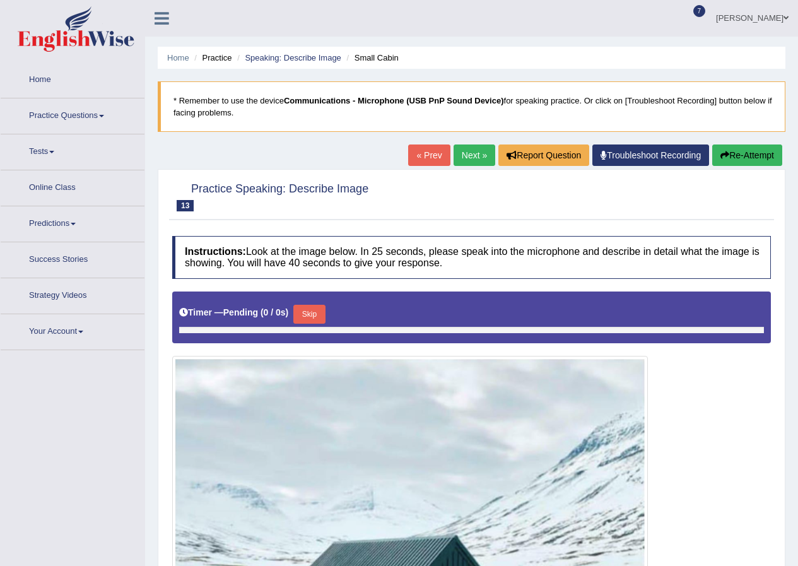
click at [312, 306] on div "Timer — Pending ( 0 / 0s ) Skip" at bounding box center [471, 313] width 585 height 25
click at [313, 306] on button "Skip" at bounding box center [321, 314] width 32 height 19
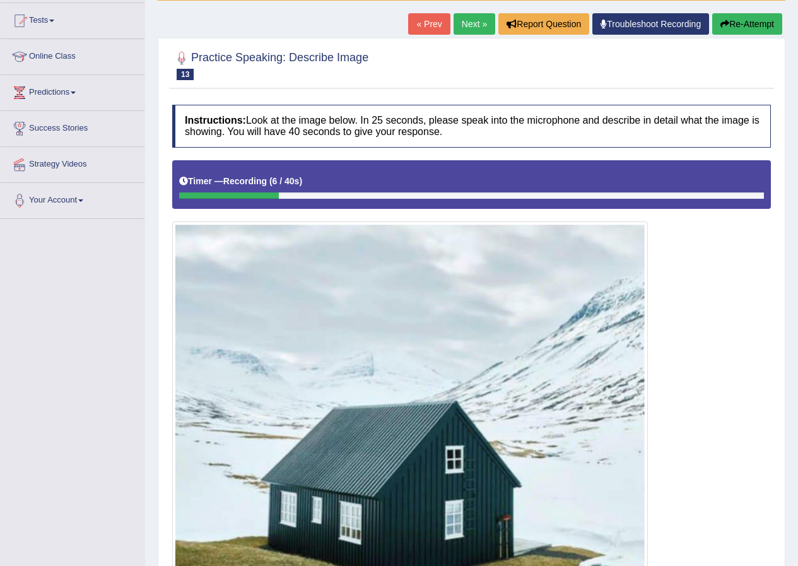
scroll to position [31, 0]
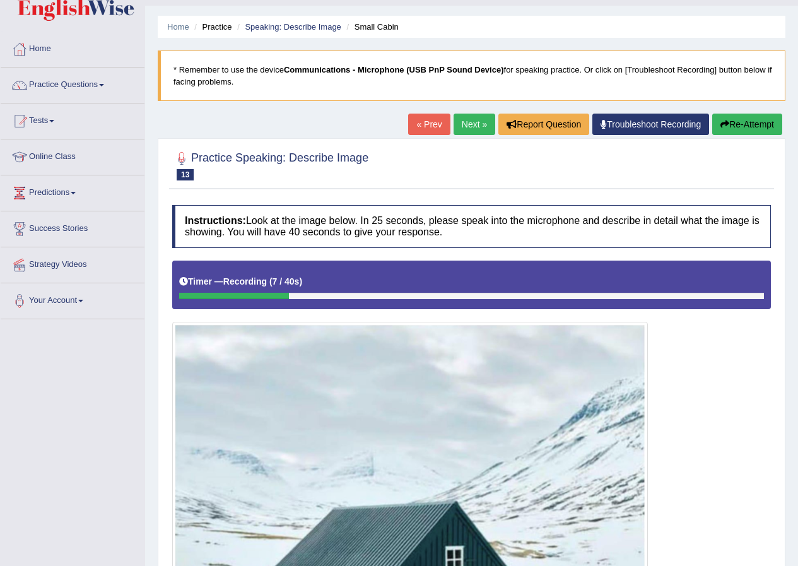
click at [714, 122] on button "Re-Attempt" at bounding box center [747, 124] width 70 height 21
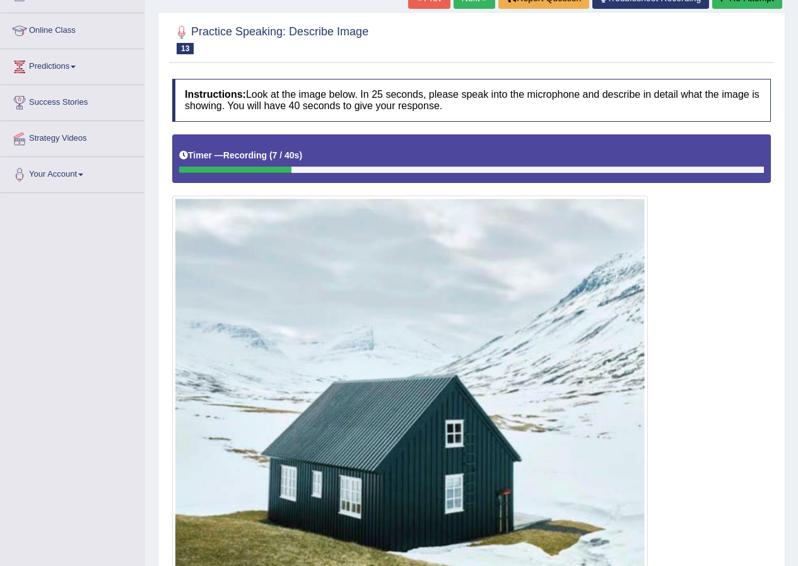
scroll to position [283, 0]
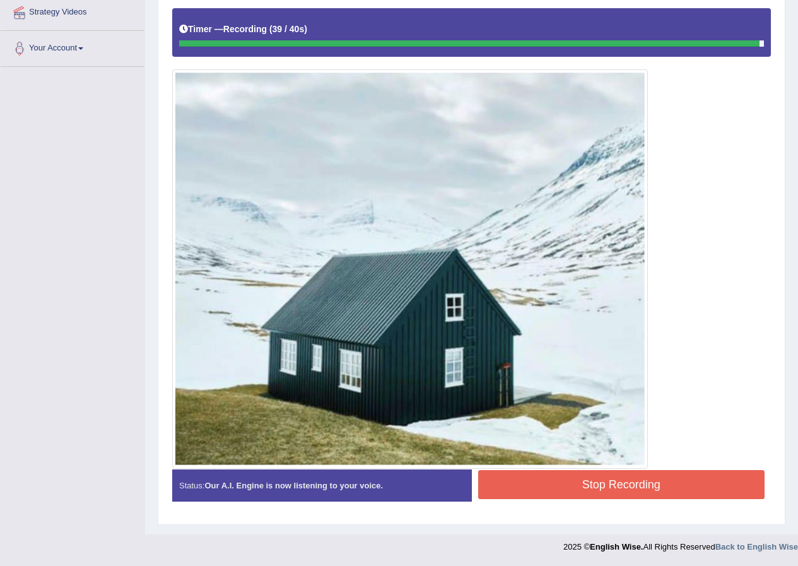
click at [582, 481] on button "Stop Recording" at bounding box center [621, 484] width 287 height 29
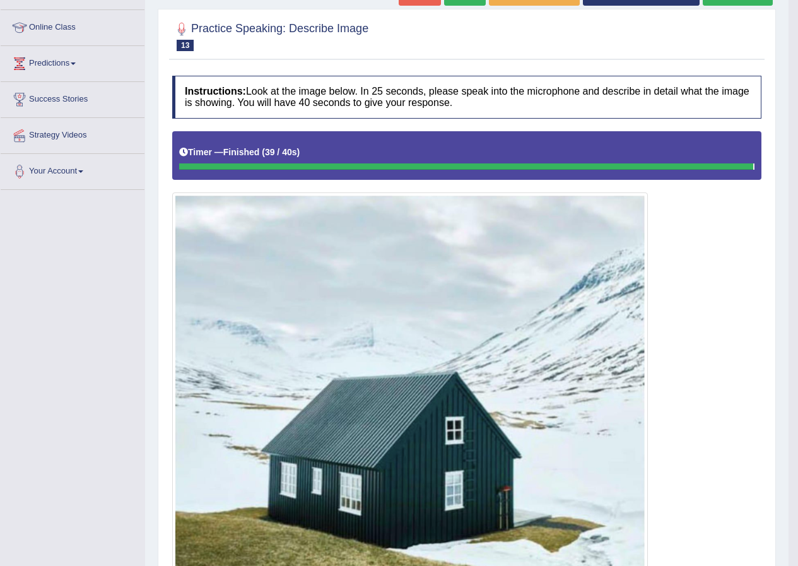
scroll to position [0, 0]
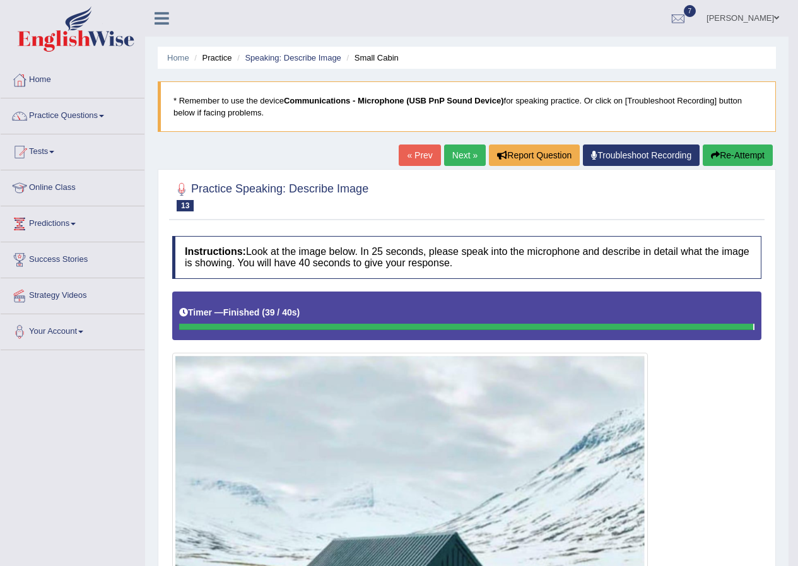
click at [733, 151] on button "Re-Attempt" at bounding box center [738, 154] width 70 height 21
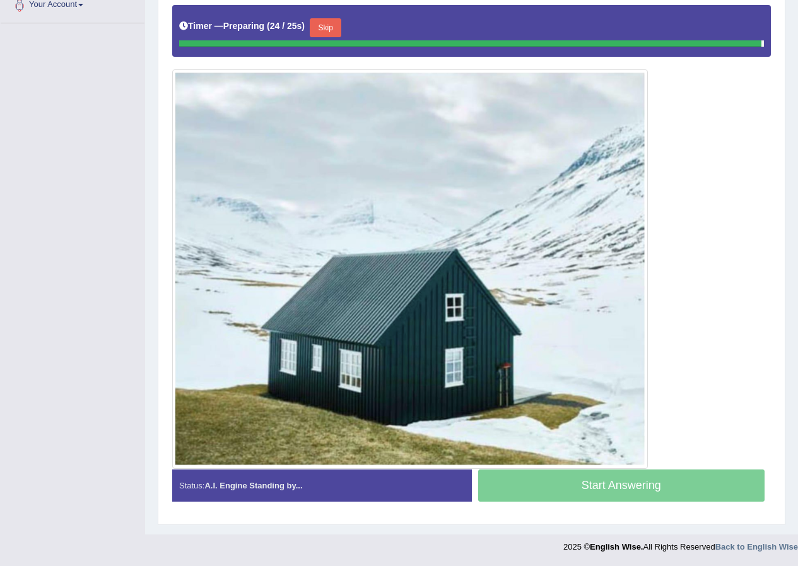
scroll to position [290, 0]
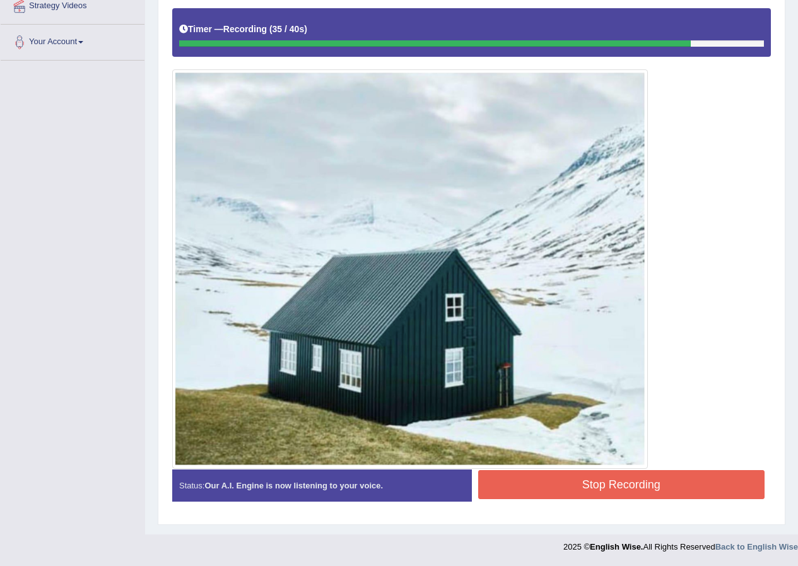
click at [606, 482] on button "Stop Recording" at bounding box center [621, 484] width 287 height 29
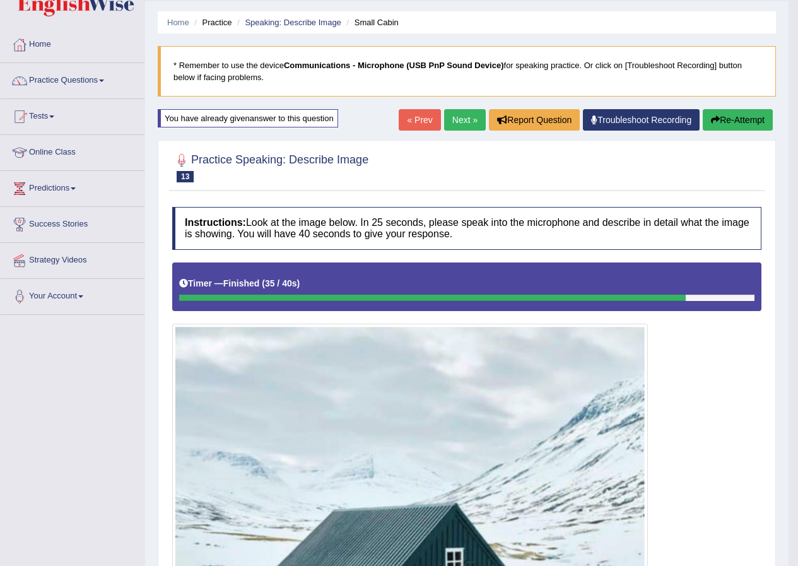
scroll to position [63, 0]
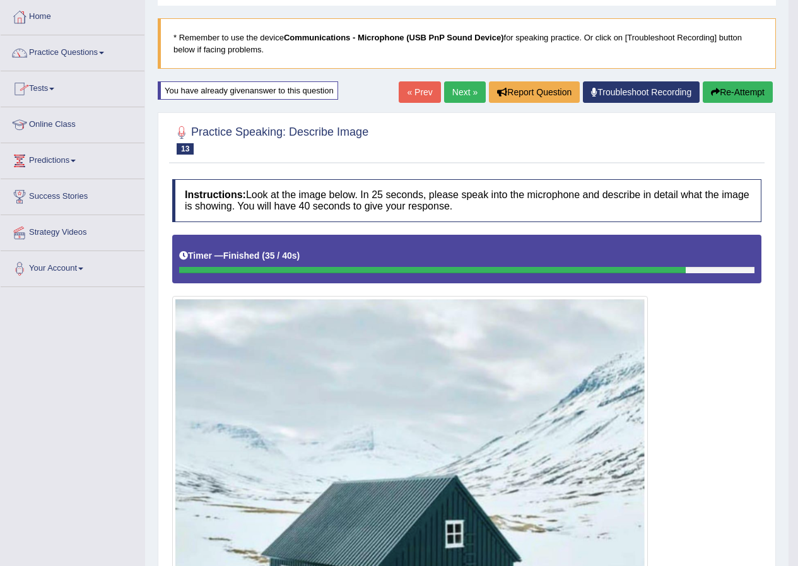
click at [458, 91] on link "Next »" at bounding box center [465, 91] width 42 height 21
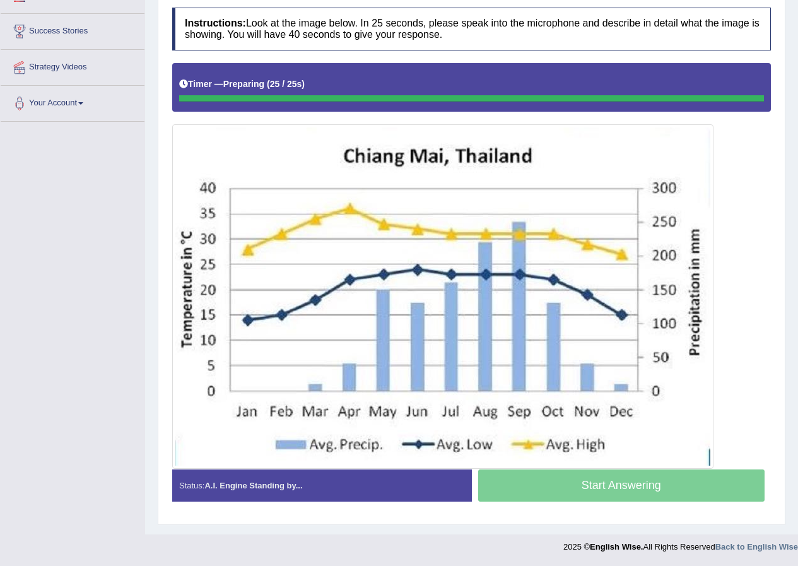
scroll to position [228, 0]
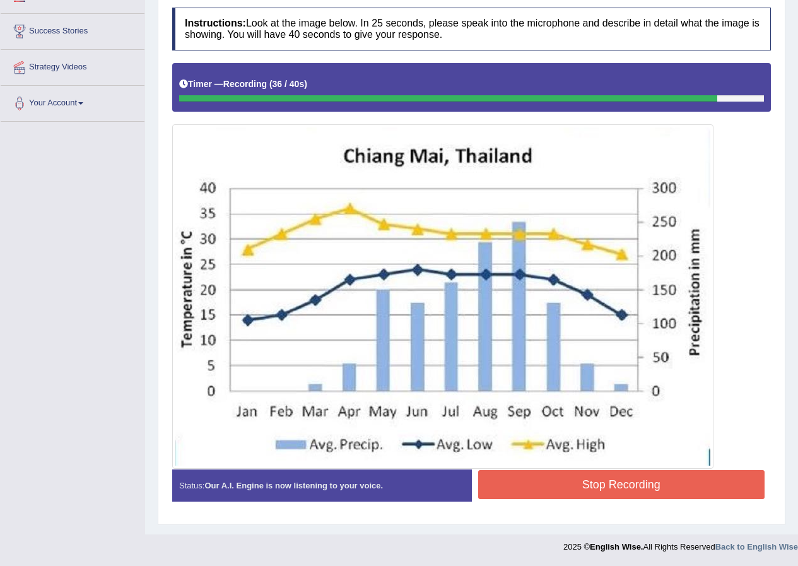
drag, startPoint x: 585, startPoint y: 485, endPoint x: 582, endPoint y: 450, distance: 35.5
click at [587, 485] on button "Stop Recording" at bounding box center [621, 484] width 287 height 29
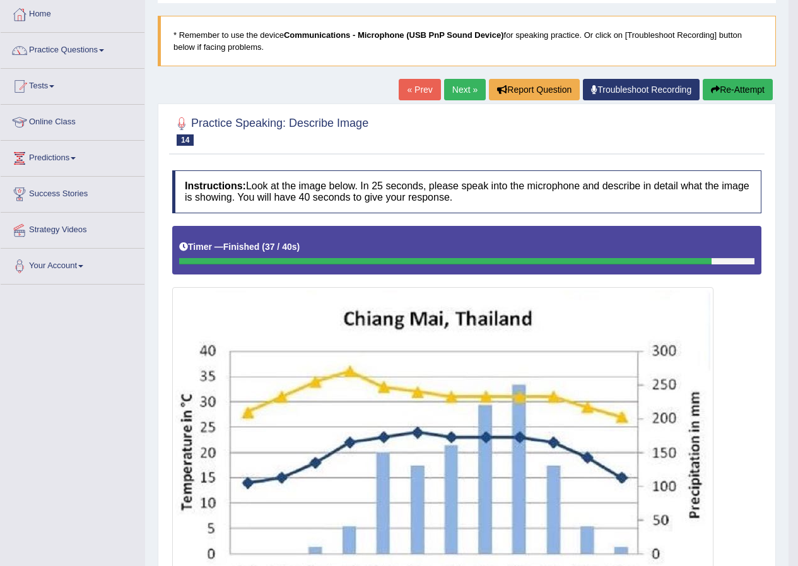
scroll to position [42, 0]
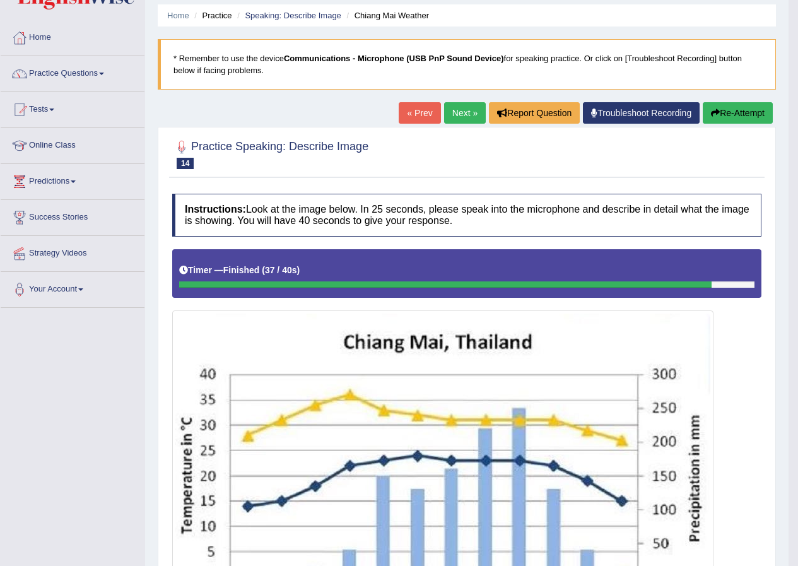
click at [728, 101] on div "Home Practice Speaking: Describe Image Chiang Mai Weather * Remember to use the…" at bounding box center [466, 467] width 643 height 1018
click at [725, 108] on button "Re-Attempt" at bounding box center [738, 112] width 70 height 21
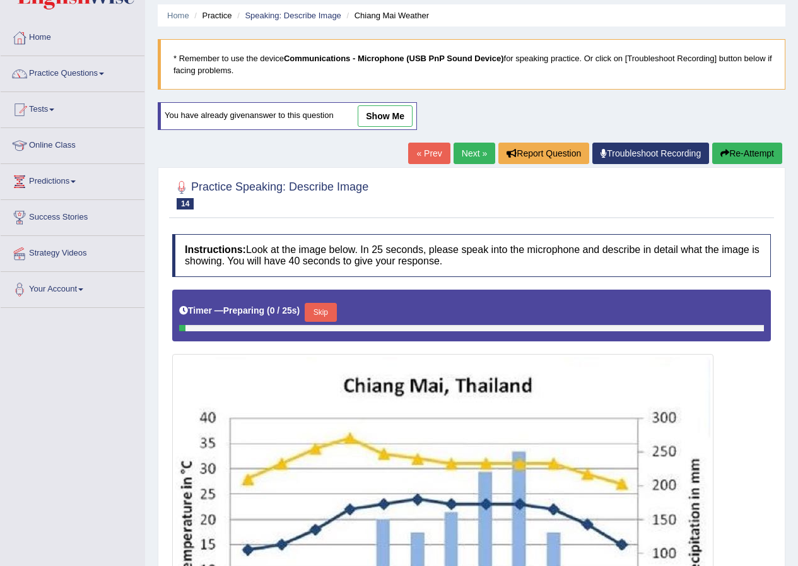
drag, startPoint x: 0, startPoint y: 0, endPoint x: 316, endPoint y: 304, distance: 438.5
click at [320, 301] on div "Timer — Preparing ( 0 / 25s ) Skip" at bounding box center [471, 312] width 585 height 25
drag, startPoint x: 315, startPoint y: 307, endPoint x: 306, endPoint y: 311, distance: 10.4
click at [307, 311] on div "Timer — Preparing ( 0 / 25s ) Skip" at bounding box center [471, 312] width 585 height 25
click at [325, 307] on button "Skip" at bounding box center [321, 312] width 32 height 19
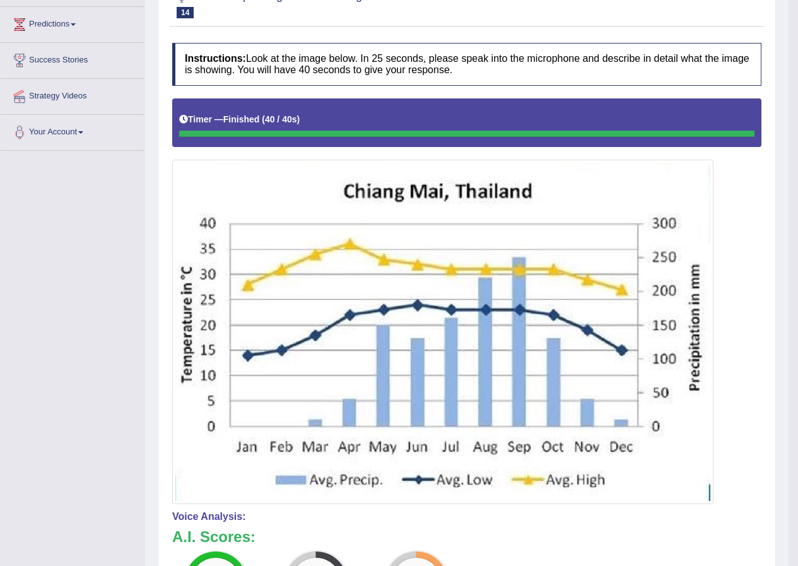
scroll to position [57, 0]
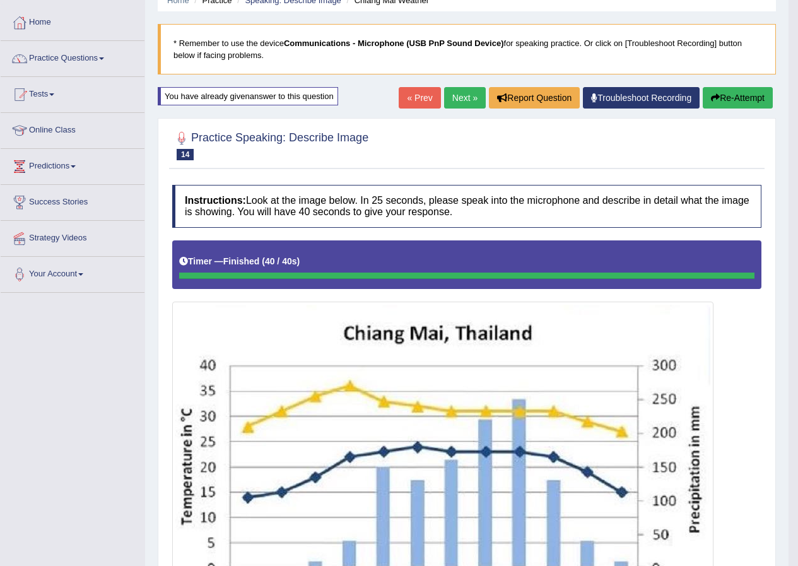
click at [725, 97] on button "Re-Attempt" at bounding box center [738, 97] width 70 height 21
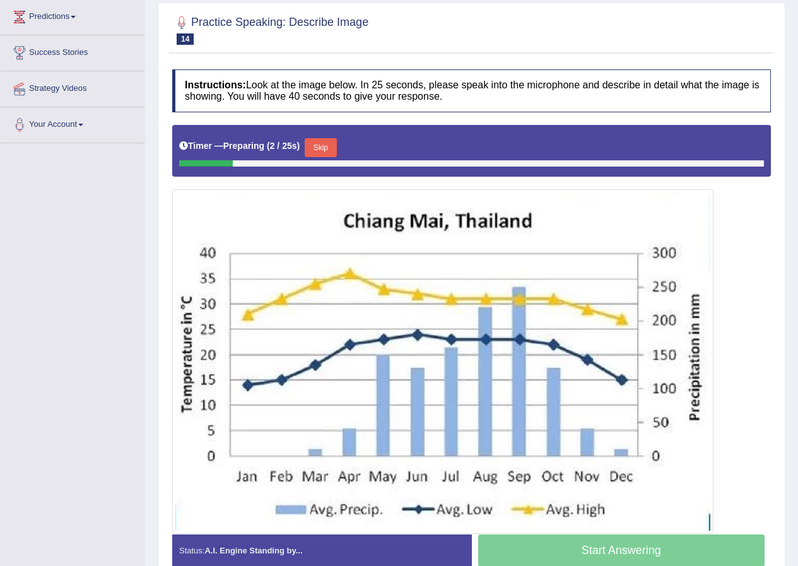
scroll to position [83, 0]
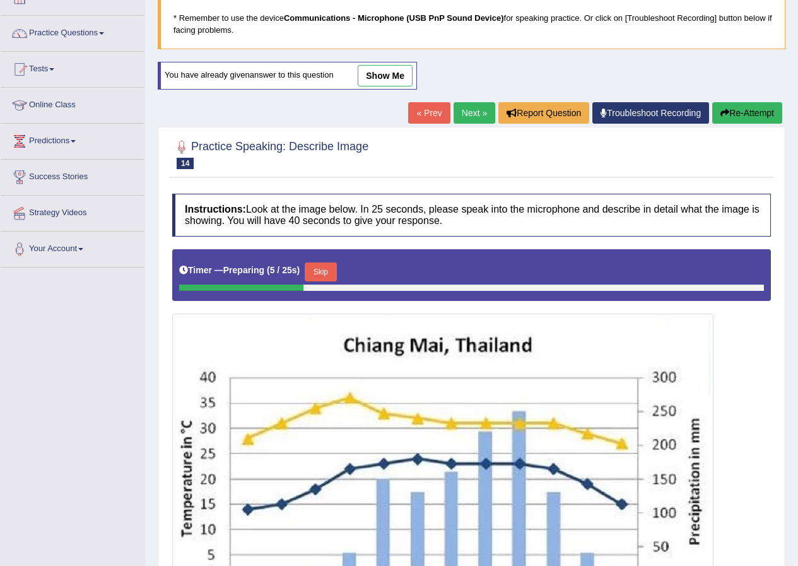
click at [334, 274] on button "Skip" at bounding box center [321, 271] width 32 height 19
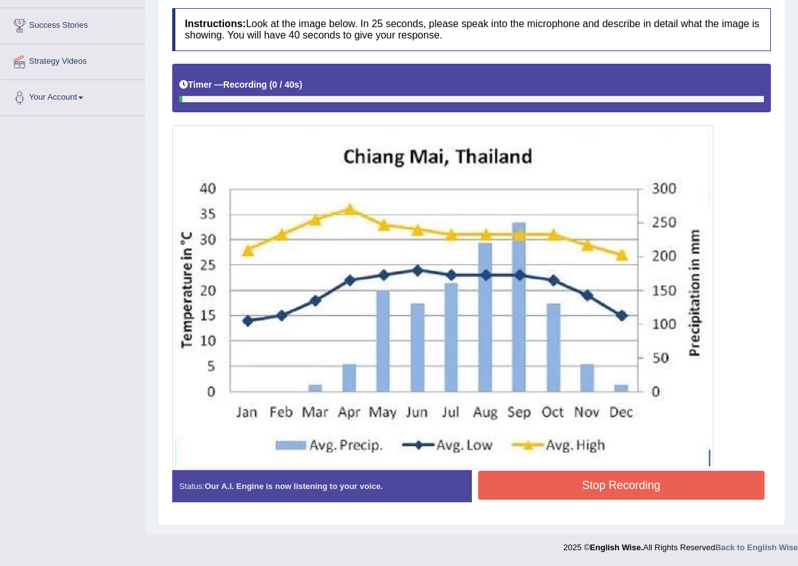
scroll to position [235, 0]
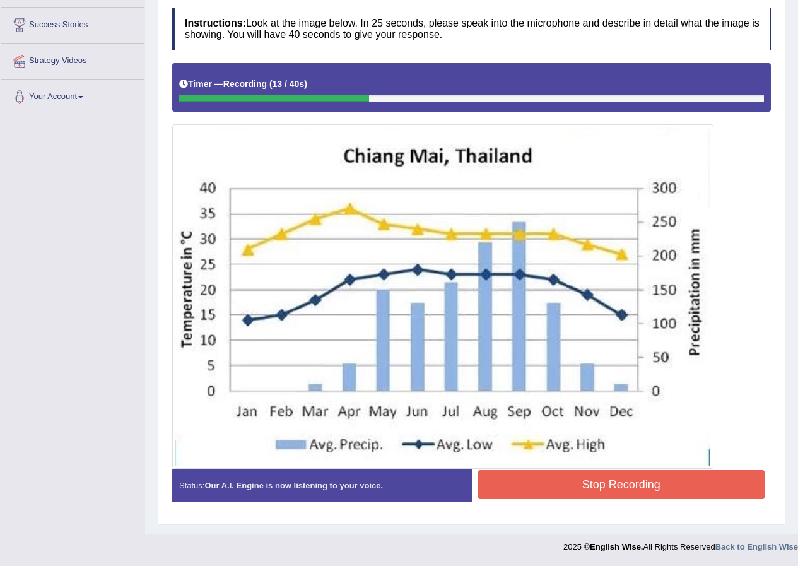
click at [564, 481] on button "Stop Recording" at bounding box center [621, 484] width 287 height 29
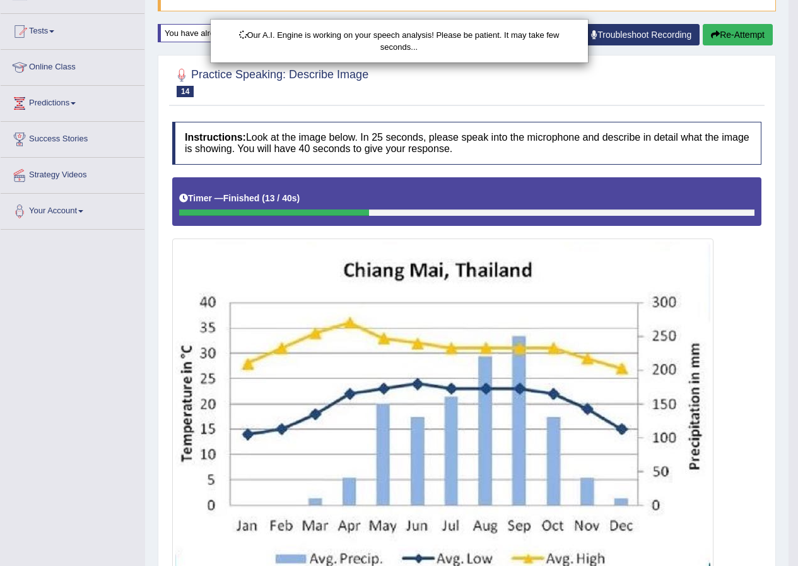
scroll to position [0, 0]
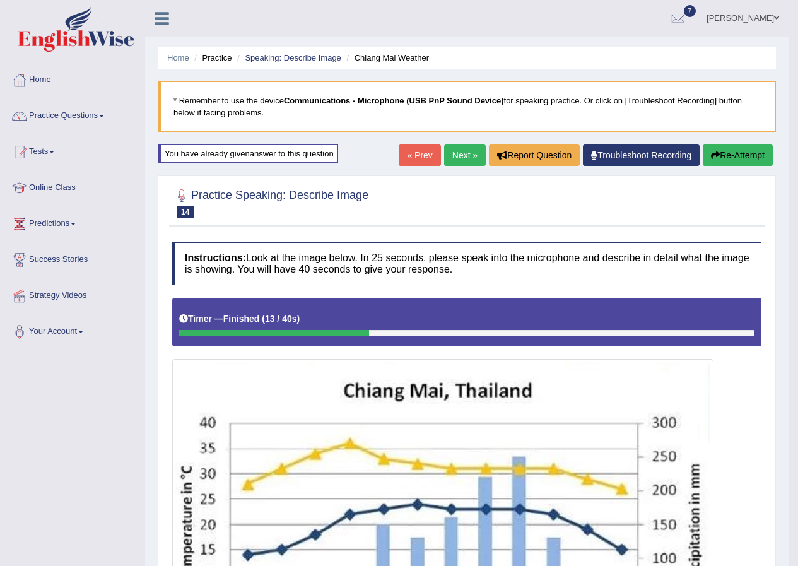
click at [710, 144] on button "Re-Attempt" at bounding box center [738, 154] width 70 height 21
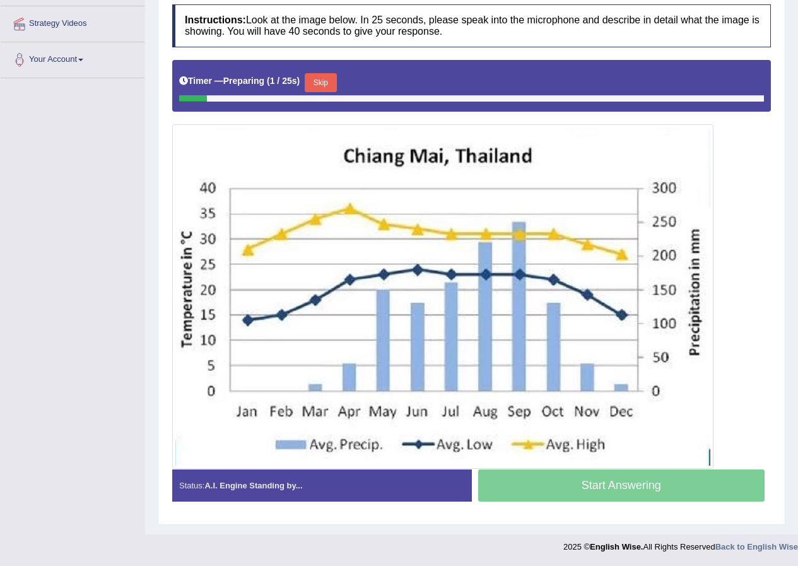
click at [336, 88] on button "Skip" at bounding box center [321, 82] width 32 height 19
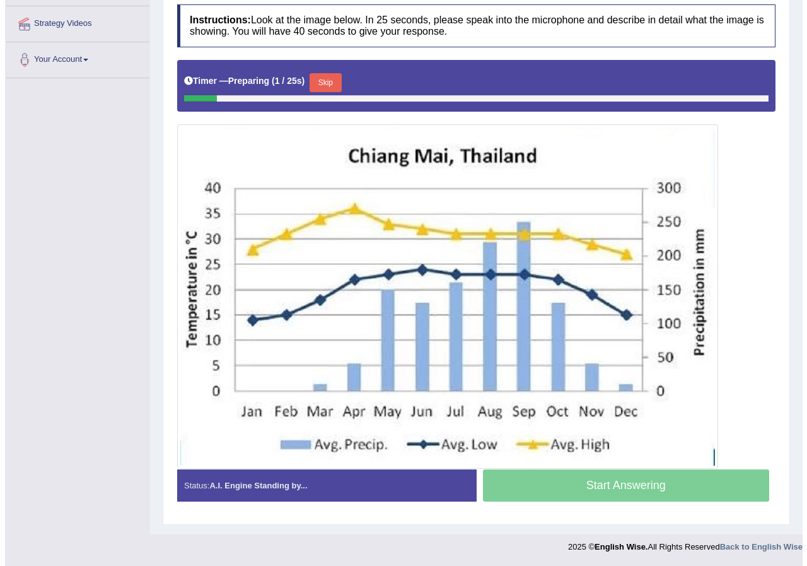
scroll to position [235, 0]
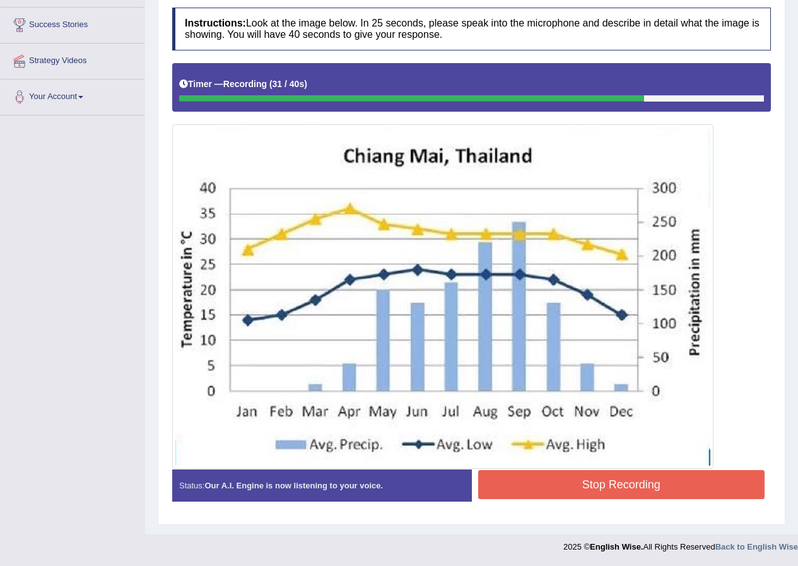
click at [624, 486] on button "Stop Recording" at bounding box center [621, 484] width 287 height 29
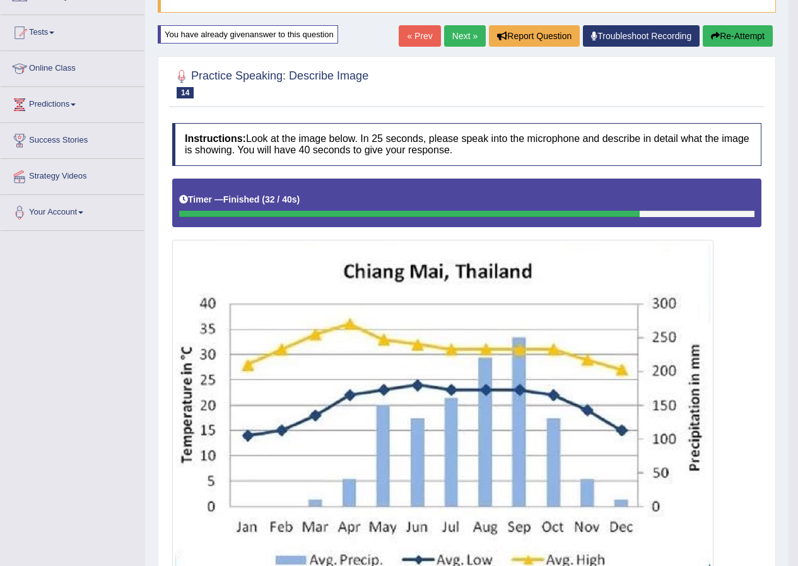
scroll to position [0, 0]
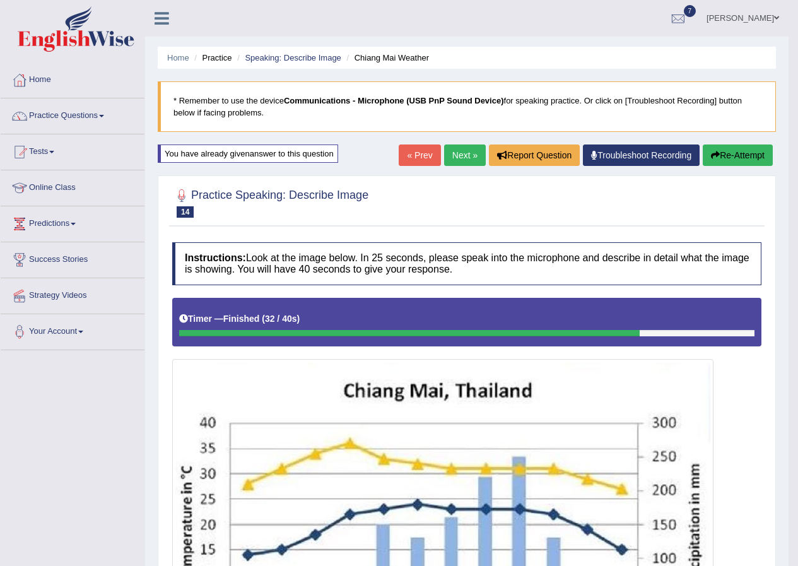
click at [742, 144] on button "Re-Attempt" at bounding box center [738, 154] width 70 height 21
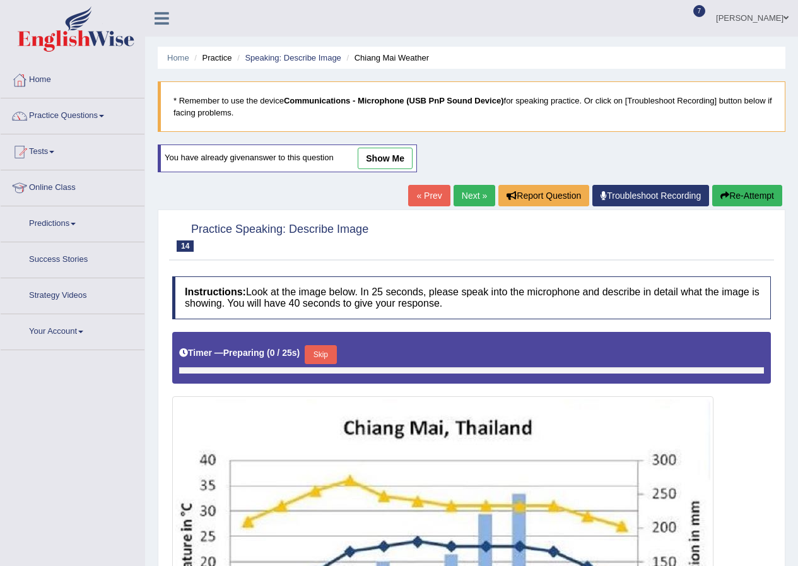
click at [319, 359] on button "Skip" at bounding box center [321, 354] width 32 height 19
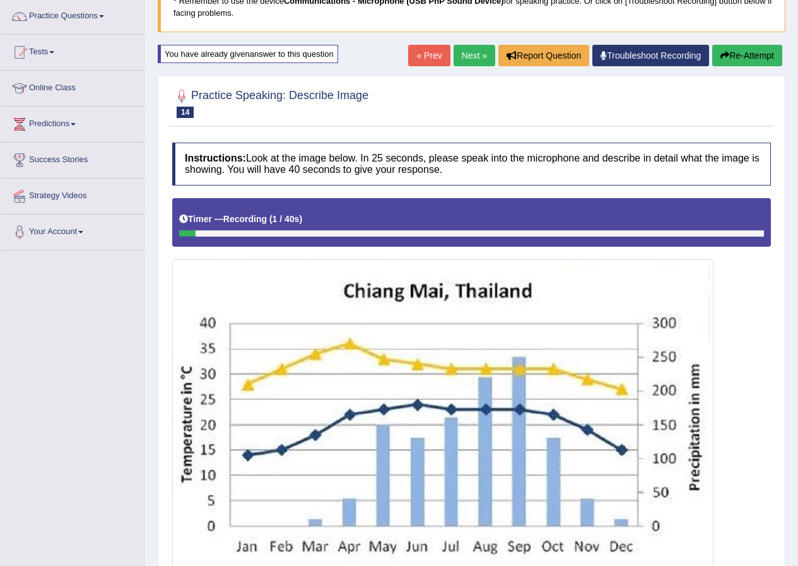
scroll to position [235, 0]
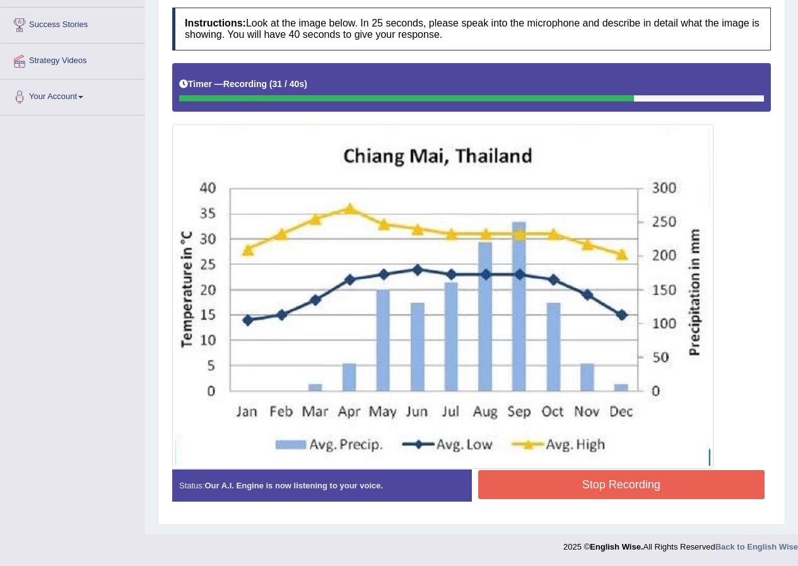
click at [594, 472] on button "Stop Recording" at bounding box center [621, 484] width 287 height 29
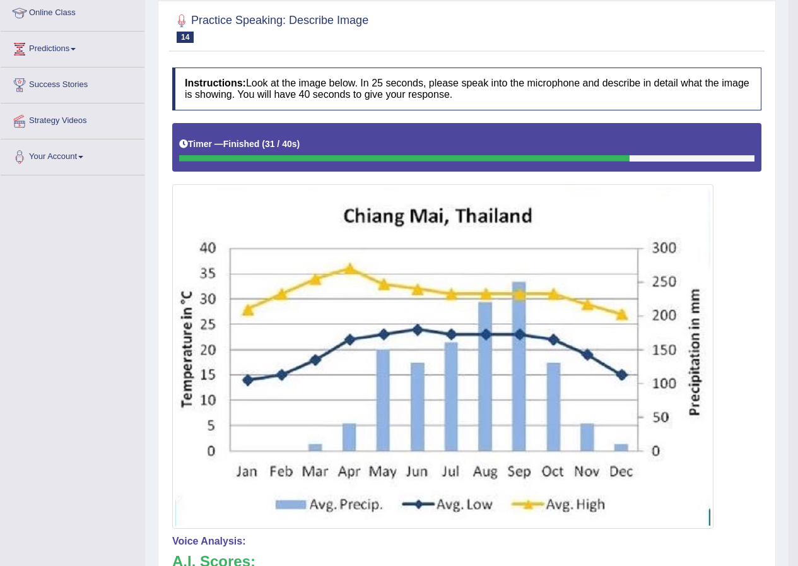
scroll to position [0, 0]
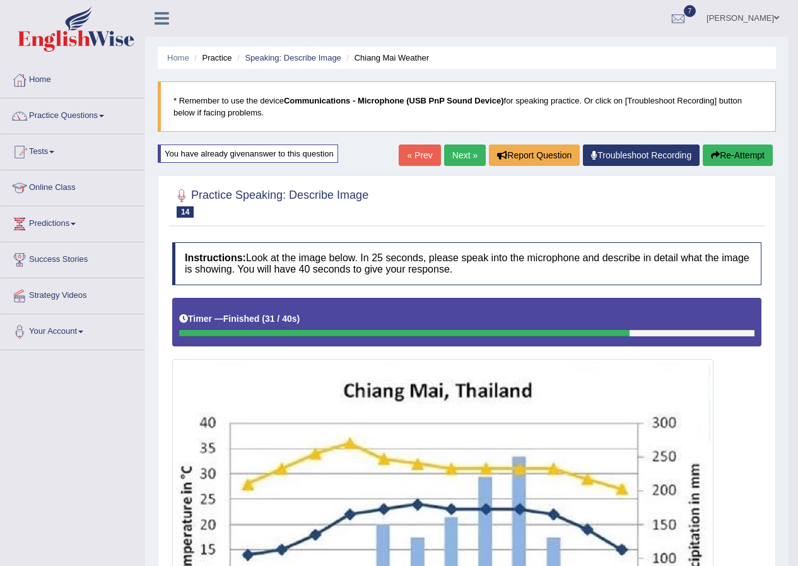
click at [453, 149] on link "Next »" at bounding box center [465, 154] width 42 height 21
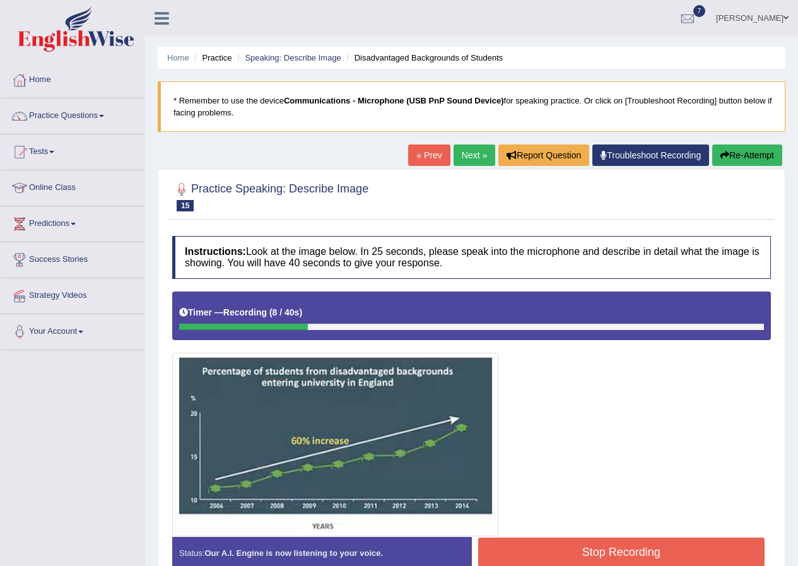
scroll to position [63, 0]
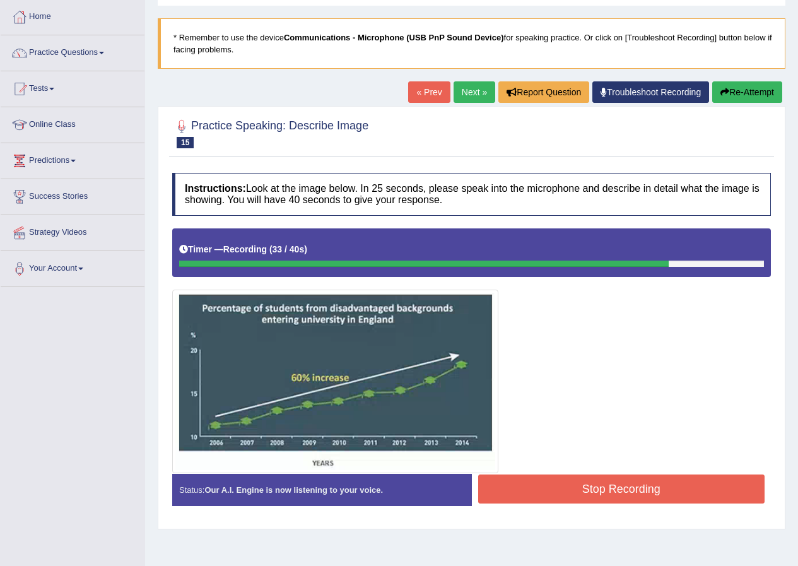
click at [556, 486] on button "Stop Recording" at bounding box center [621, 488] width 287 height 29
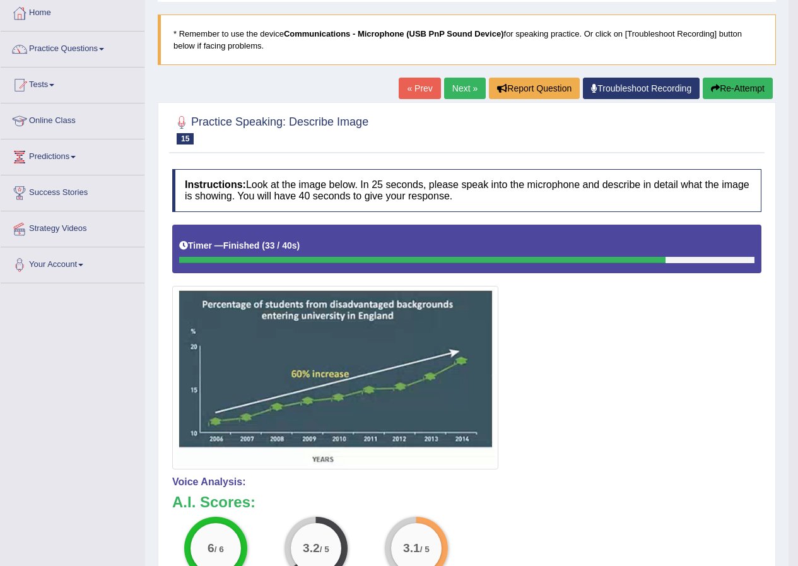
scroll to position [0, 0]
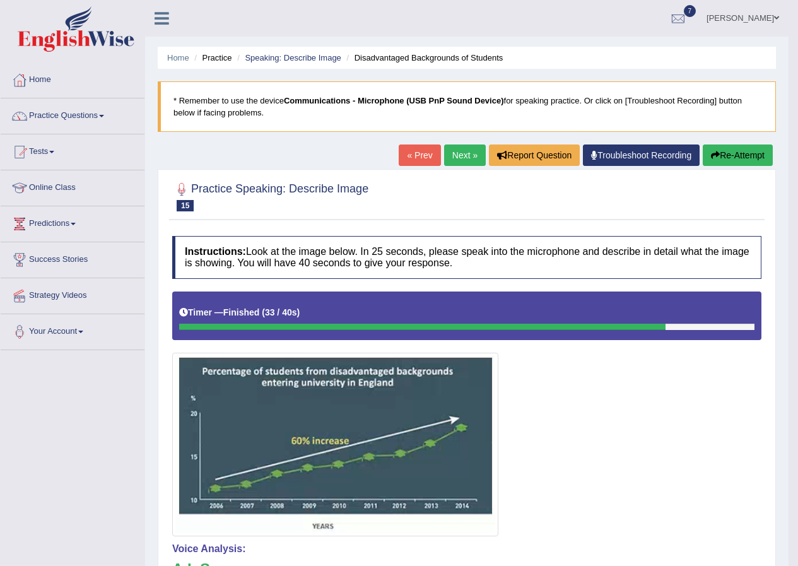
click at [737, 156] on button "Re-Attempt" at bounding box center [738, 154] width 70 height 21
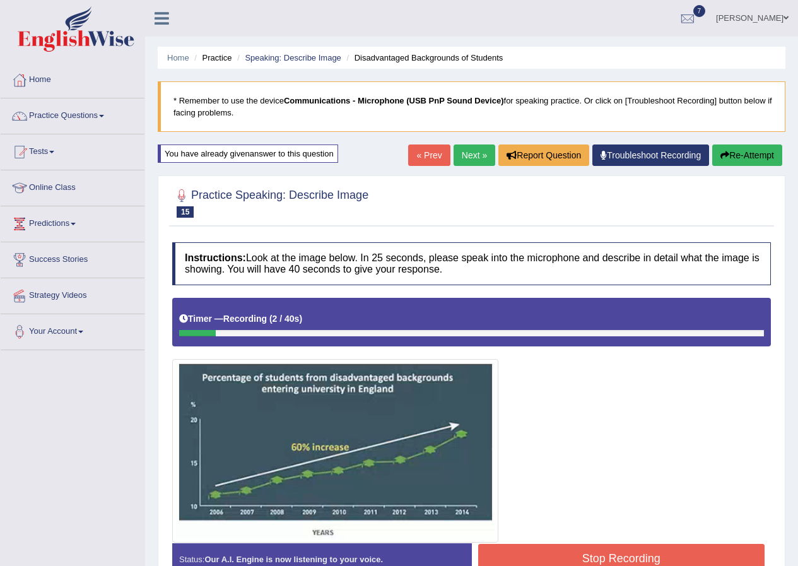
click at [732, 163] on button "Re-Attempt" at bounding box center [747, 154] width 70 height 21
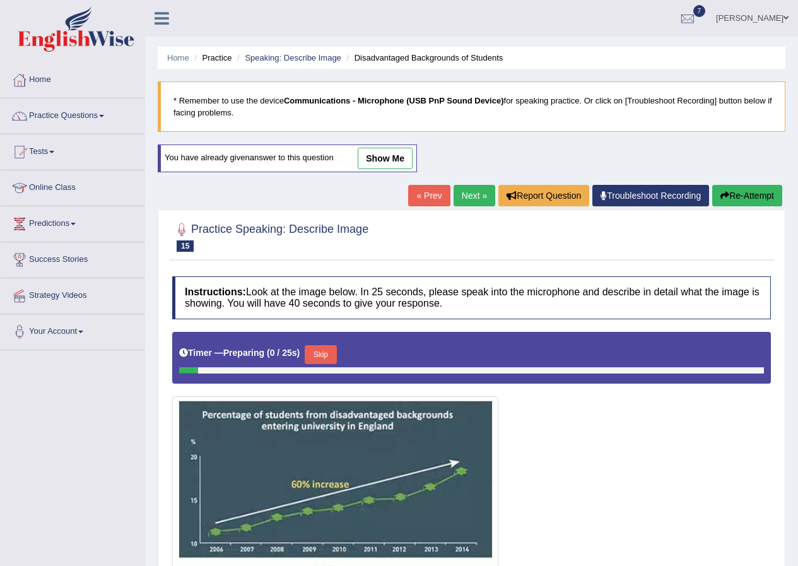
click at [317, 349] on button "Skip" at bounding box center [321, 354] width 32 height 19
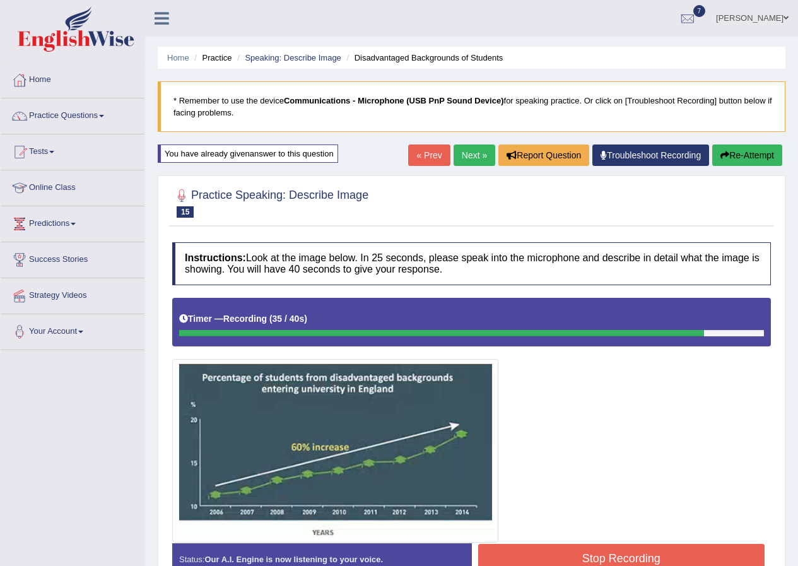
click at [647, 552] on button "Stop Recording" at bounding box center [621, 558] width 287 height 29
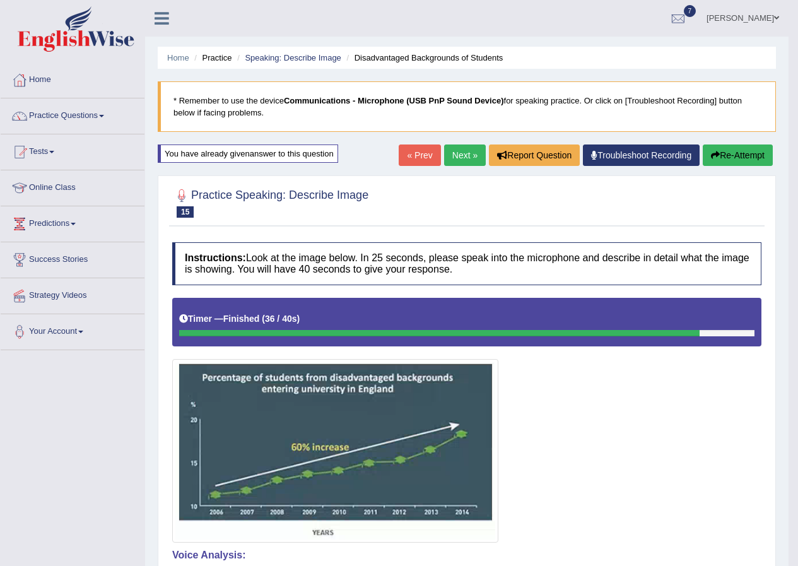
click at [718, 146] on button "Re-Attempt" at bounding box center [738, 154] width 70 height 21
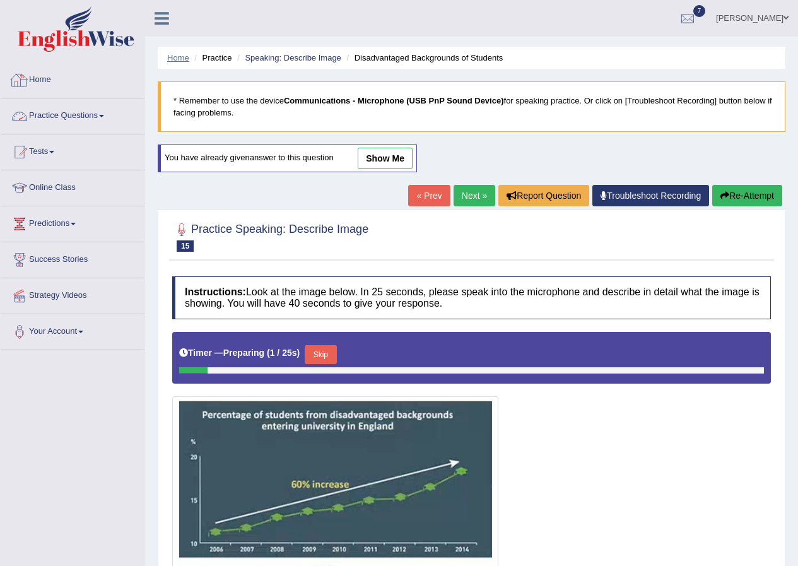
click at [178, 54] on link "Home" at bounding box center [178, 57] width 22 height 9
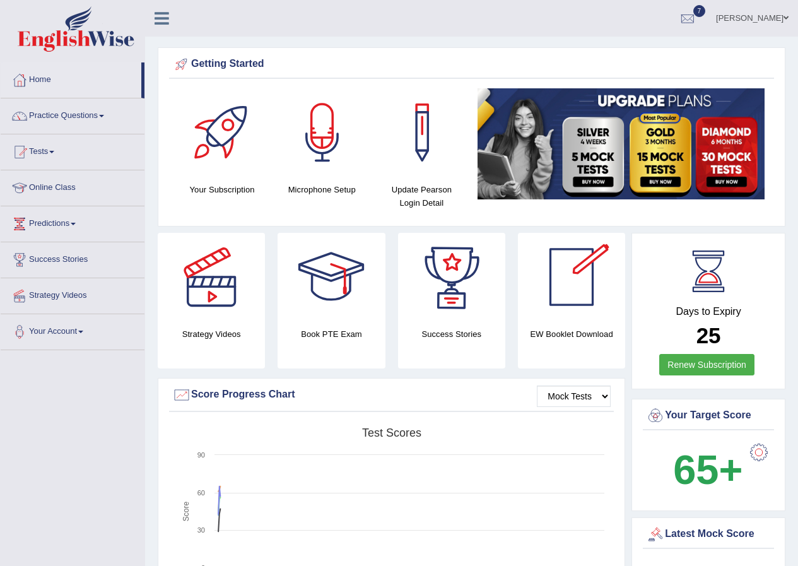
click at [716, 306] on h4 "Days to Expiry" at bounding box center [708, 311] width 125 height 11
click at [716, 304] on div "Days to Expiry 25 Renew Subscription" at bounding box center [708, 312] width 131 height 139
click at [83, 119] on link "Practice Questions" at bounding box center [73, 114] width 144 height 32
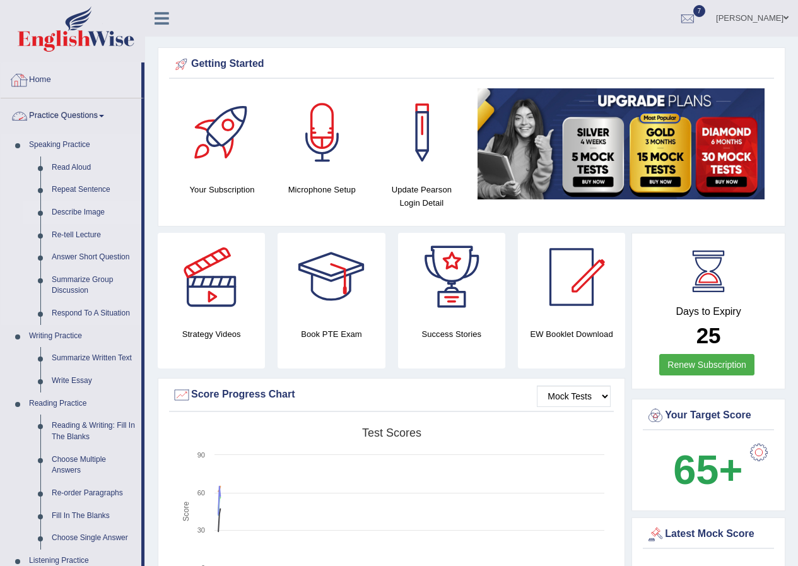
click at [90, 214] on link "Describe Image" at bounding box center [93, 212] width 95 height 23
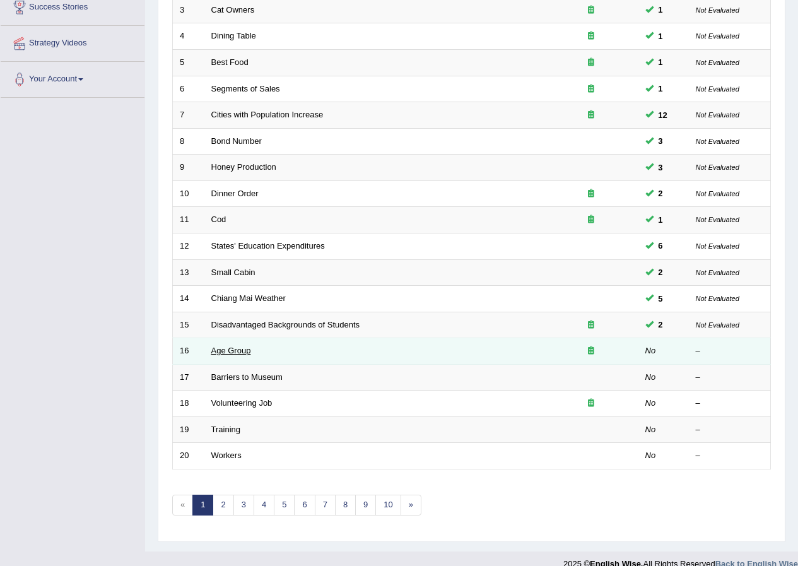
click at [242, 351] on link "Age Group" at bounding box center [231, 350] width 40 height 9
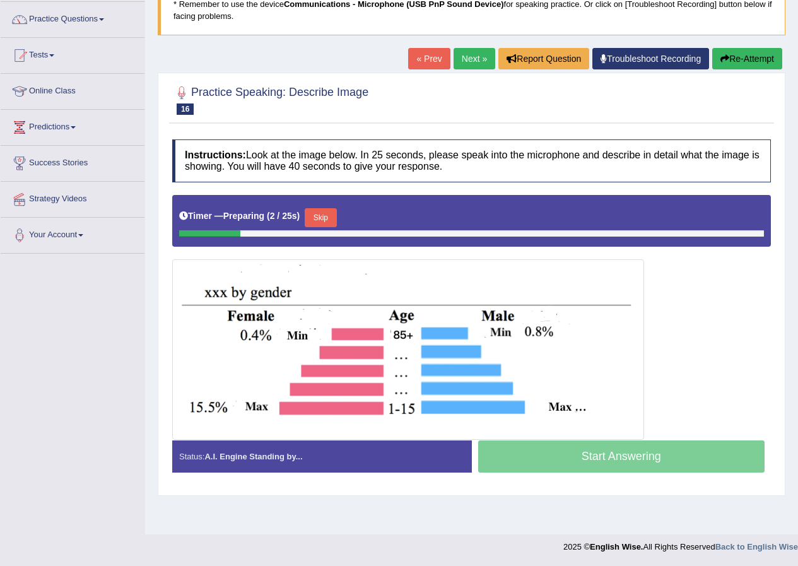
click at [320, 215] on button "Skip" at bounding box center [321, 217] width 32 height 19
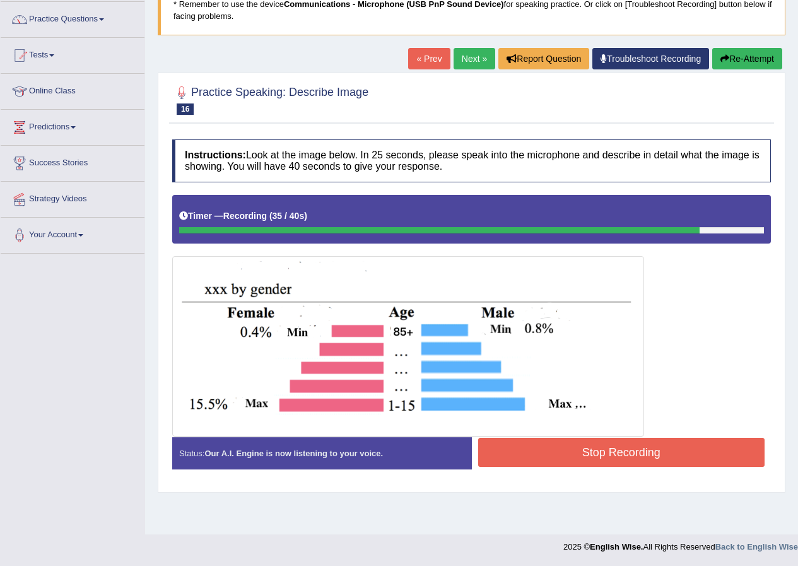
click at [554, 460] on button "Stop Recording" at bounding box center [621, 452] width 287 height 29
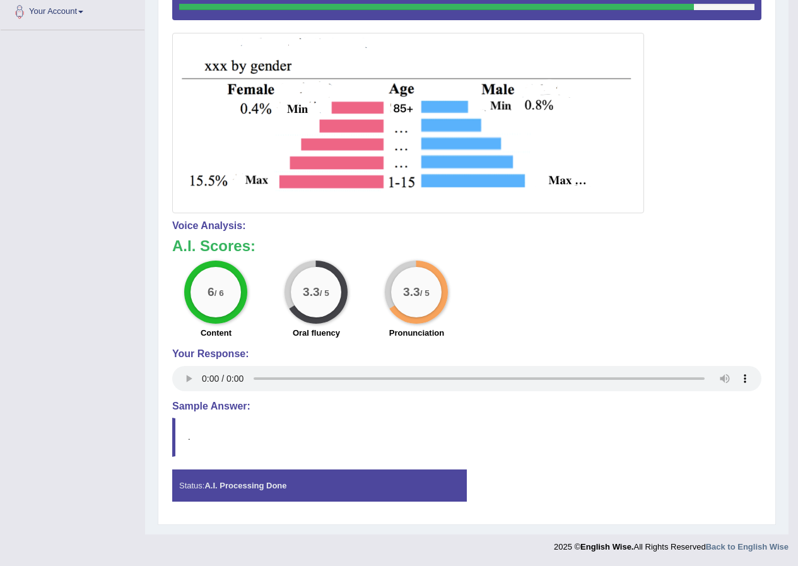
scroll to position [67, 0]
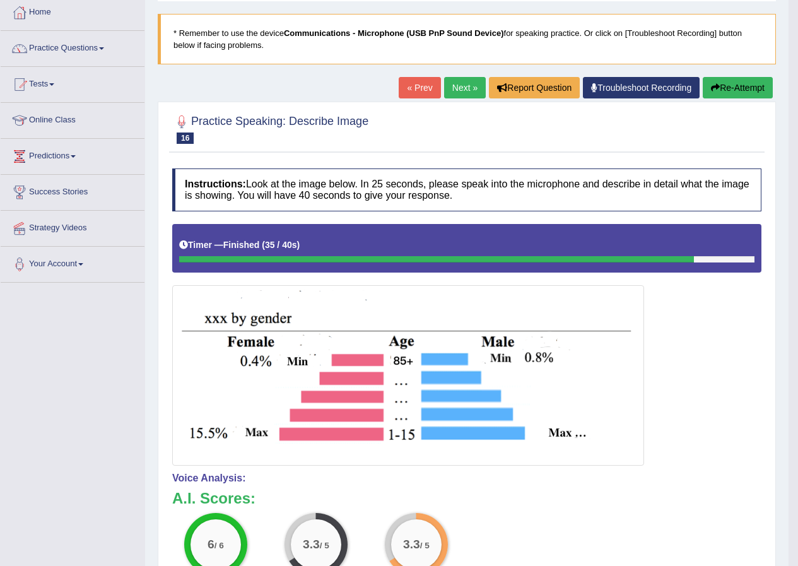
click at [738, 83] on button "Re-Attempt" at bounding box center [738, 87] width 70 height 21
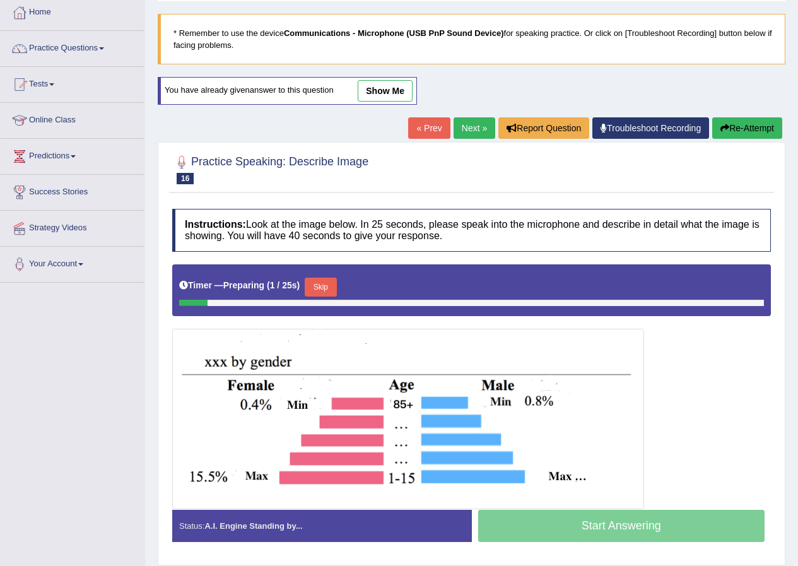
click at [324, 293] on button "Skip" at bounding box center [321, 287] width 32 height 19
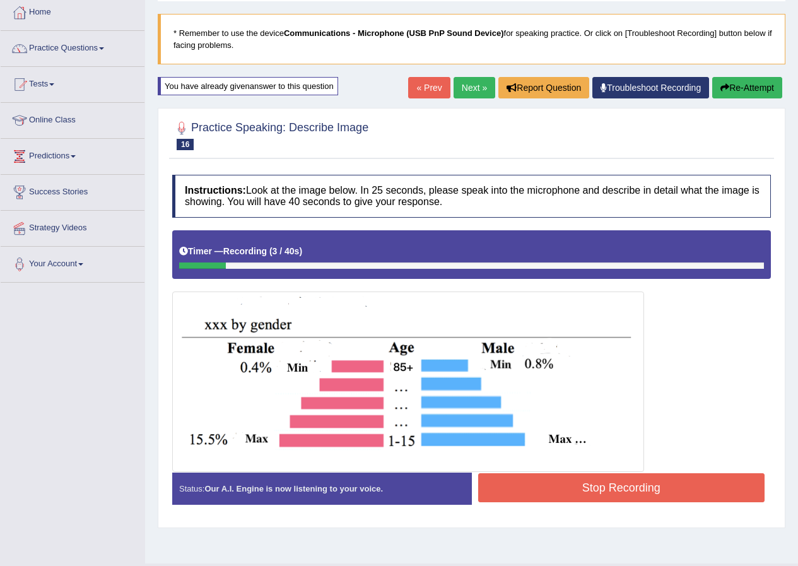
click at [756, 95] on button "Re-Attempt" at bounding box center [747, 87] width 70 height 21
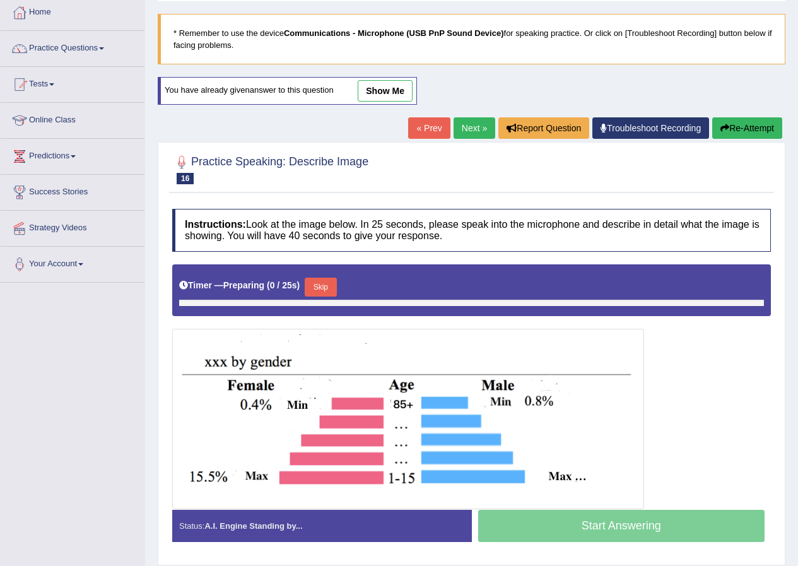
click at [314, 295] on button "Skip" at bounding box center [321, 287] width 32 height 19
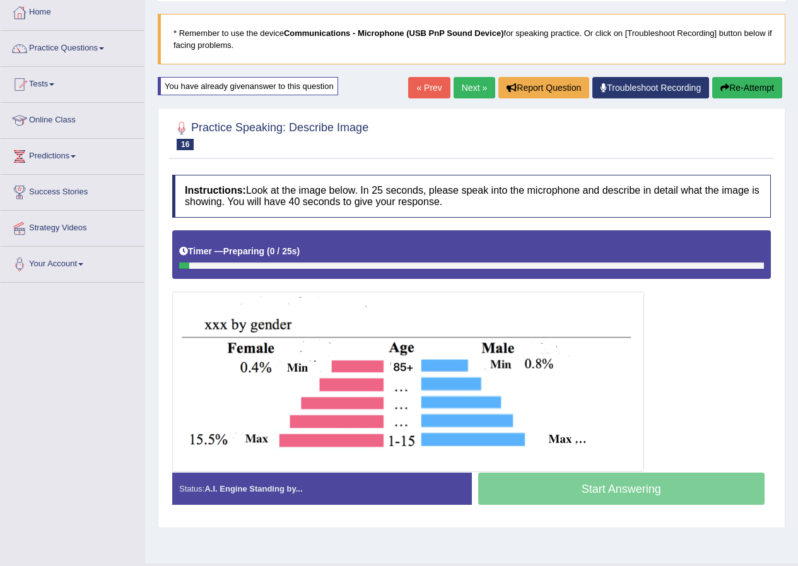
click at [319, 288] on div at bounding box center [471, 351] width 599 height 242
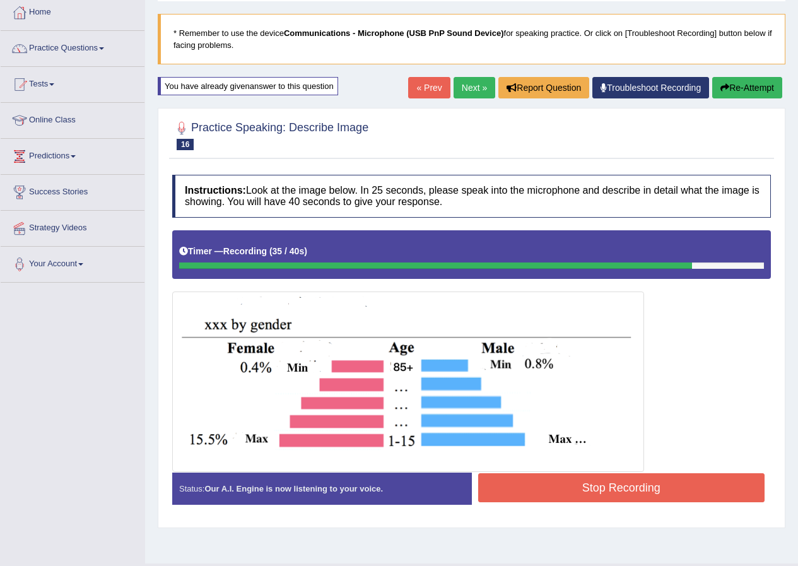
click at [527, 489] on button "Stop Recording" at bounding box center [621, 487] width 287 height 29
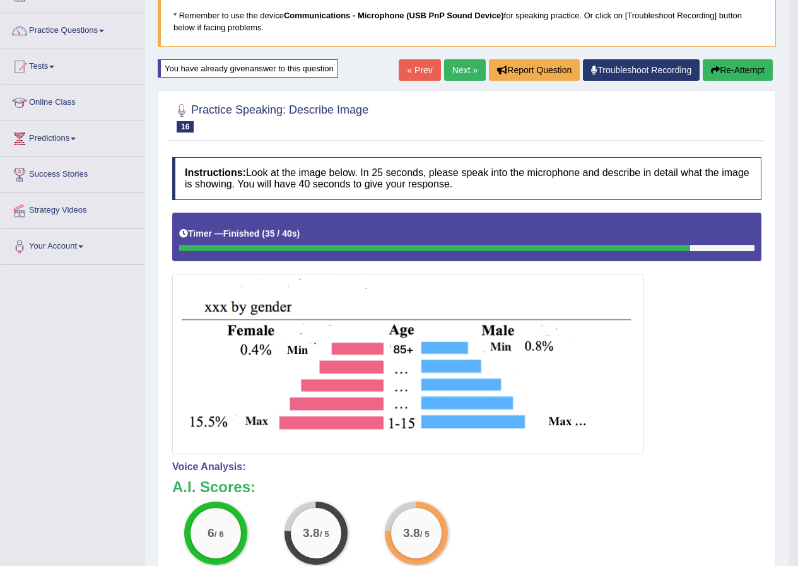
scroll to position [11, 0]
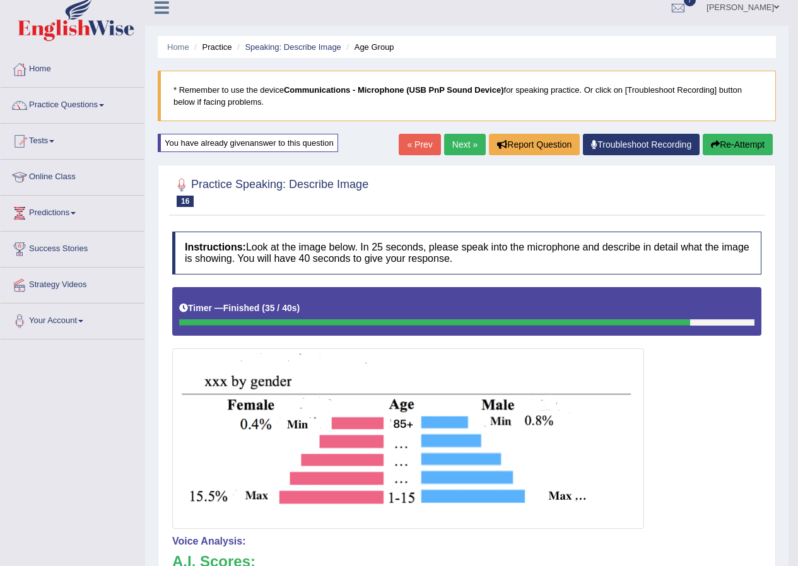
click at [468, 152] on link "Next »" at bounding box center [465, 144] width 42 height 21
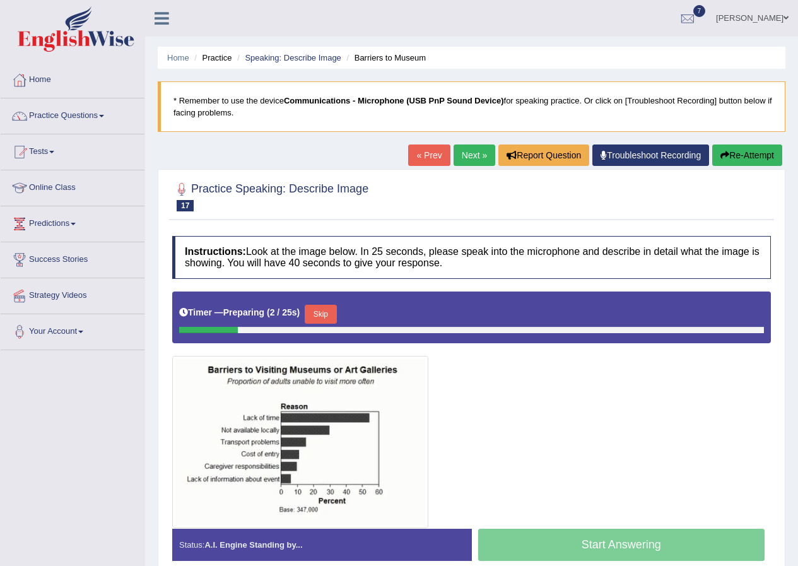
click at [323, 325] on div "Skip" at bounding box center [321, 316] width 32 height 22
click at [326, 315] on button "Skip" at bounding box center [321, 314] width 32 height 19
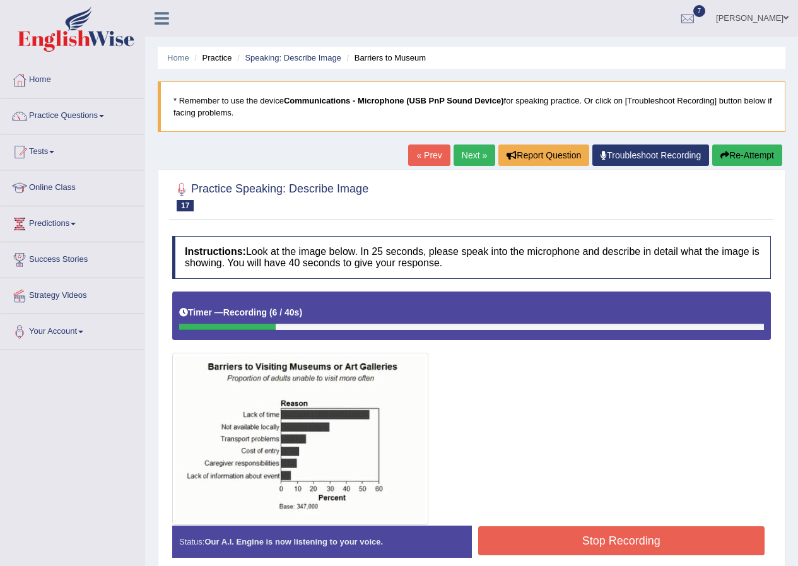
click at [737, 168] on div "« Prev Next » Report Question Troubleshoot Recording Re-Attempt" at bounding box center [596, 156] width 377 height 25
click at [743, 160] on button "Re-Attempt" at bounding box center [747, 154] width 70 height 21
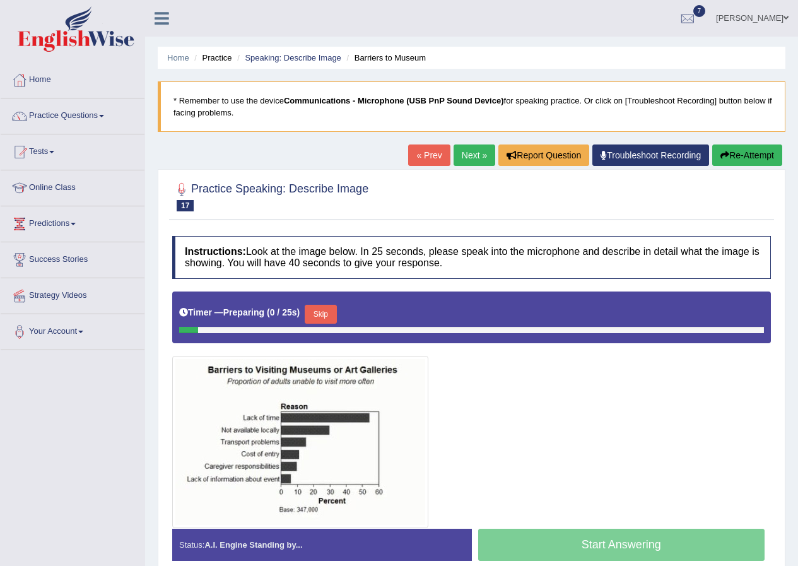
click at [315, 315] on button "Skip" at bounding box center [321, 314] width 32 height 19
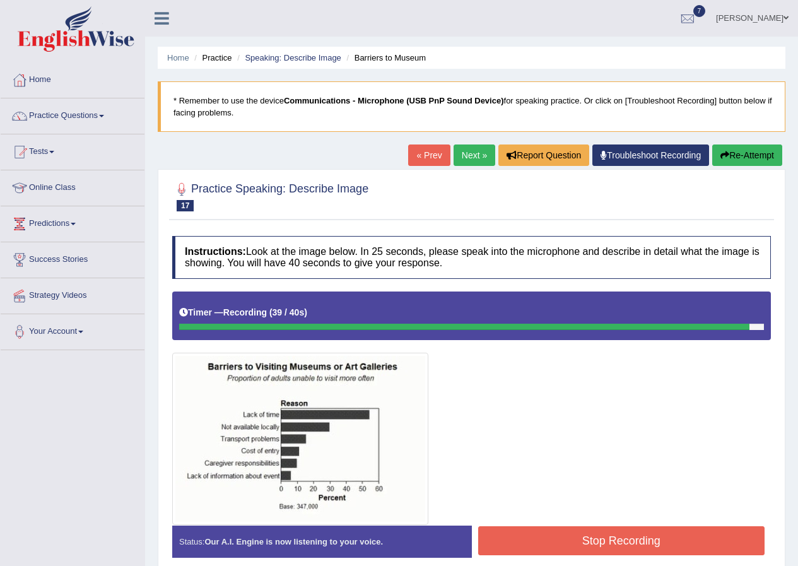
click at [569, 546] on button "Stop Recording" at bounding box center [621, 540] width 287 height 29
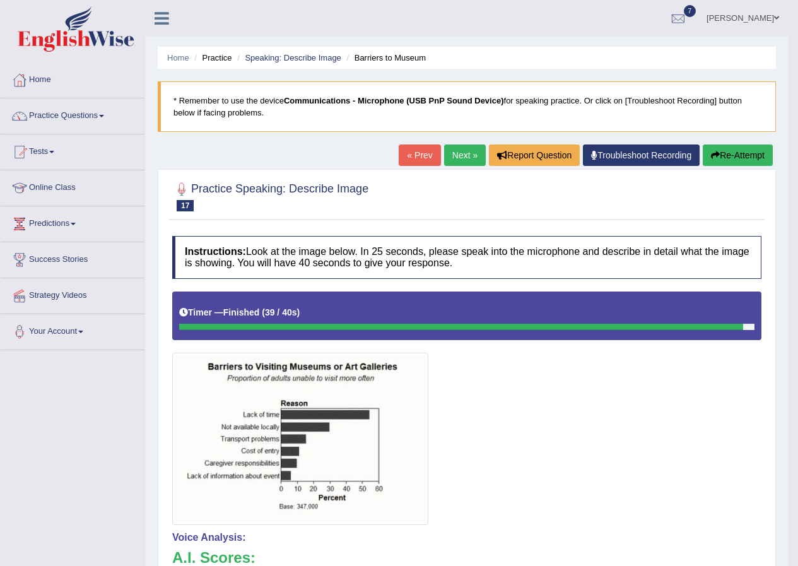
click at [460, 159] on link "Next »" at bounding box center [465, 154] width 42 height 21
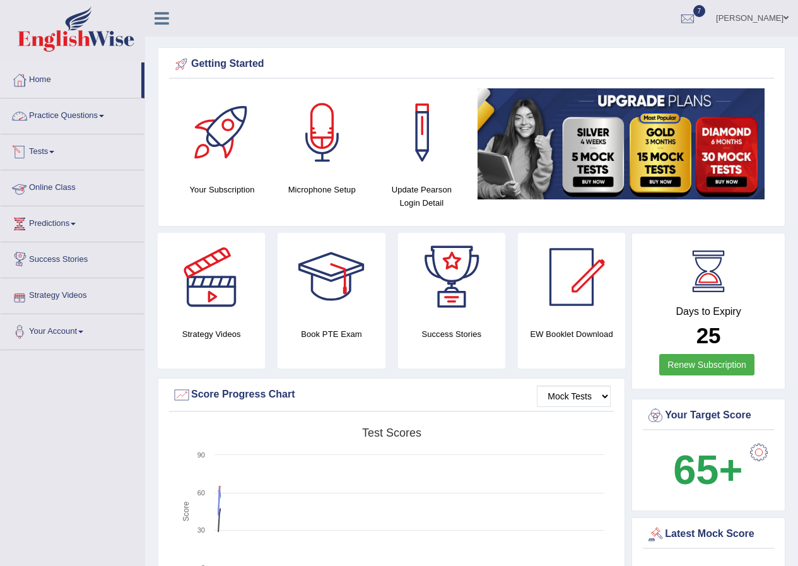
click at [73, 115] on link "Practice Questions" at bounding box center [73, 114] width 144 height 32
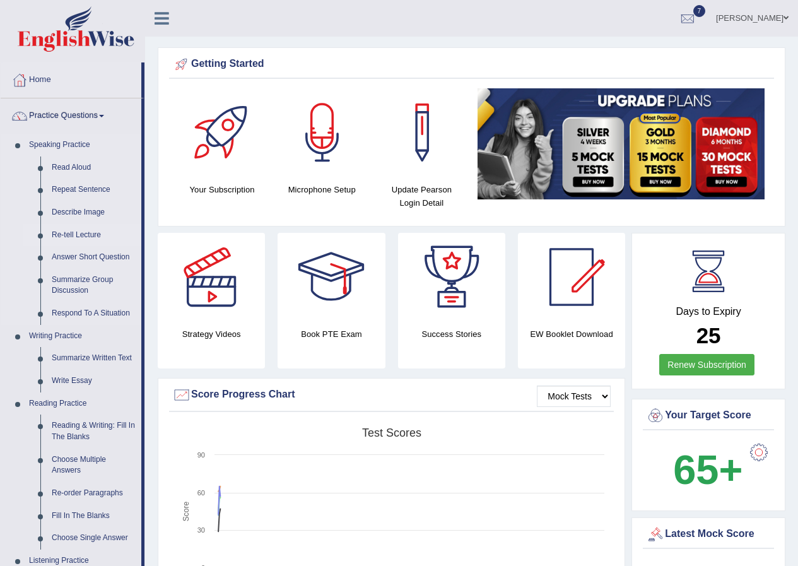
click at [80, 231] on link "Re-tell Lecture" at bounding box center [93, 235] width 95 height 23
